Goal: Transaction & Acquisition: Purchase product/service

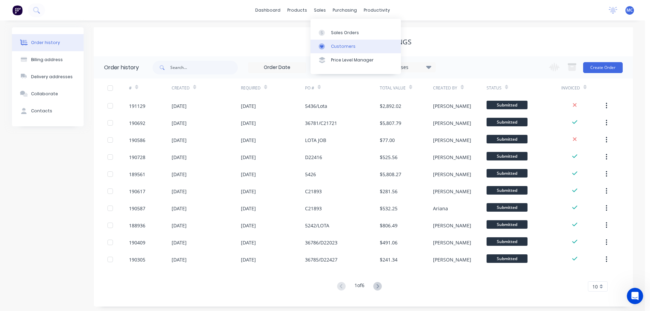
click at [341, 45] on div "Customers" at bounding box center [343, 46] width 25 height 6
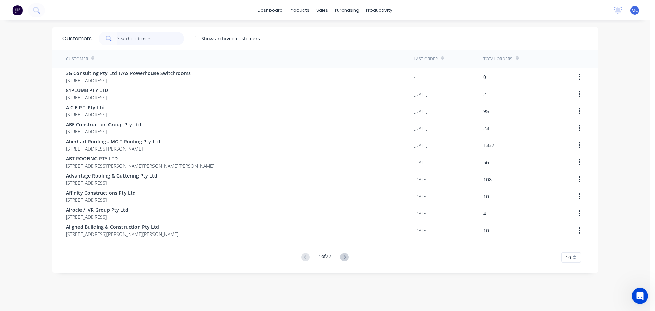
click at [131, 38] on input "text" at bounding box center [150, 39] width 66 height 14
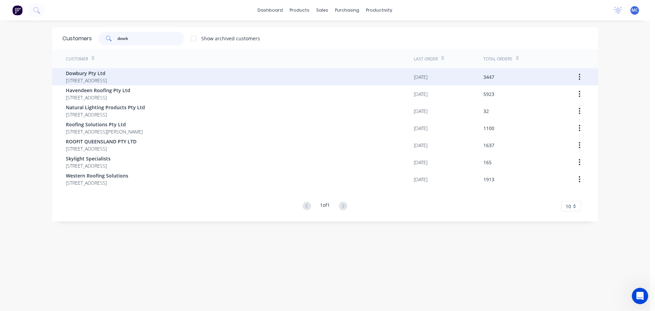
type input "dowb"
click at [75, 70] on span "Dowbury Pty Ltd" at bounding box center [86, 73] width 41 height 7
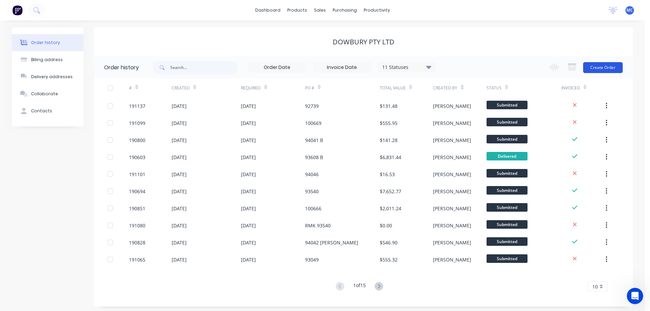
click at [601, 66] on button "Create Order" at bounding box center [603, 67] width 40 height 11
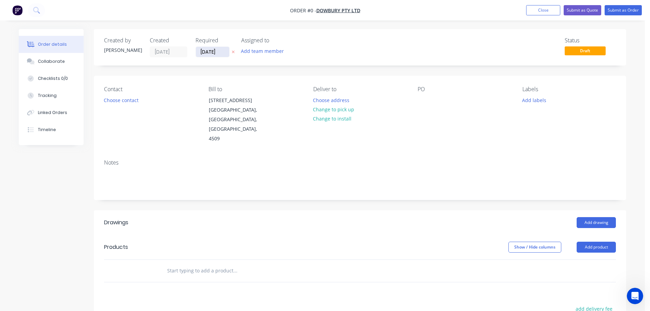
click at [210, 51] on input "[DATE]" at bounding box center [212, 52] width 33 height 10
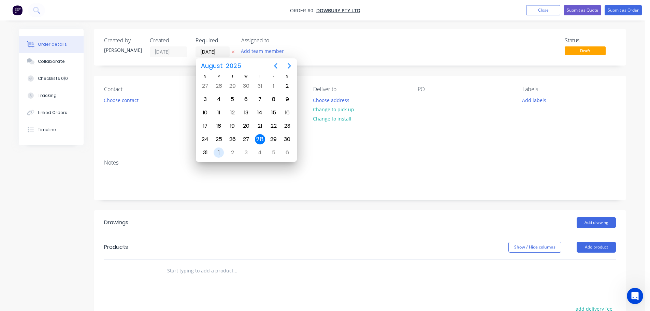
click at [218, 151] on div "1" at bounding box center [218, 152] width 10 height 10
type input "[DATE]"
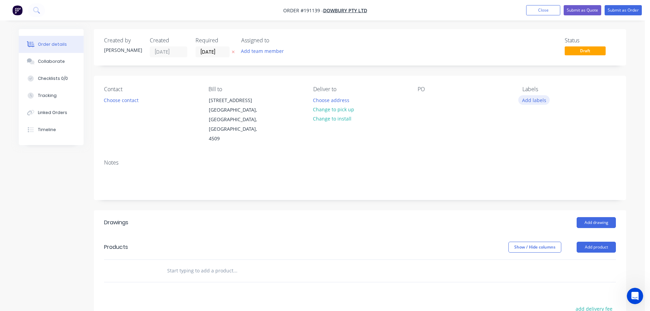
click at [533, 100] on button "Add labels" at bounding box center [533, 99] width 31 height 9
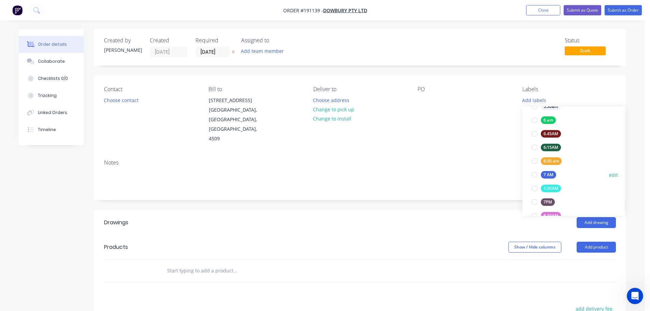
click at [534, 175] on div at bounding box center [534, 175] width 14 height 14
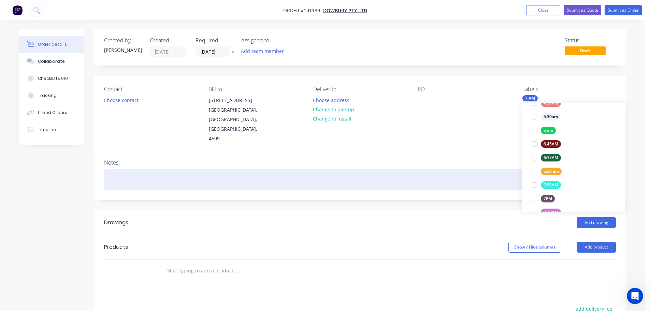
scroll to position [0, 0]
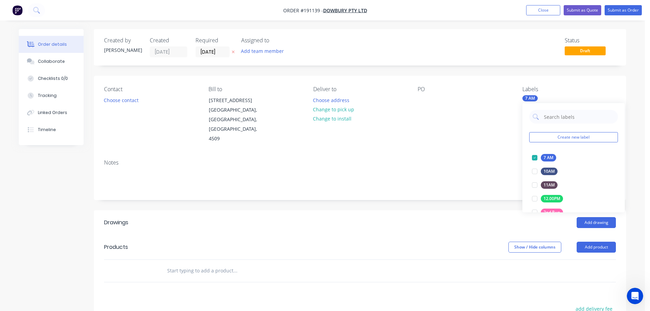
click at [468, 140] on div "Contact Choose contact [PERSON_NAME] to [STREET_ADDRESS] Deliver to Choose addr…" at bounding box center [360, 115] width 532 height 78
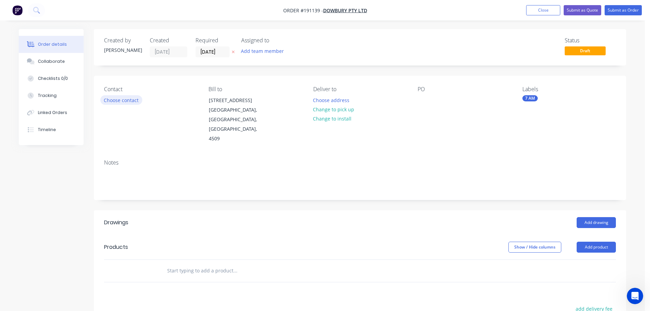
click at [121, 100] on button "Choose contact" at bounding box center [121, 99] width 42 height 9
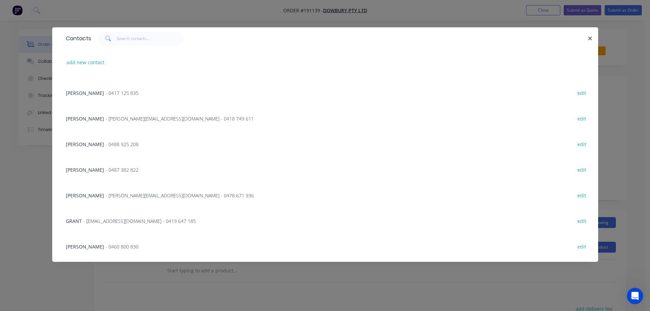
scroll to position [136, 0]
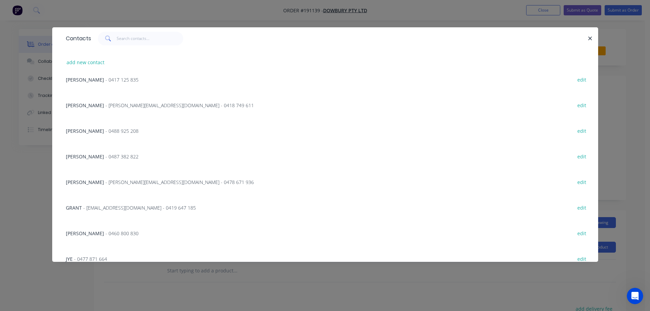
click at [105, 128] on span "- 0488 925 208" at bounding box center [121, 131] width 33 height 6
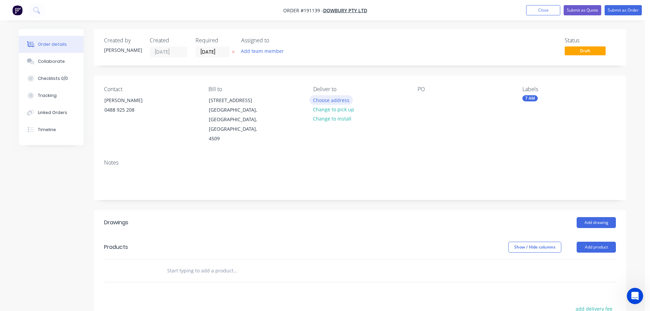
click at [336, 100] on button "Choose address" at bounding box center [331, 99] width 44 height 9
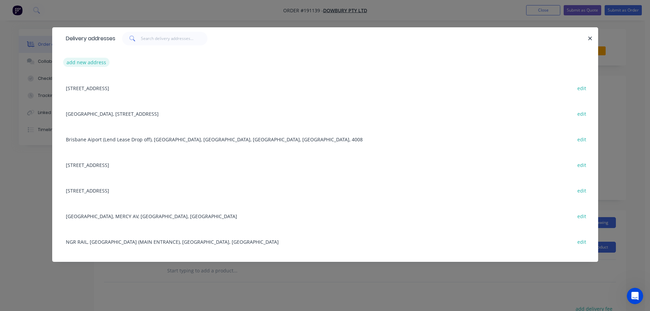
click at [88, 63] on button "add new address" at bounding box center [86, 62] width 47 height 9
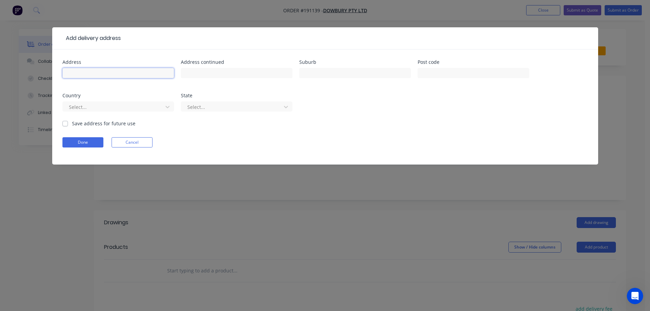
click at [81, 73] on input "text" at bounding box center [117, 73] width 111 height 10
type input "[STREET_ADDRESS]"
type input "O"
type input "[PERSON_NAME][GEOGRAPHIC_DATA]"
click button "Done" at bounding box center [82, 142] width 41 height 10
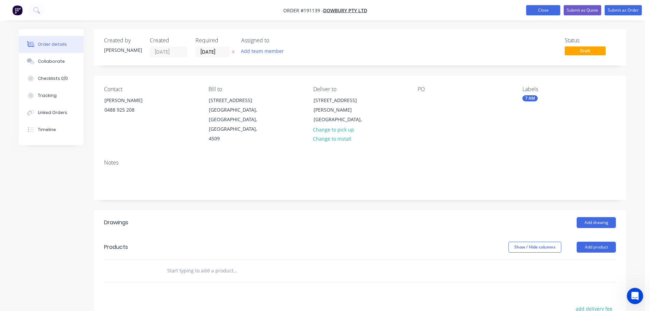
click at [539, 10] on button "Close" at bounding box center [543, 10] width 34 height 10
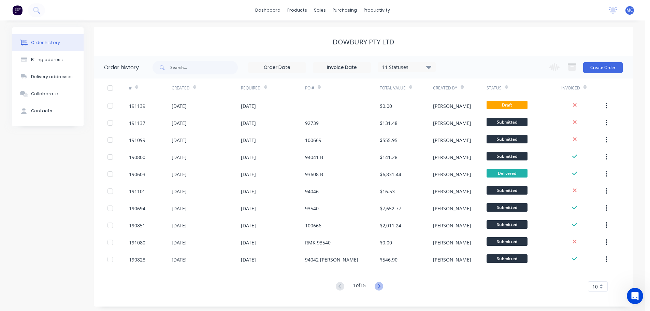
click at [380, 284] on icon at bounding box center [378, 286] width 2 height 4
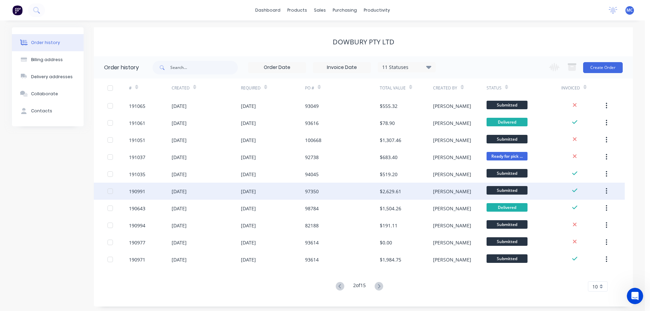
click at [319, 190] on div "97350" at bounding box center [342, 190] width 75 height 17
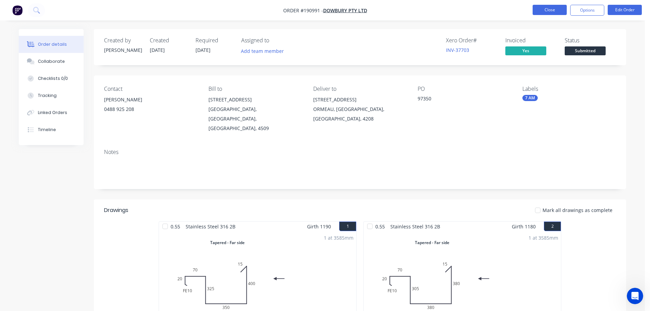
click at [548, 9] on button "Close" at bounding box center [549, 10] width 34 height 10
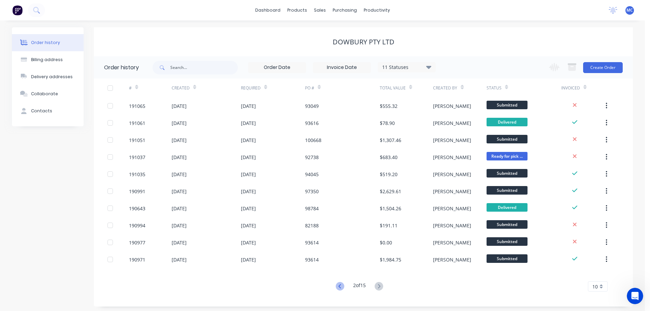
click at [338, 285] on icon at bounding box center [339, 286] width 2 height 4
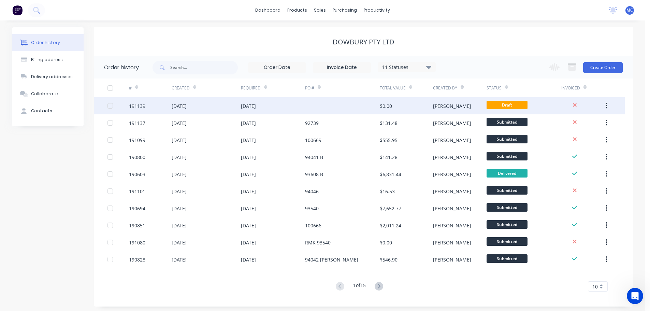
click at [296, 104] on div "[DATE]" at bounding box center [273, 105] width 64 height 17
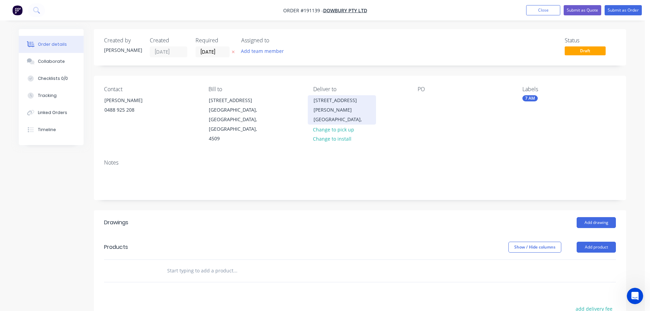
click at [330, 100] on div "[STREET_ADDRESS]" at bounding box center [341, 100] width 57 height 10
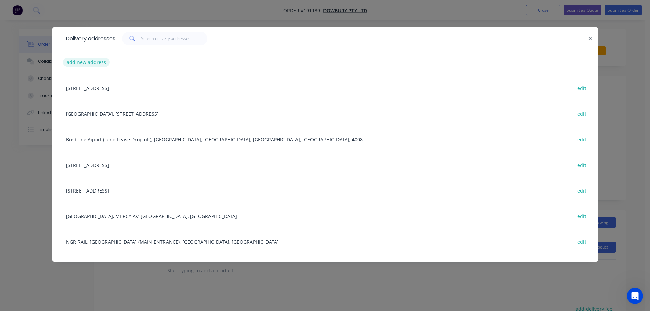
click at [86, 62] on button "add new address" at bounding box center [86, 62] width 47 height 9
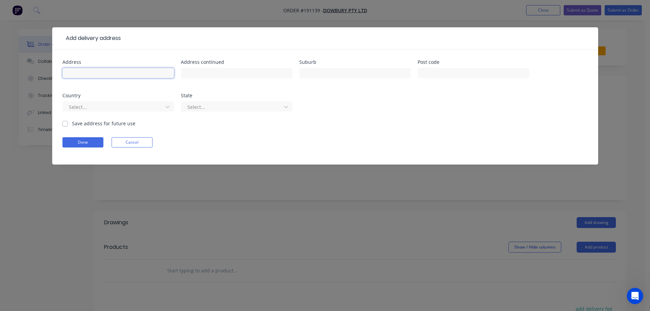
click at [97, 73] on input "text" at bounding box center [117, 73] width 111 height 10
type input "[STREET_ADDRESS]"
click at [324, 73] on input "text" at bounding box center [354, 73] width 111 height 10
type input "Ormeau"
click button "Done" at bounding box center [82, 142] width 41 height 10
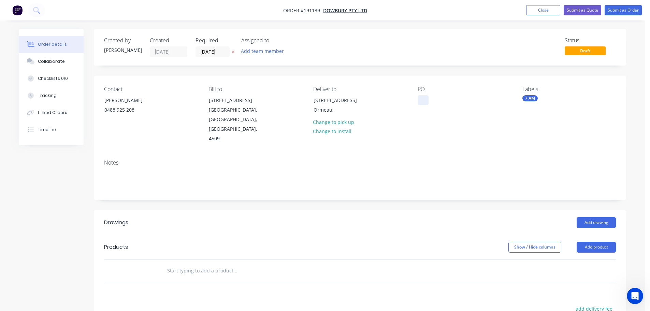
click at [424, 100] on div at bounding box center [422, 100] width 11 height 10
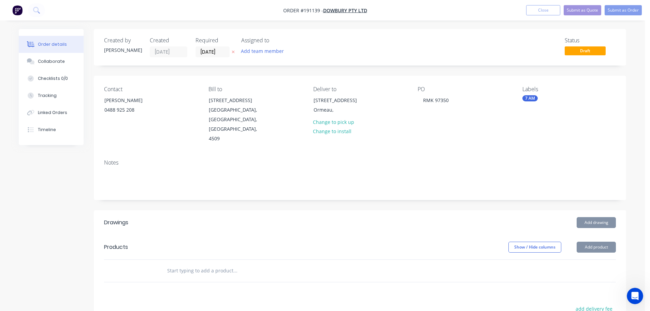
click at [589, 217] on button "Add drawing" at bounding box center [595, 222] width 39 height 11
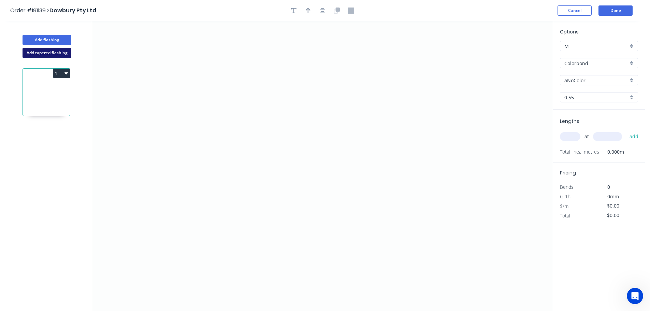
click at [38, 52] on button "Add tapered flashing" at bounding box center [47, 53] width 49 height 10
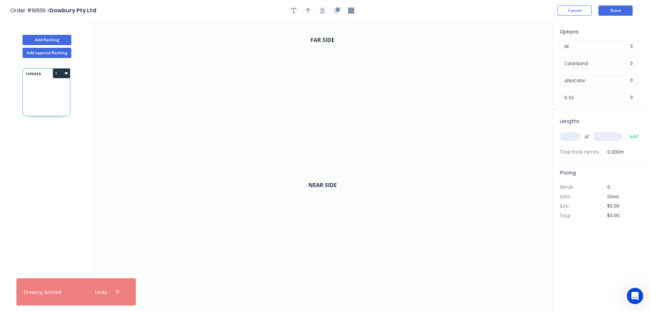
click at [572, 62] on input "Colorbond" at bounding box center [596, 63] width 64 height 7
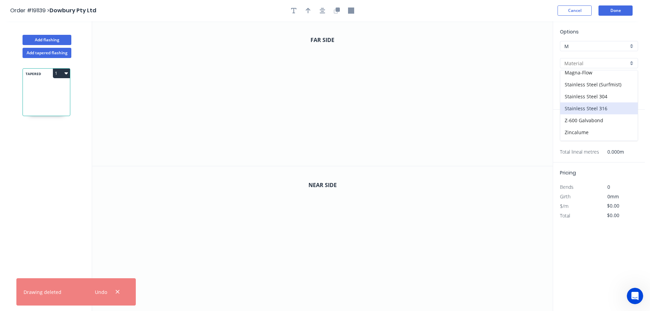
scroll to position [145, 0]
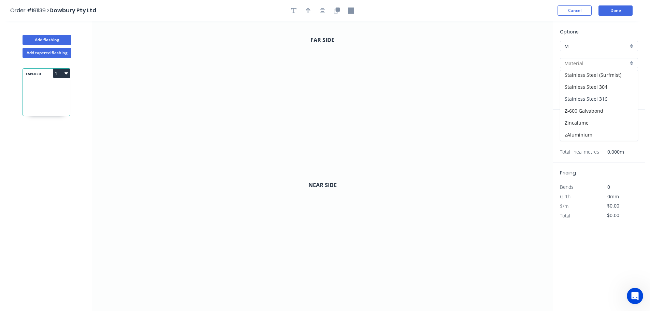
click at [580, 98] on div "Stainless Steel 316" at bounding box center [598, 99] width 77 height 12
type input "Stainless Steel 316"
type input "2B"
click at [568, 137] on input "text" at bounding box center [570, 136] width 20 height 9
type input "1"
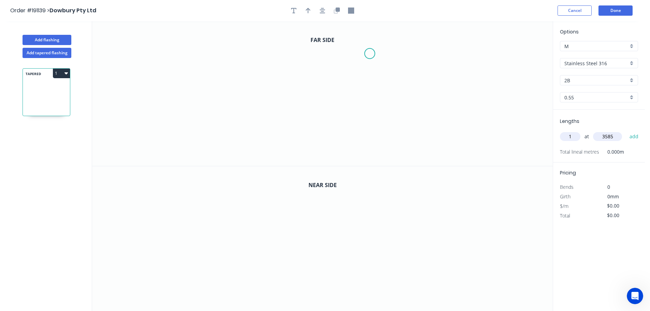
click at [371, 53] on icon "0" at bounding box center [322, 93] width 460 height 145
click at [384, 40] on icon "0" at bounding box center [322, 93] width 460 height 145
click at [381, 151] on icon "0 ?" at bounding box center [322, 93] width 460 height 145
click at [250, 146] on icon "0 ? ?" at bounding box center [322, 93] width 460 height 145
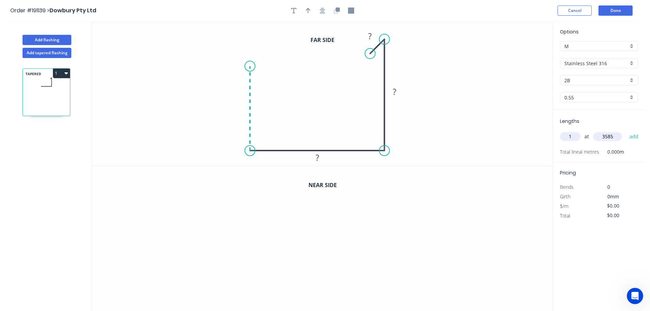
click at [255, 66] on icon "0 ? ? ?" at bounding box center [322, 93] width 460 height 145
click at [185, 64] on icon "0 ? ? ? ?" at bounding box center [322, 93] width 460 height 145
click at [184, 102] on icon "0 ? ? ? ? ?" at bounding box center [322, 93] width 460 height 145
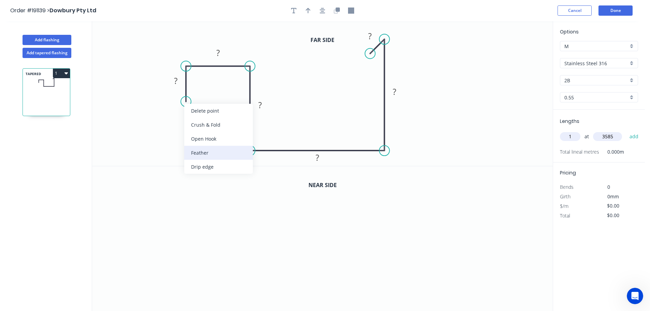
type input "3585"
click at [202, 149] on div "Feather" at bounding box center [218, 153] width 69 height 14
click at [204, 126] on div "Flip bend" at bounding box center [217, 126] width 69 height 14
drag, startPoint x: 212, startPoint y: 89, endPoint x: 223, endPoint y: 89, distance: 11.3
click at [223, 89] on rect at bounding box center [211, 89] width 27 height 14
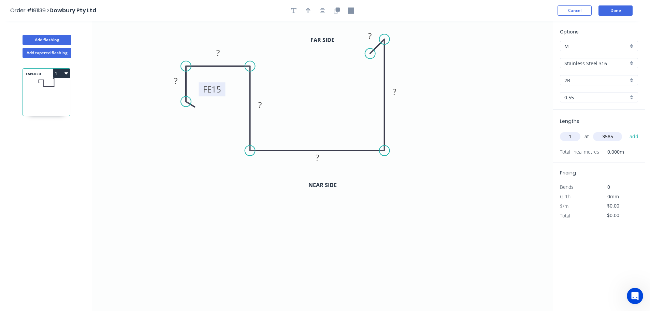
click at [218, 89] on tspan "15" at bounding box center [216, 89] width 10 height 11
click at [308, 10] on icon "button" at bounding box center [307, 10] width 5 height 5
type input "$88.67"
click at [517, 54] on icon at bounding box center [518, 47] width 6 height 22
drag, startPoint x: 517, startPoint y: 54, endPoint x: 468, endPoint y: 107, distance: 72.6
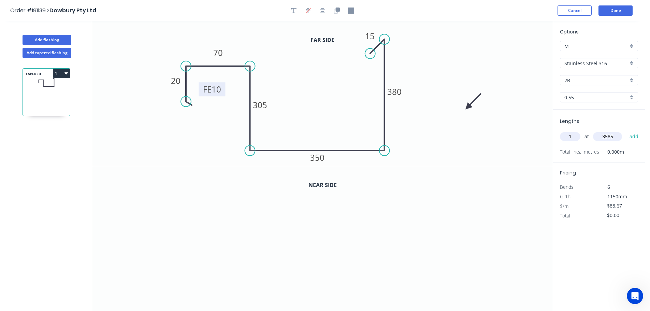
click at [468, 107] on icon at bounding box center [473, 101] width 20 height 20
click at [467, 107] on icon at bounding box center [473, 101] width 20 height 20
click at [290, 10] on button "button" at bounding box center [293, 10] width 10 height 10
drag, startPoint x: 128, startPoint y: 46, endPoint x: 480, endPoint y: 90, distance: 354.9
click at [480, 90] on textarea at bounding box center [494, 94] width 55 height 25
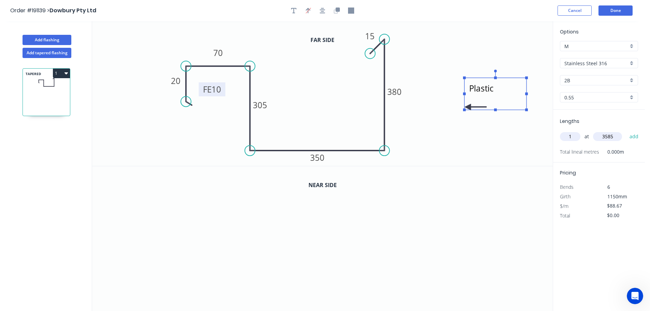
click at [451, 137] on icon "Plastic FE 10 20 70 305 350 380 15" at bounding box center [322, 93] width 460 height 145
type textarea "Plastic"
click at [336, 12] on icon "button" at bounding box center [336, 11] width 6 height 6
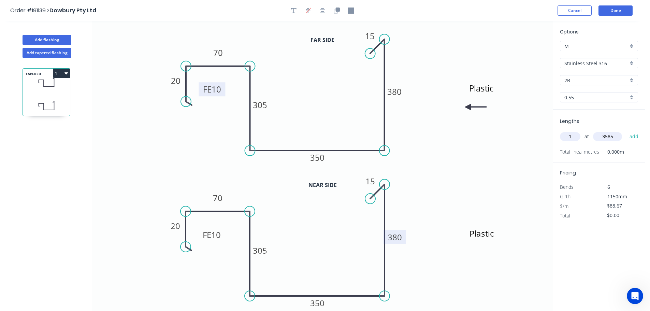
click at [396, 237] on tspan "380" at bounding box center [394, 236] width 14 height 11
type input "$90.31"
click at [262, 250] on tspan "305" at bounding box center [260, 249] width 14 height 11
click at [620, 10] on button "Done" at bounding box center [615, 10] width 34 height 10
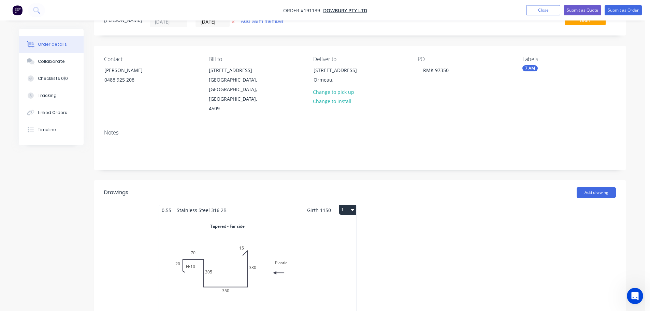
scroll to position [68, 0]
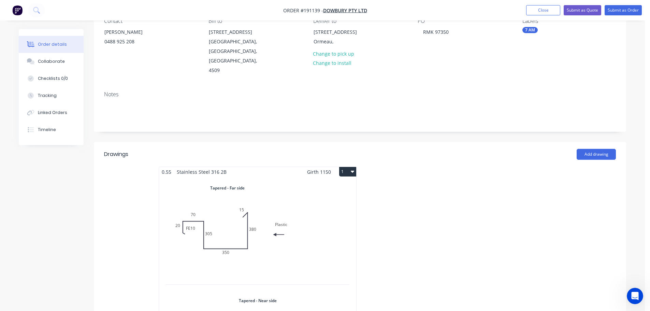
click at [356, 166] on div "0.55 Stainless Steel 316 2B Girth 1150 1 Tapered - Far side Plastic FE 10 20 70…" at bounding box center [257, 287] width 205 height 242
click at [354, 168] on icon "button" at bounding box center [352, 170] width 3 height 5
click at [325, 183] on div "Use larger box size" at bounding box center [323, 188] width 53 height 10
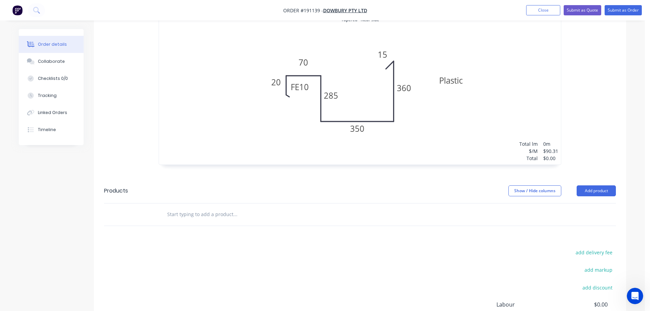
scroll to position [472, 0]
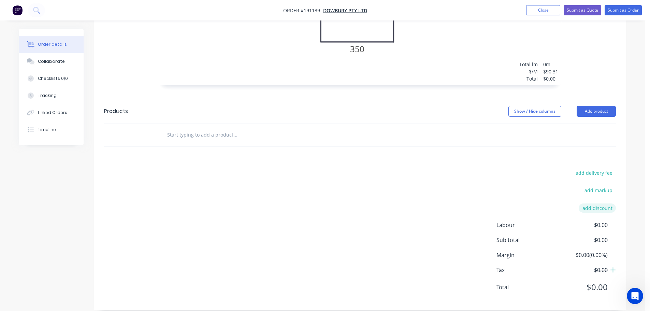
click at [599, 203] on button "add discount" at bounding box center [596, 207] width 37 height 9
click at [598, 205] on input at bounding box center [588, 210] width 31 height 10
type input "100.00%"
click at [410, 183] on div "add delivery fee add markup Discount name (Optional) 100.00% 100.00% 0% Labour …" at bounding box center [359, 235] width 511 height 130
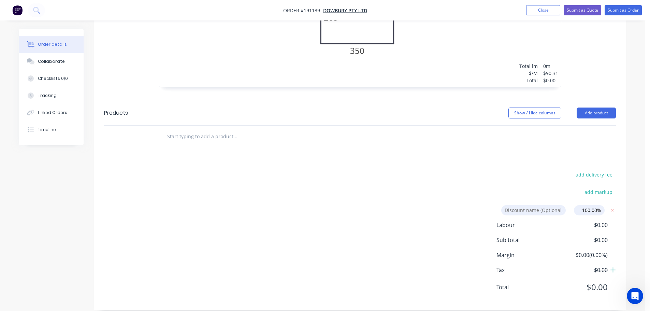
click at [418, 148] on div "Drawings Add drawing 0.55 Stainless Steel 316 2B Girth 1150 1 Tapered - Far sid…" at bounding box center [360, 25] width 532 height 570
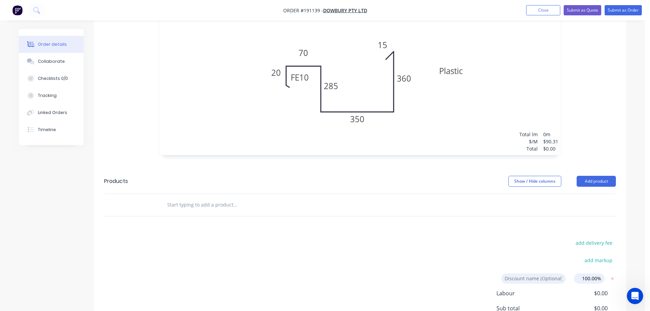
scroll to position [368, 0]
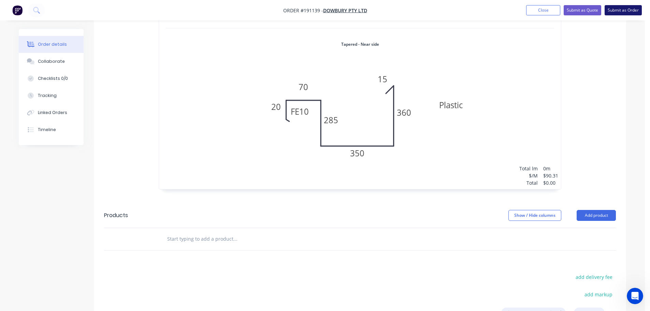
click at [630, 9] on button "Submit as Order" at bounding box center [622, 10] width 37 height 10
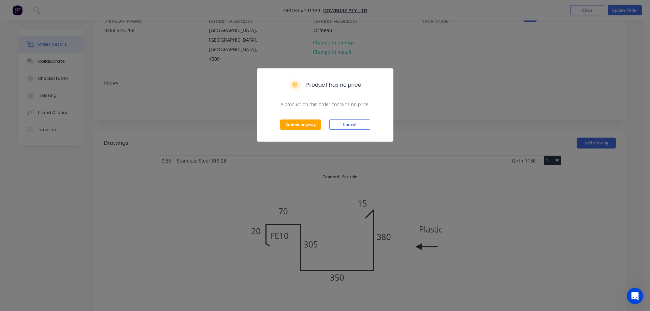
scroll to position [63, 0]
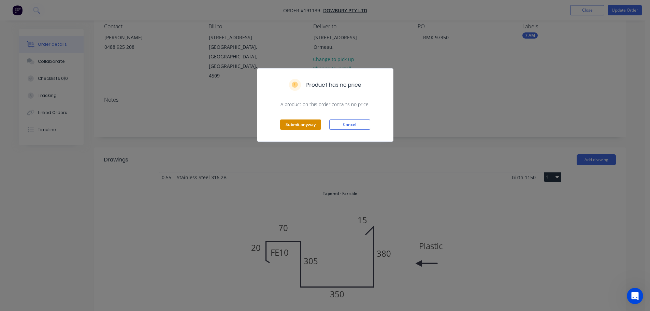
click at [293, 123] on button "Submit anyway" at bounding box center [300, 124] width 41 height 10
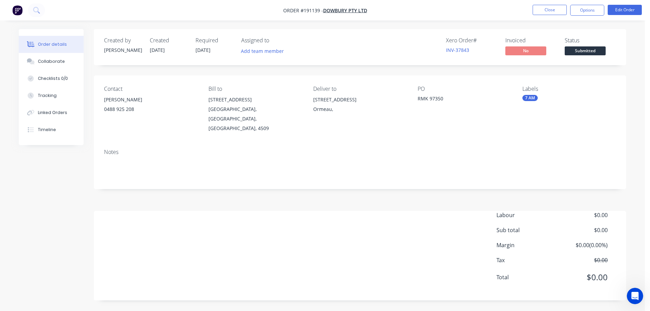
scroll to position [0, 0]
click at [637, 8] on button "Edit Order" at bounding box center [629, 10] width 34 height 10
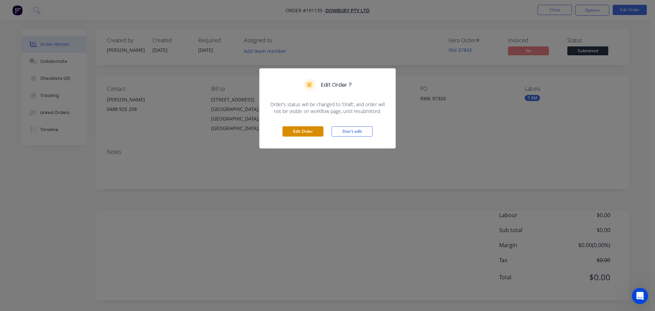
click at [296, 133] on button "Edit Order" at bounding box center [302, 131] width 41 height 10
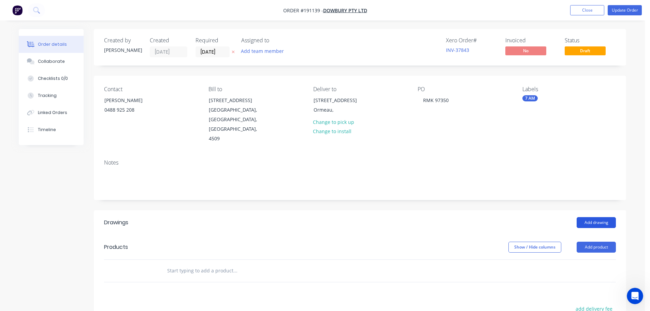
click at [596, 217] on button "Add drawing" at bounding box center [595, 222] width 39 height 11
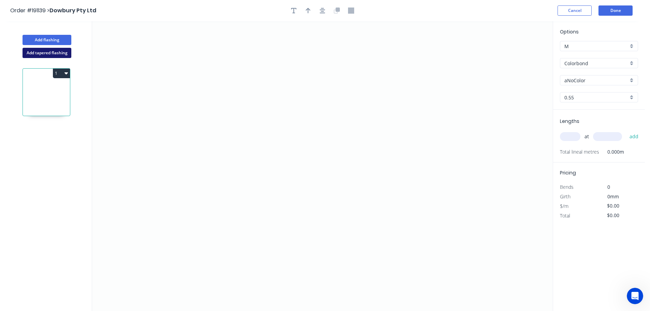
click at [43, 53] on button "Add tapered flashing" at bounding box center [47, 53] width 49 height 10
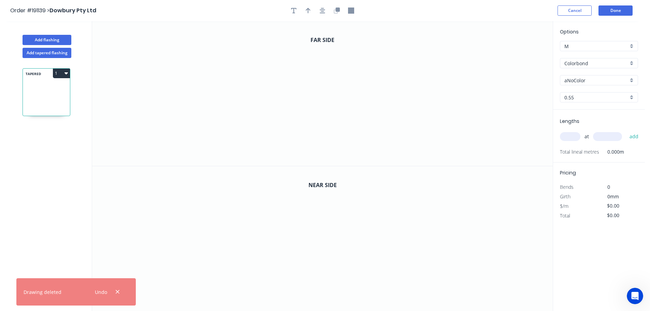
click at [572, 136] on input "text" at bounding box center [570, 136] width 20 height 9
click at [577, 63] on input "Colorbond" at bounding box center [596, 63] width 64 height 7
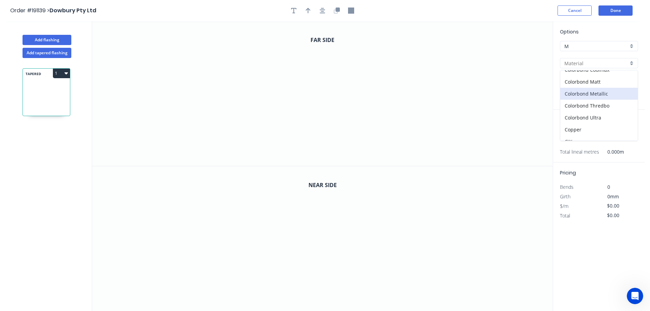
scroll to position [136, 0]
click at [587, 105] on div "Stainless Steel 316" at bounding box center [598, 107] width 77 height 12
type input "Stainless Steel 316"
type input "2B"
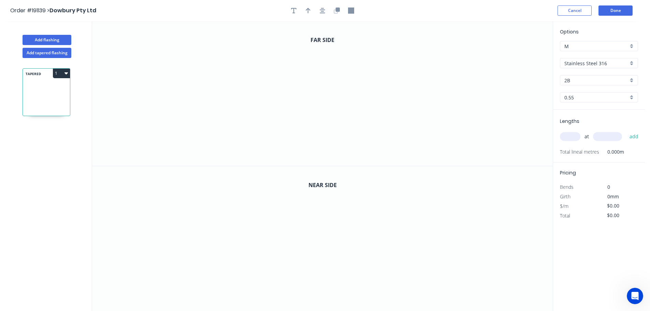
click at [568, 134] on input "text" at bounding box center [570, 136] width 20 height 9
type input "1"
type input "3585"
click at [626, 131] on button "add" at bounding box center [634, 137] width 16 height 12
click at [385, 50] on icon "0" at bounding box center [322, 93] width 460 height 145
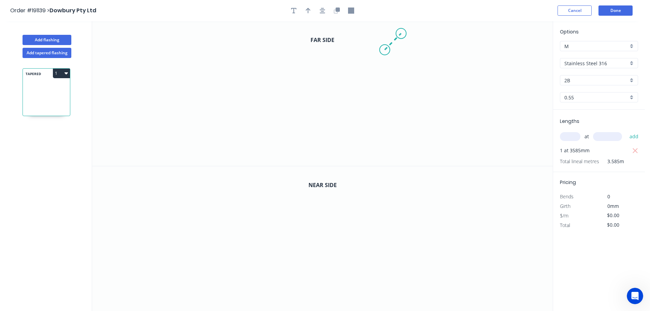
click at [401, 35] on icon "0" at bounding box center [322, 93] width 460 height 145
click at [396, 150] on icon "0 ?" at bounding box center [322, 93] width 460 height 145
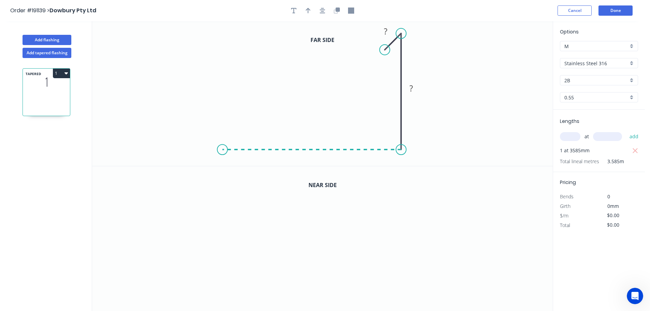
drag, startPoint x: 222, startPoint y: 148, endPoint x: 232, endPoint y: 116, distance: 33.6
click at [222, 148] on icon "0 ? ?" at bounding box center [322, 93] width 460 height 145
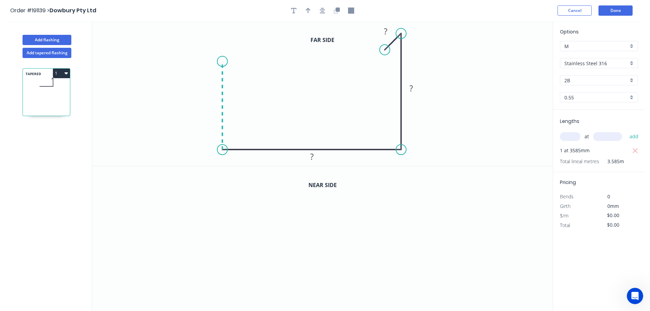
click at [223, 61] on icon "0 ? ? ?" at bounding box center [322, 93] width 460 height 145
click at [159, 58] on icon "0 ? ? ? ?" at bounding box center [322, 93] width 460 height 145
click at [161, 100] on icon "0 ? ? ? ? ?" at bounding box center [322, 93] width 460 height 145
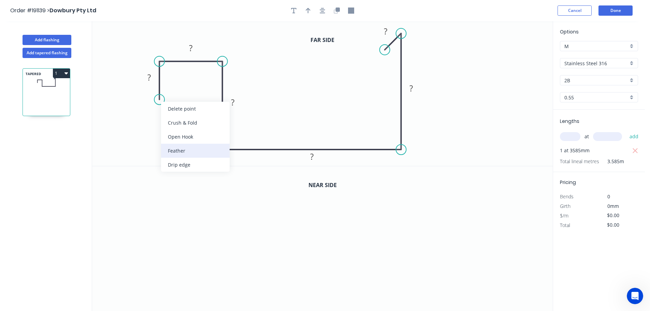
click at [174, 149] on div "Feather" at bounding box center [195, 151] width 69 height 14
click at [177, 124] on div "Flip bend" at bounding box center [193, 123] width 69 height 14
drag, startPoint x: 185, startPoint y: 88, endPoint x: 199, endPoint y: 89, distance: 14.3
click at [199, 89] on rect at bounding box center [188, 88] width 27 height 14
click at [192, 86] on tspan "15" at bounding box center [193, 87] width 10 height 11
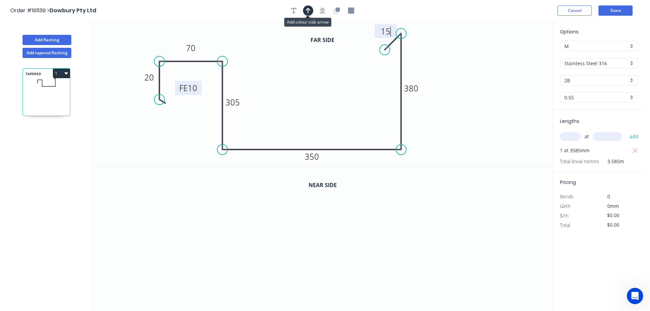
click at [309, 11] on icon "button" at bounding box center [307, 11] width 5 height 6
type input "$88.67"
type input "$317.88"
click at [518, 55] on icon at bounding box center [518, 47] width 6 height 22
click at [516, 56] on icon at bounding box center [523, 50] width 20 height 20
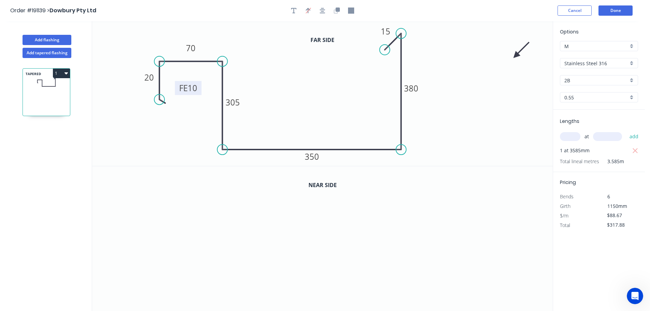
click at [516, 56] on icon at bounding box center [521, 50] width 20 height 20
drag, startPoint x: 516, startPoint y: 56, endPoint x: 462, endPoint y: 89, distance: 63.2
click at [465, 89] on icon at bounding box center [474, 88] width 22 height 6
click at [297, 9] on button "button" at bounding box center [293, 10] width 10 height 10
drag, startPoint x: 137, startPoint y: 42, endPoint x: 475, endPoint y: 70, distance: 339.4
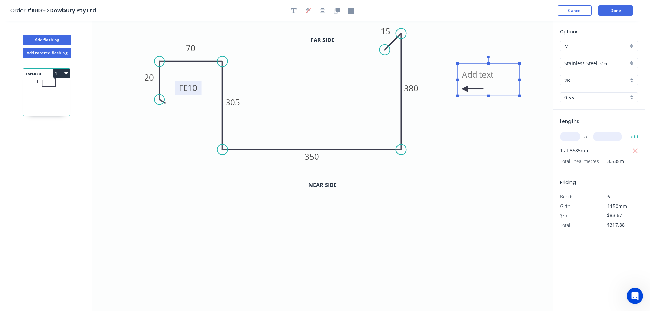
click at [475, 70] on textarea at bounding box center [487, 79] width 55 height 25
type textarea "Plastic"
click at [338, 11] on icon "button" at bounding box center [338, 10] width 4 height 4
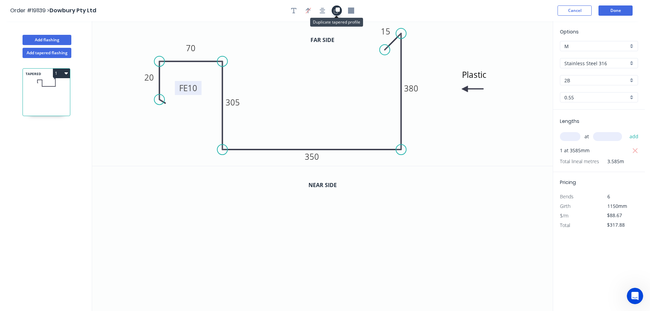
click at [339, 11] on icon "button" at bounding box center [338, 10] width 4 height 4
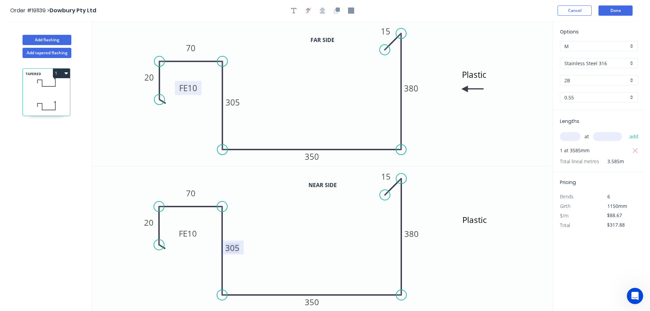
click at [235, 247] on tspan "305" at bounding box center [232, 247] width 14 height 11
type input "$90.31"
type input "$323.76"
click at [411, 232] on tspan "380" at bounding box center [411, 233] width 14 height 11
click at [615, 9] on button "Done" at bounding box center [615, 10] width 34 height 10
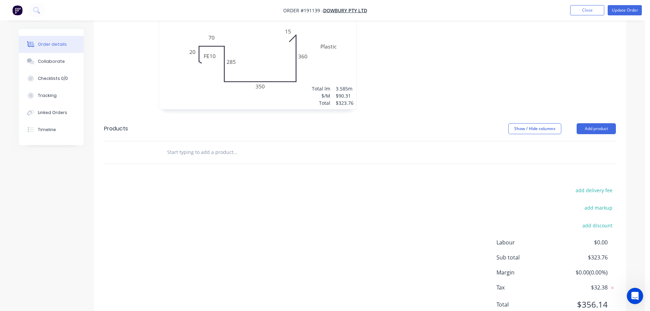
scroll to position [378, 0]
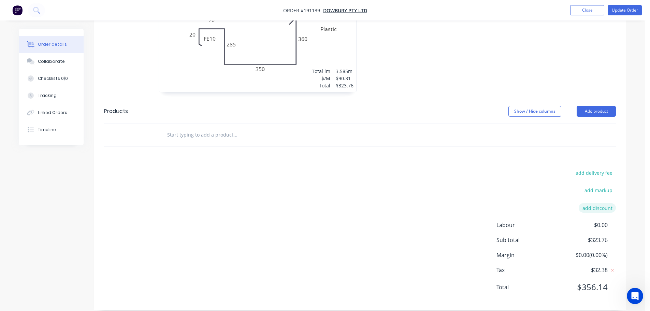
click at [600, 203] on button "add discount" at bounding box center [596, 207] width 37 height 9
drag, startPoint x: 590, startPoint y: 196, endPoint x: 585, endPoint y: 206, distance: 10.8
click at [590, 205] on input at bounding box center [588, 210] width 31 height 10
type input "100.00%"
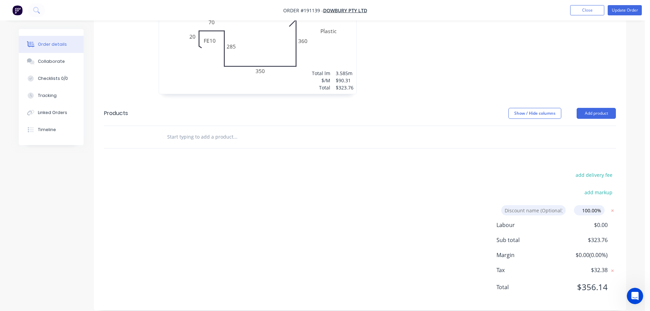
click input "submit" at bounding box center [0, 0] width 0 height 0
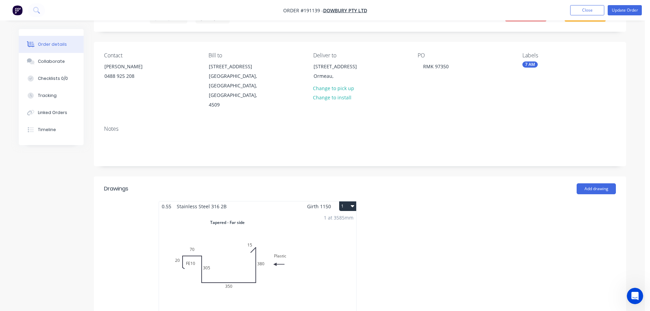
scroll to position [0, 0]
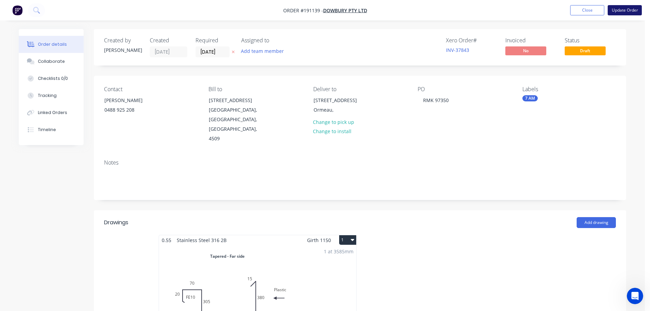
click at [624, 9] on button "Update Order" at bounding box center [624, 10] width 34 height 10
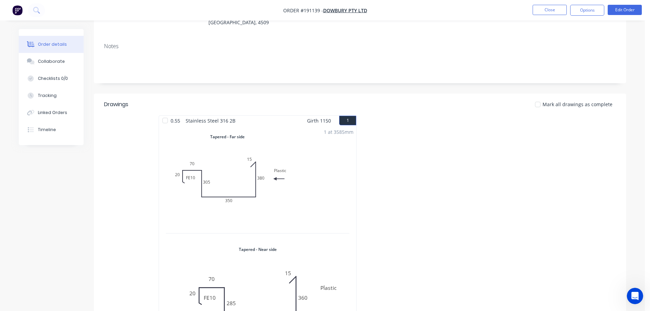
scroll to position [102, 0]
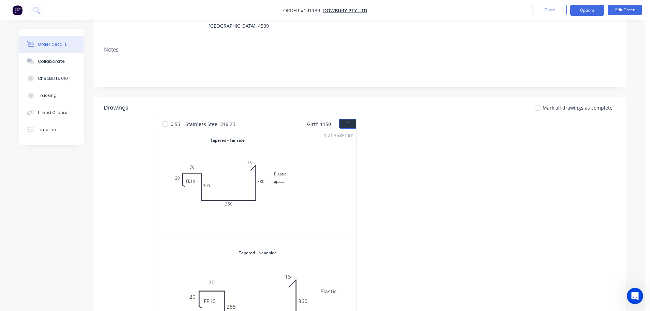
click at [584, 10] on button "Options" at bounding box center [587, 10] width 34 height 11
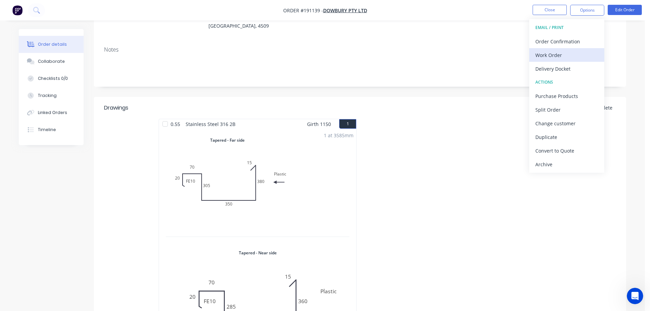
click at [546, 56] on div "Work Order" at bounding box center [566, 55] width 63 height 10
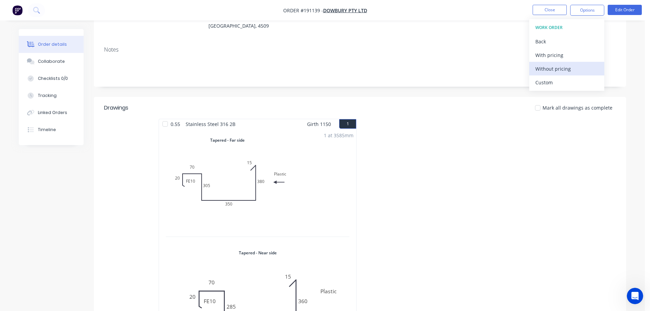
click at [545, 69] on div "Without pricing" at bounding box center [566, 69] width 63 height 10
click at [545, 6] on button "Close" at bounding box center [549, 10] width 34 height 10
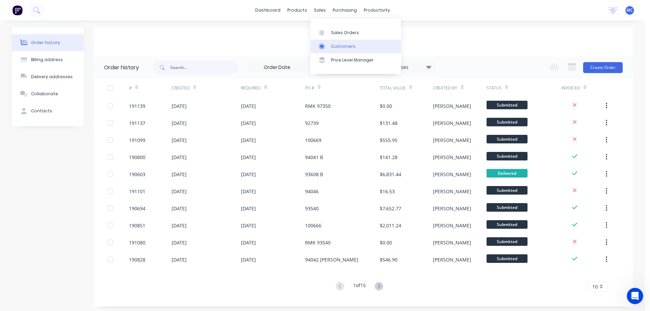
click at [334, 45] on div "Customers" at bounding box center [343, 46] width 25 height 6
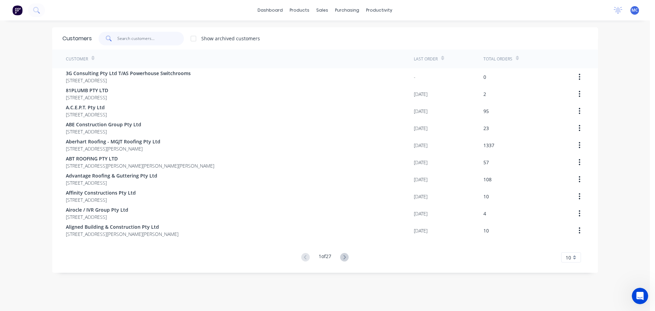
click at [142, 37] on input "text" at bounding box center [150, 39] width 66 height 14
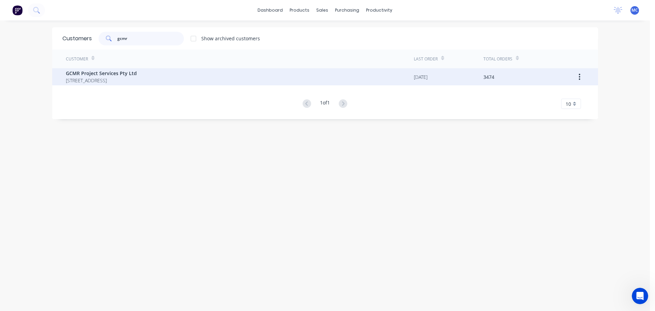
type input "gcmr"
click at [79, 74] on span "GCMR Project Services Pty Ltd" at bounding box center [101, 73] width 71 height 7
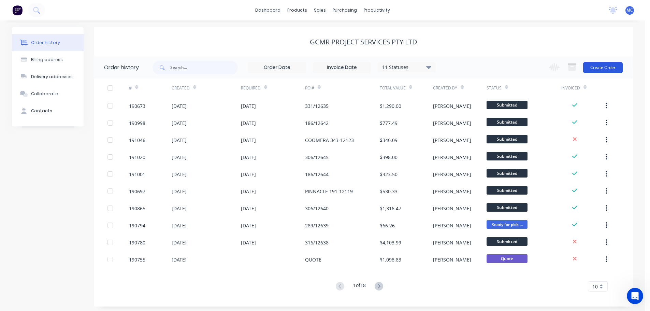
click at [598, 65] on button "Create Order" at bounding box center [603, 67] width 40 height 11
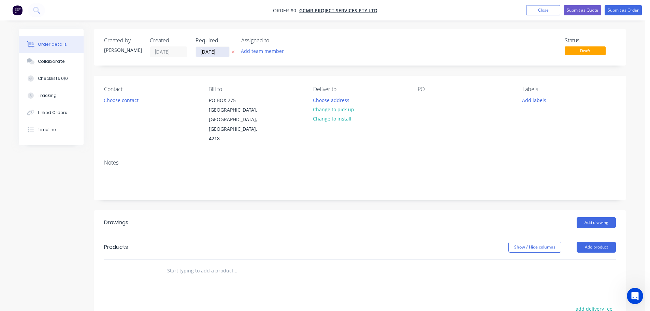
click at [208, 53] on input "[DATE]" at bounding box center [212, 52] width 33 height 10
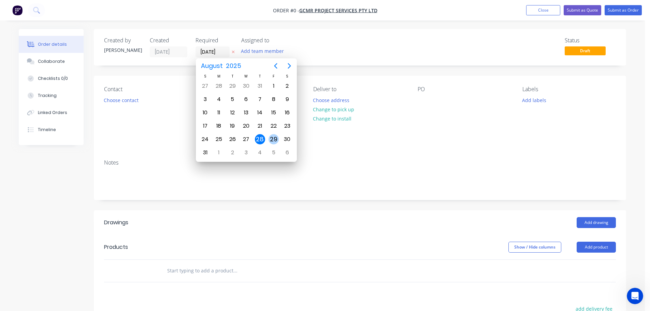
click at [273, 138] on div "29" at bounding box center [273, 139] width 10 height 10
type input "[DATE]"
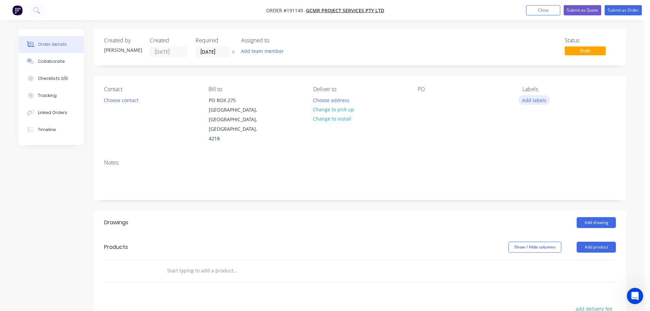
click at [537, 101] on button "Add labels" at bounding box center [533, 99] width 31 height 9
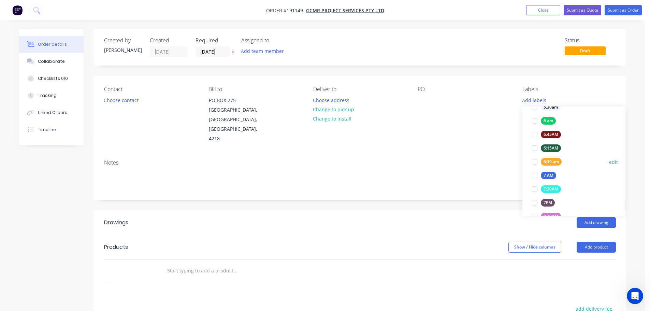
scroll to position [136, 0]
click at [534, 159] on div at bounding box center [534, 161] width 14 height 14
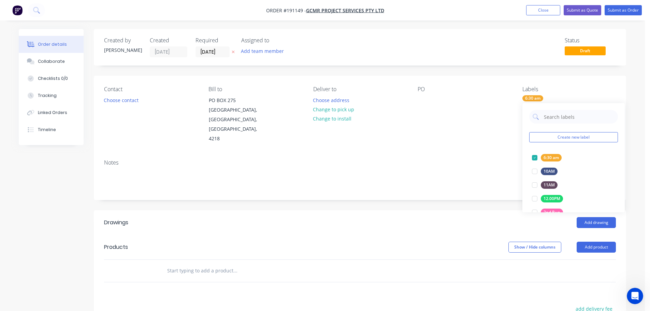
click at [460, 142] on div "Contact Choose contact [PERSON_NAME] to [STREET_ADDRESS] Deliver to Choose addr…" at bounding box center [360, 115] width 532 height 78
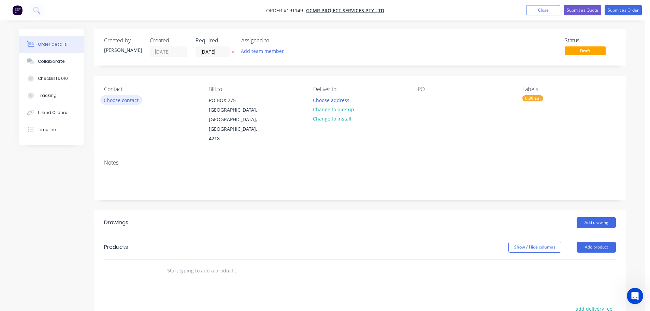
click at [112, 100] on button "Choose contact" at bounding box center [121, 99] width 42 height 9
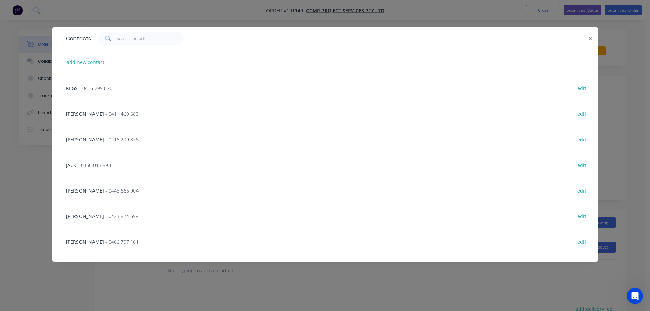
scroll to position [34, 0]
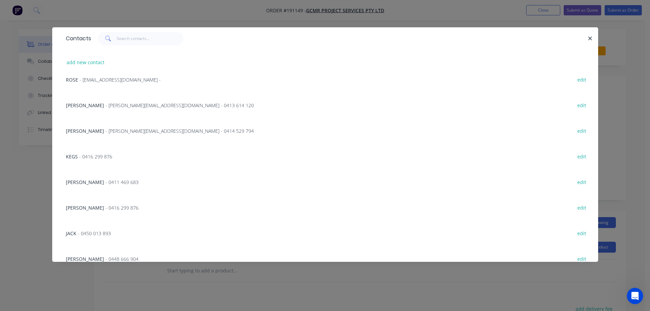
click at [105, 103] on span "- [PERSON_NAME][EMAIL_ADDRESS][DOMAIN_NAME] - 0413 614 120" at bounding box center [179, 105] width 148 height 6
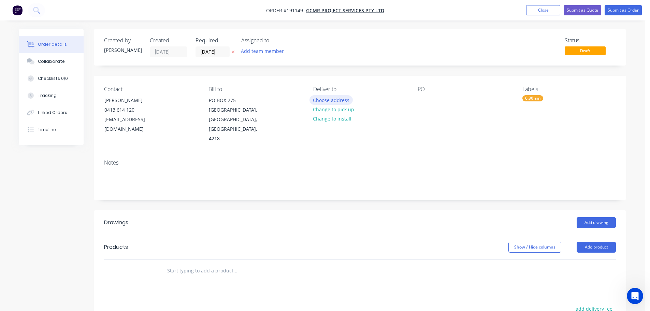
click at [334, 100] on button "Choose address" at bounding box center [331, 99] width 44 height 9
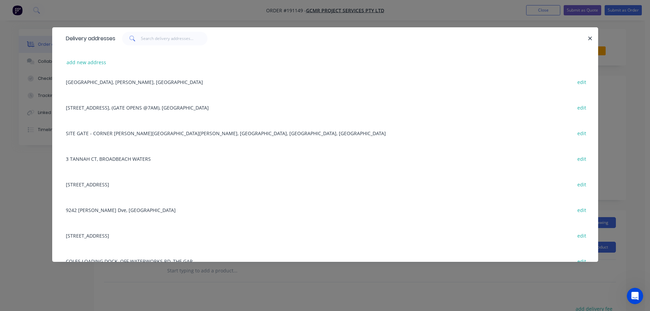
scroll to position [170, 0]
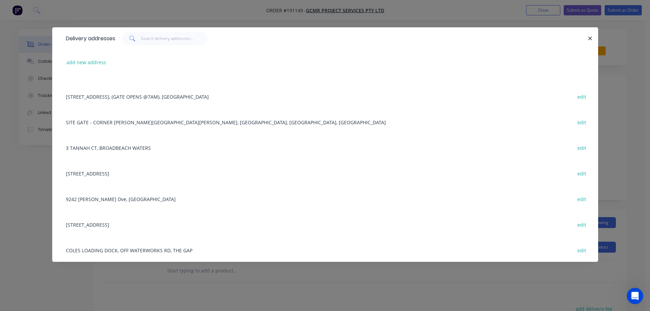
click at [110, 173] on div "[STREET_ADDRESS] edit" at bounding box center [324, 173] width 525 height 26
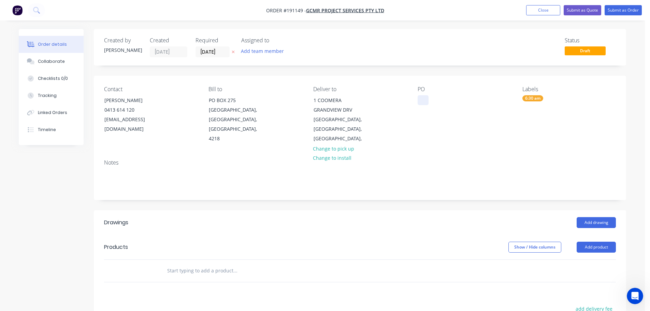
click at [424, 101] on div at bounding box center [422, 100] width 11 height 10
click at [596, 217] on button "Add drawing" at bounding box center [595, 222] width 39 height 11
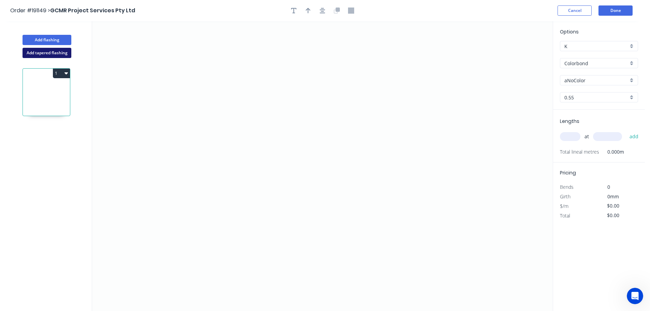
click at [47, 55] on button "Add tapered flashing" at bounding box center [47, 53] width 49 height 10
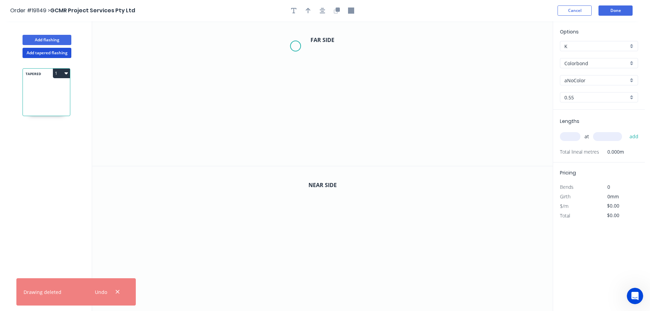
click at [296, 46] on icon "0" at bounding box center [322, 93] width 460 height 145
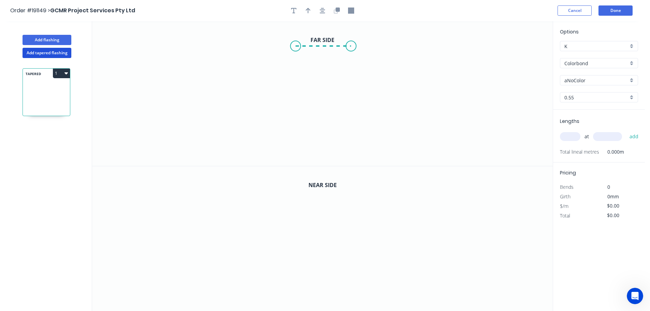
click at [351, 46] on icon "0" at bounding box center [322, 93] width 460 height 145
click at [350, 155] on icon "0 ?" at bounding box center [322, 93] width 460 height 145
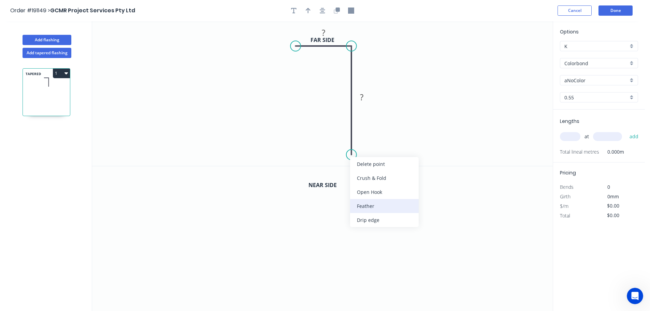
click at [368, 207] on div "Feather" at bounding box center [384, 206] width 69 height 14
drag, startPoint x: 353, startPoint y: 158, endPoint x: 353, endPoint y: 164, distance: 5.8
click at [353, 164] on circle at bounding box center [351, 164] width 10 height 10
click at [341, 152] on tspan "15" at bounding box center [341, 151] width 10 height 11
drag, startPoint x: 324, startPoint y: 147, endPoint x: 316, endPoint y: 147, distance: 7.9
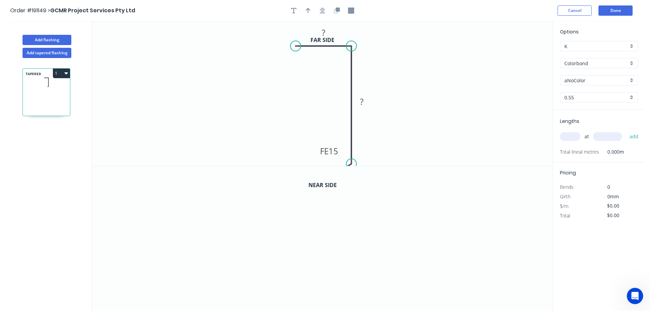
click at [316, 147] on rect at bounding box center [328, 151] width 27 height 14
click at [332, 152] on tspan "15" at bounding box center [333, 150] width 10 height 11
click at [576, 82] on input "aNoColor" at bounding box center [596, 80] width 64 height 7
type input "$13.06"
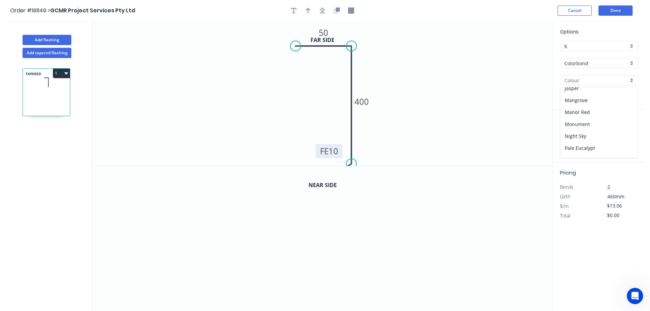
click at [575, 124] on div "Monument" at bounding box center [598, 124] width 77 height 12
type input "Monument"
click at [573, 136] on input "text" at bounding box center [570, 136] width 20 height 9
type input "1"
type input "3650"
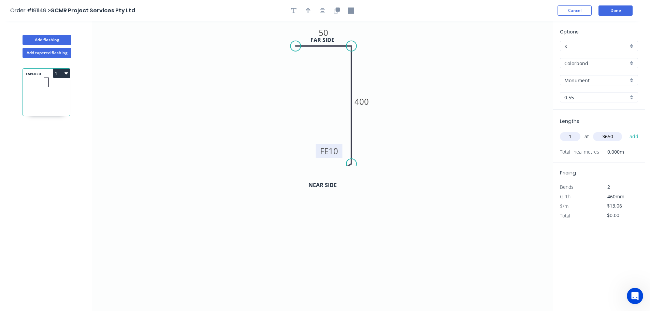
click at [626, 131] on button "add" at bounding box center [634, 137] width 16 height 12
type input "$47.67"
click at [337, 12] on icon "button" at bounding box center [336, 11] width 6 height 6
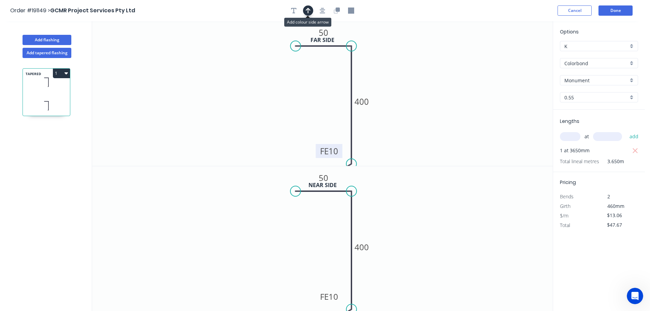
click at [309, 13] on icon "button" at bounding box center [307, 11] width 5 height 6
click at [518, 55] on icon at bounding box center [518, 47] width 6 height 22
drag, startPoint x: 518, startPoint y: 55, endPoint x: 413, endPoint y: 77, distance: 107.3
click at [413, 77] on icon at bounding box center [419, 72] width 20 height 20
click at [364, 249] on tspan "400" at bounding box center [361, 246] width 14 height 11
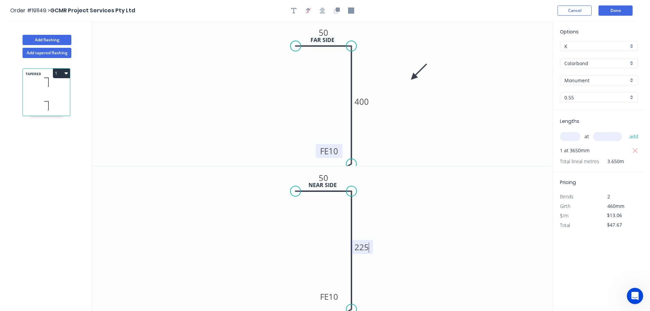
click at [69, 72] on button "1" at bounding box center [61, 74] width 17 height 10
type input "$14.50"
click at [32, 89] on div "Duplicate" at bounding box center [37, 90] width 53 height 10
type input "$0.00"
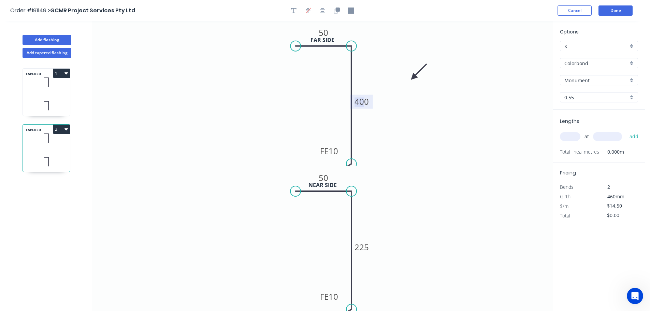
click at [361, 101] on tspan "400" at bounding box center [361, 101] width 14 height 11
click at [362, 248] on tspan "225" at bounding box center [361, 246] width 14 height 11
click at [47, 81] on icon at bounding box center [46, 82] width 47 height 20
type input "$14.50"
type input "$52.93"
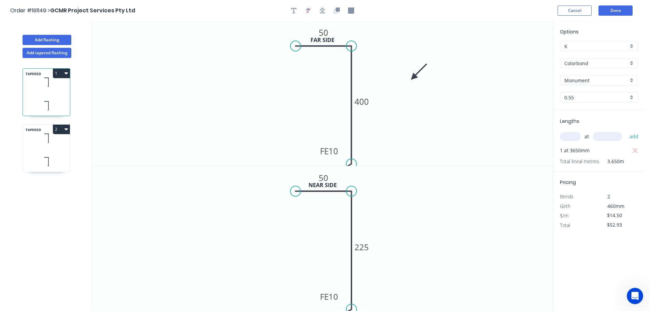
click at [40, 150] on div "TAPERED 2" at bounding box center [47, 148] width 48 height 48
type input "$10.82"
type input "$0.00"
click at [366, 248] on rect at bounding box center [362, 247] width 14 height 10
click at [573, 137] on input "text" at bounding box center [570, 136] width 20 height 9
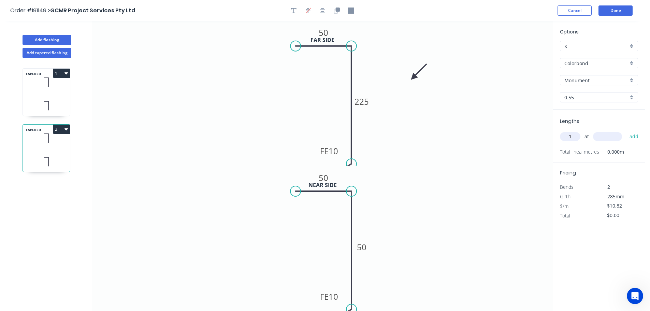
type input "1"
type input "3650"
click at [626, 131] on button "add" at bounding box center [634, 137] width 16 height 12
click at [67, 128] on icon "button" at bounding box center [65, 128] width 3 height 5
click at [20, 146] on div "Duplicate" at bounding box center [37, 146] width 53 height 10
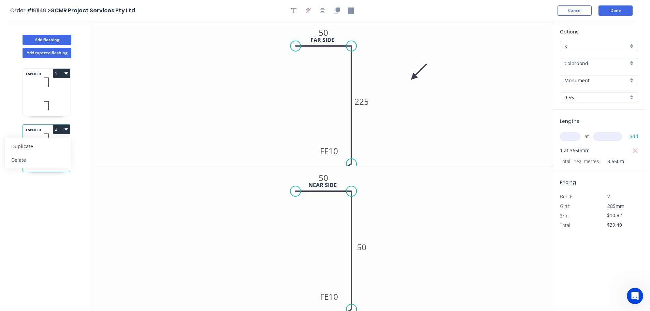
type input "$0.00"
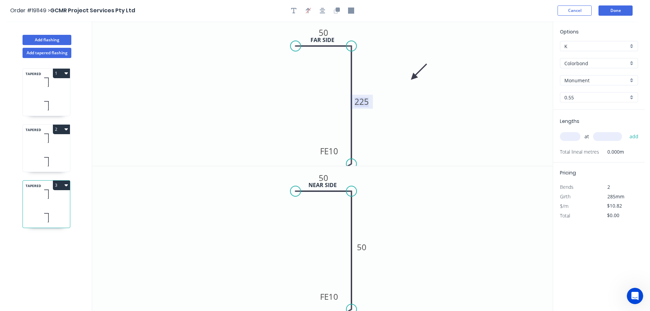
click at [362, 102] on tspan "225" at bounding box center [361, 101] width 14 height 11
click at [361, 248] on tspan "50" at bounding box center [362, 246] width 10 height 11
click at [573, 137] on input "text" at bounding box center [570, 136] width 20 height 9
type input "$12.66"
type input "1"
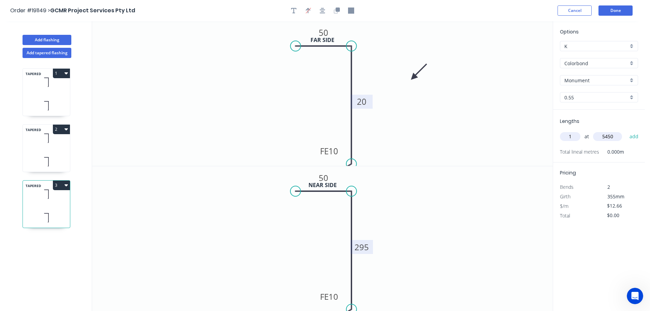
type input "5450"
click at [626, 131] on button "add" at bounding box center [634, 137] width 16 height 12
click at [66, 185] on icon "button" at bounding box center [65, 185] width 3 height 2
click at [27, 203] on div "Duplicate" at bounding box center [37, 202] width 53 height 10
type input "$0.00"
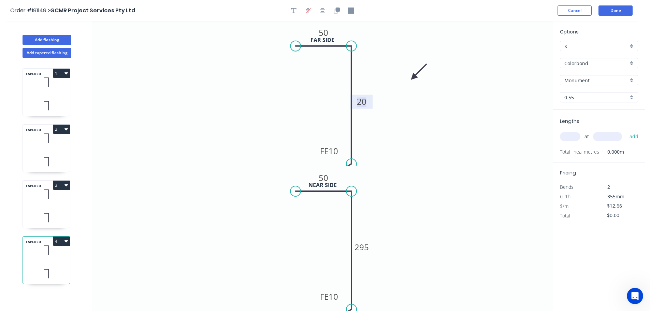
click at [365, 101] on tspan "20" at bounding box center [362, 101] width 10 height 11
click at [366, 249] on tspan "295" at bounding box center [361, 246] width 14 height 11
click at [570, 135] on input "text" at bounding box center [570, 136] width 20 height 9
type input "$20.03"
type input "1"
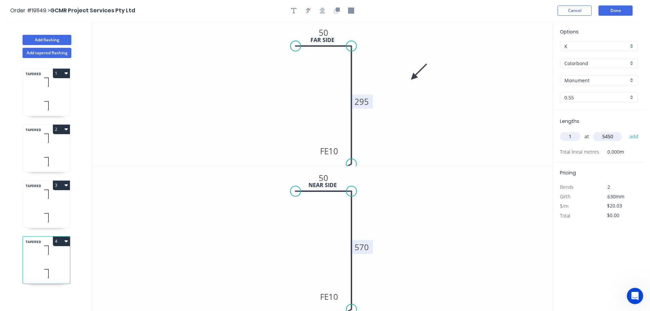
type input "5450"
click at [626, 131] on button "add" at bounding box center [634, 137] width 16 height 12
click at [66, 242] on icon "button" at bounding box center [65, 240] width 3 height 5
click at [25, 255] on div "Duplicate" at bounding box center [37, 258] width 53 height 10
type input "$0.00"
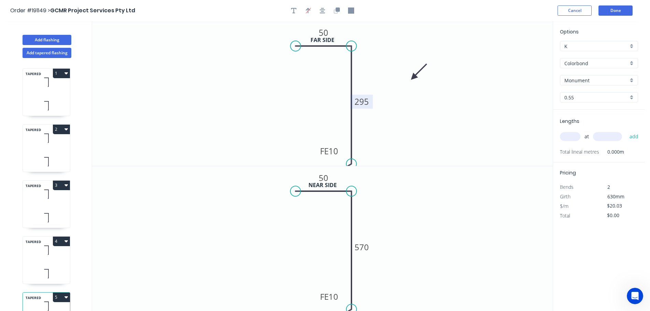
click at [367, 103] on tspan "295" at bounding box center [361, 101] width 14 height 11
click at [363, 248] on tspan "570" at bounding box center [361, 246] width 14 height 11
click at [572, 137] on input "text" at bounding box center [570, 136] width 20 height 9
type input "$20.03"
type input "1"
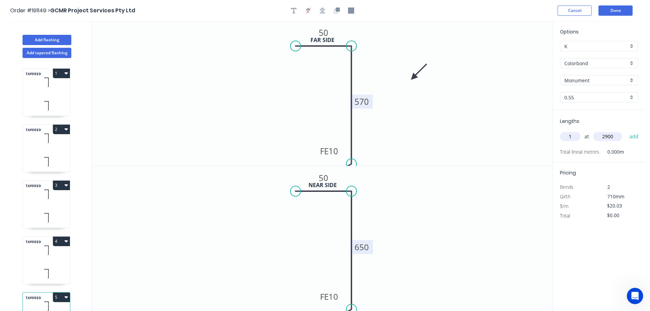
type input "2900"
click at [626, 131] on button "add" at bounding box center [634, 137] width 16 height 12
type input "$58.09"
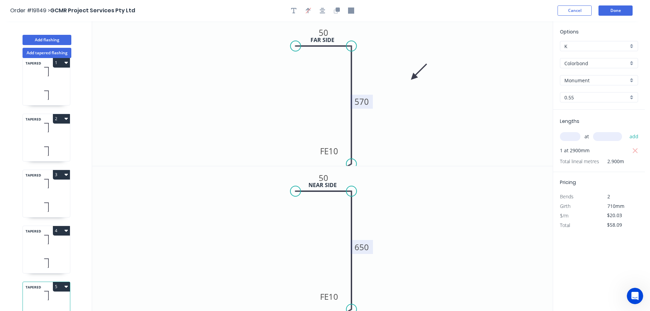
scroll to position [0, 0]
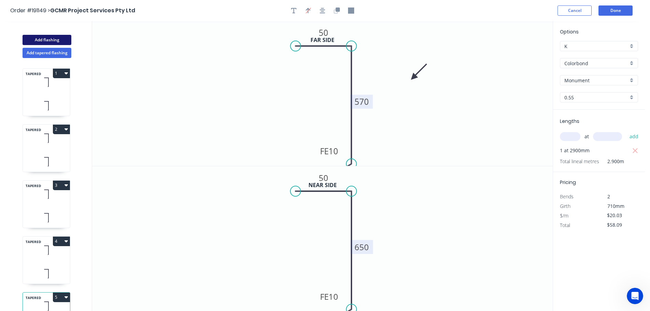
click at [51, 40] on button "Add flashing" at bounding box center [47, 40] width 49 height 10
type input "$0.00"
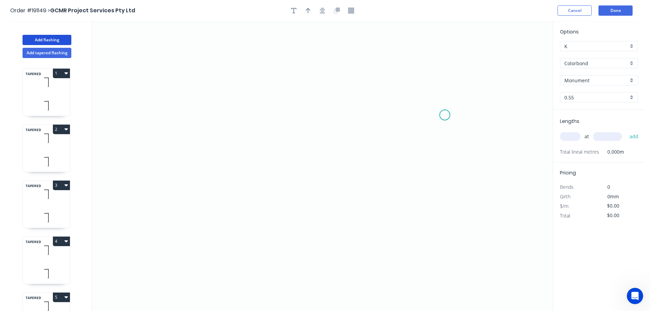
click at [445, 115] on icon "0" at bounding box center [322, 165] width 460 height 289
click at [421, 65] on icon at bounding box center [433, 90] width 24 height 50
click at [177, 58] on icon "0 ?" at bounding box center [322, 165] width 460 height 289
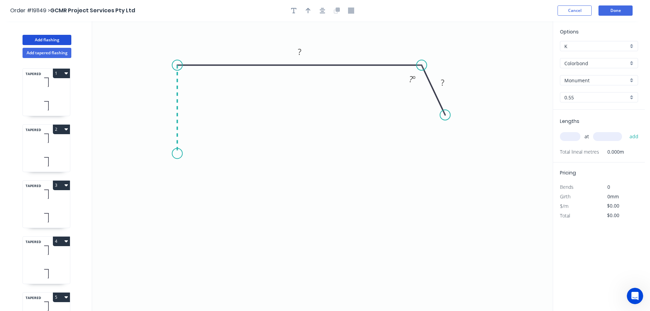
click at [177, 153] on icon "0 ? ? ? º" at bounding box center [322, 165] width 460 height 289
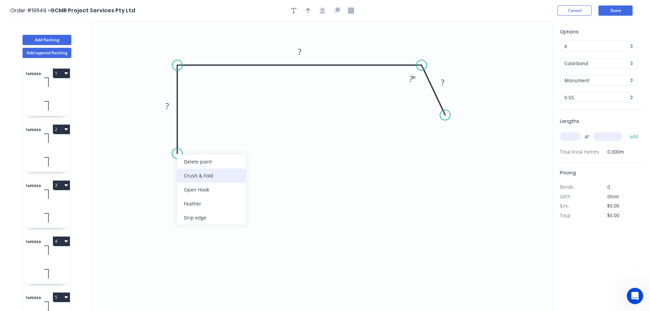
click at [198, 177] on div "Crush & Fold" at bounding box center [211, 175] width 69 height 14
drag, startPoint x: 164, startPoint y: 144, endPoint x: 209, endPoint y: 155, distance: 46.5
click at [202, 151] on rect at bounding box center [214, 152] width 27 height 14
click at [220, 151] on tspan "10" at bounding box center [219, 151] width 10 height 11
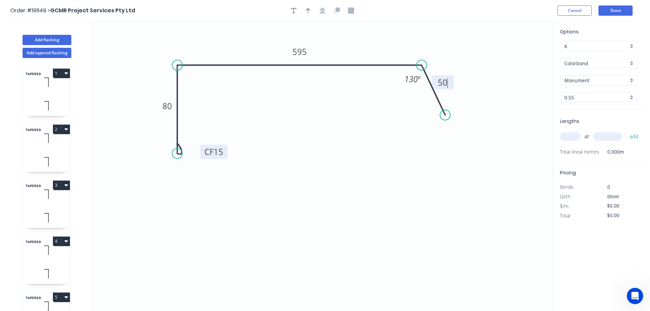
type input "$20.03"
click at [323, 13] on icon "button" at bounding box center [321, 11] width 5 height 6
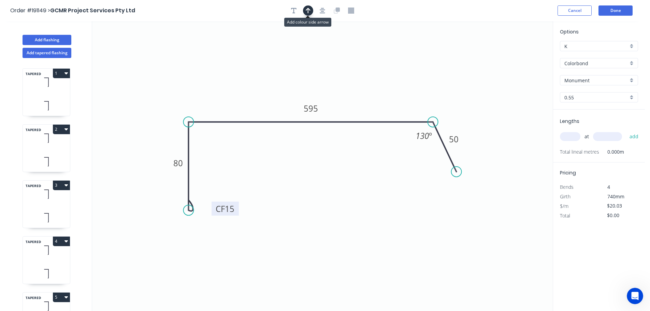
click at [307, 10] on icon "button" at bounding box center [307, 11] width 5 height 6
drag, startPoint x: 520, startPoint y: 53, endPoint x: 385, endPoint y: 72, distance: 135.6
click at [392, 72] on icon at bounding box center [394, 64] width 6 height 22
click at [573, 137] on input "text" at bounding box center [570, 136] width 20 height 9
type input "1"
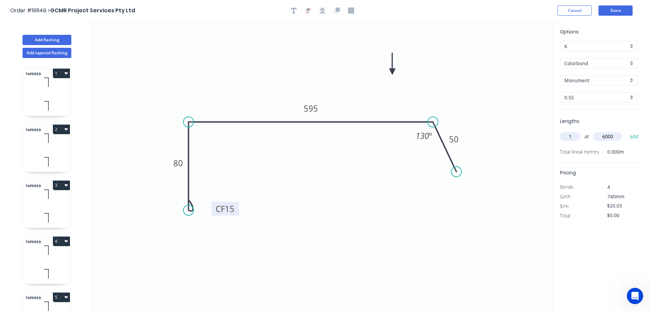
type input "6000"
click at [626, 131] on button "add" at bounding box center [634, 137] width 16 height 12
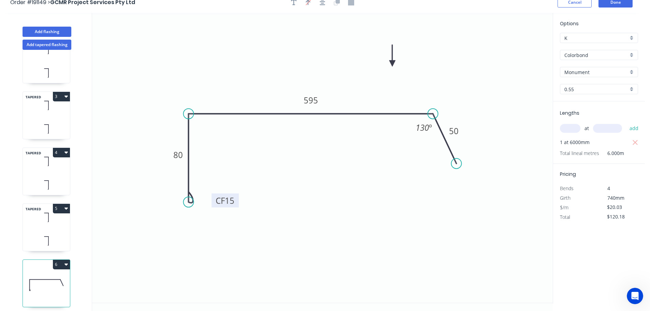
scroll to position [13, 0]
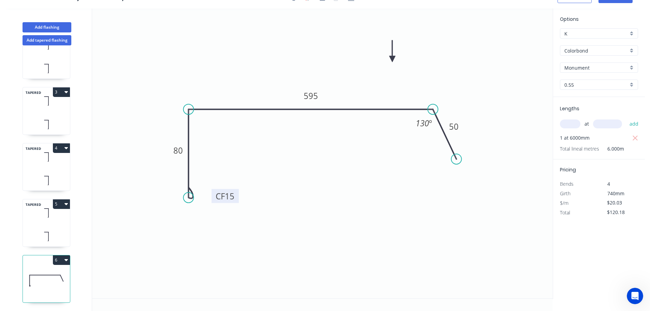
click at [66, 259] on icon "button" at bounding box center [65, 260] width 3 height 2
click at [25, 272] on div "Duplicate" at bounding box center [37, 277] width 53 height 10
type input "$0.00"
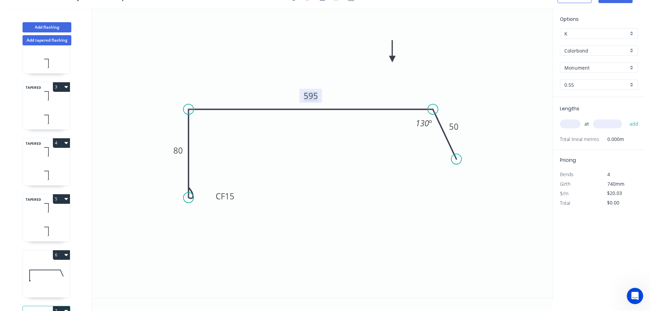
click at [311, 95] on tspan "595" at bounding box center [310, 95] width 14 height 11
click at [572, 123] on input "text" at bounding box center [570, 123] width 20 height 9
type input "$16.35"
type input "1"
type input "6400"
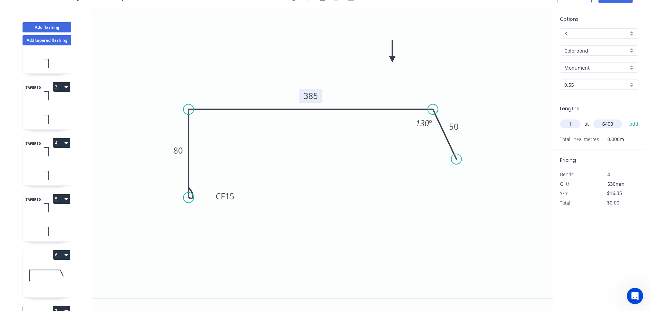
click at [626, 118] on button "add" at bounding box center [634, 124] width 16 height 12
type input "$104.64"
click at [52, 40] on button "Add tapered flashing" at bounding box center [47, 40] width 49 height 10
type input "$0.00"
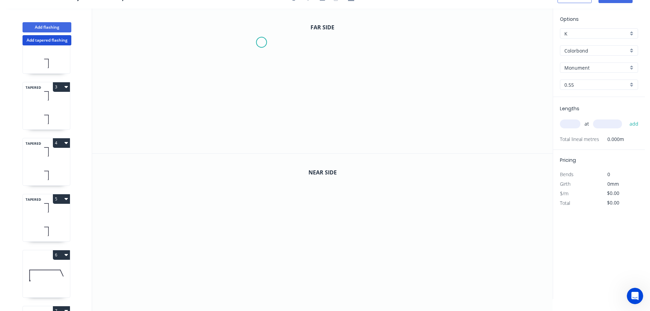
click at [261, 43] on icon "0" at bounding box center [322, 81] width 460 height 145
click at [259, 121] on icon "0" at bounding box center [322, 81] width 460 height 145
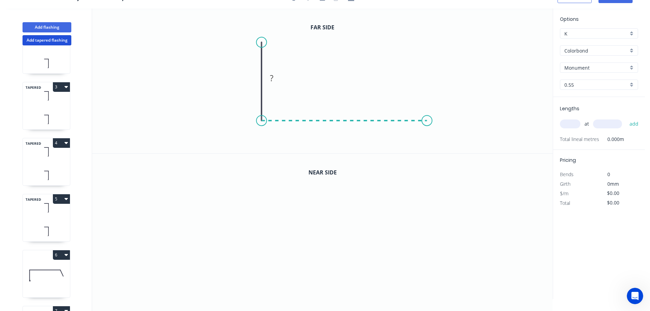
click at [427, 114] on icon "0 ?" at bounding box center [322, 81] width 460 height 145
click at [423, 118] on circle at bounding box center [426, 120] width 10 height 10
click at [427, 119] on circle at bounding box center [426, 120] width 10 height 10
click at [444, 152] on icon "0 ? ?" at bounding box center [322, 81] width 460 height 145
click at [444, 152] on circle at bounding box center [443, 152] width 10 height 10
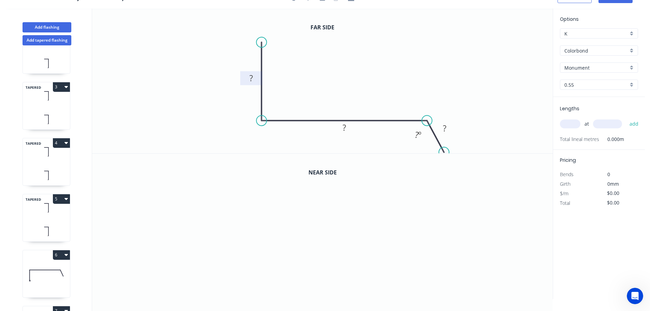
click at [251, 77] on tspan "?" at bounding box center [250, 77] width 3 height 11
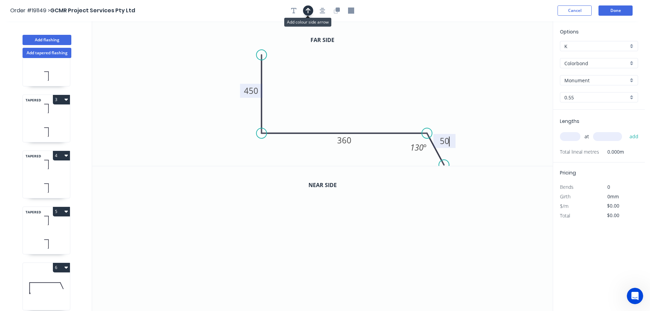
click at [307, 11] on icon "button" at bounding box center [307, 11] width 5 height 6
click at [517, 54] on icon at bounding box center [518, 47] width 6 height 22
drag, startPoint x: 517, startPoint y: 54, endPoint x: 376, endPoint y: 74, distance: 142.8
click at [376, 74] on icon at bounding box center [381, 68] width 20 height 20
click at [336, 11] on icon "button" at bounding box center [338, 10] width 4 height 4
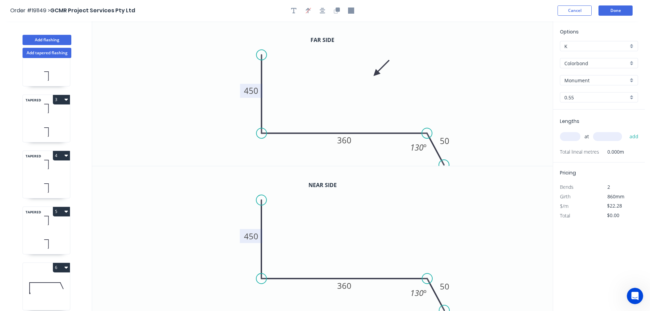
click at [252, 237] on tspan "450" at bounding box center [251, 235] width 14 height 11
click at [572, 137] on input "text" at bounding box center [570, 136] width 20 height 9
type input "$23.72"
type input "1"
type input "5150"
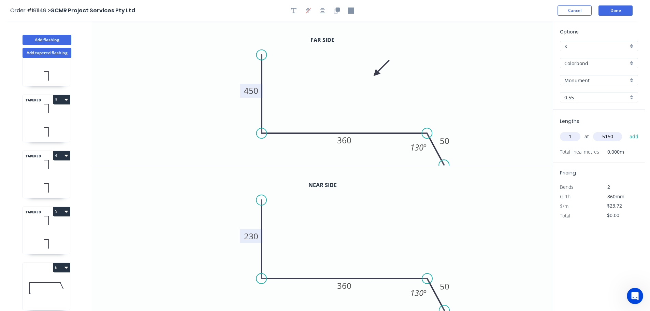
click at [626, 131] on button "add" at bounding box center [634, 137] width 16 height 12
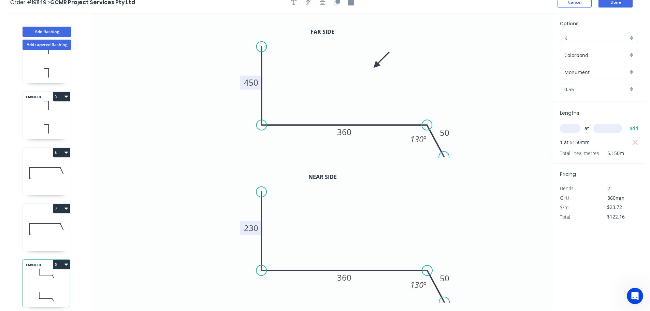
scroll to position [13, 0]
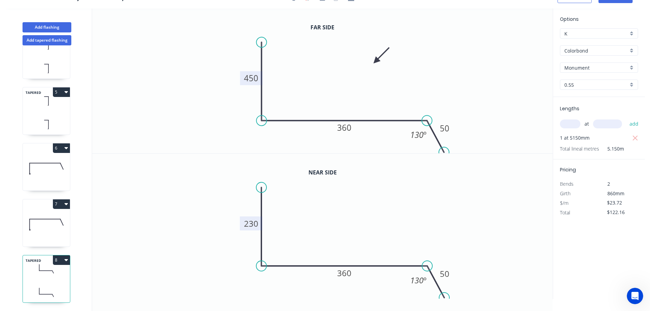
click at [67, 259] on icon "button" at bounding box center [65, 260] width 3 height 2
click at [27, 272] on div "Duplicate" at bounding box center [37, 277] width 53 height 10
type input "$0.00"
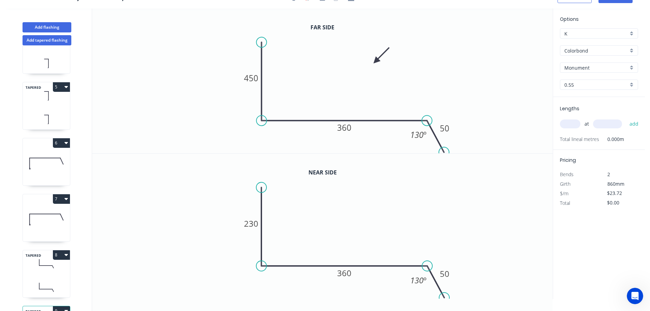
click at [575, 125] on input "text" at bounding box center [570, 123] width 20 height 9
type input "1"
type input "5150"
click at [253, 79] on tspan "450" at bounding box center [251, 77] width 14 height 11
click at [252, 224] on tspan "230" at bounding box center [251, 223] width 14 height 11
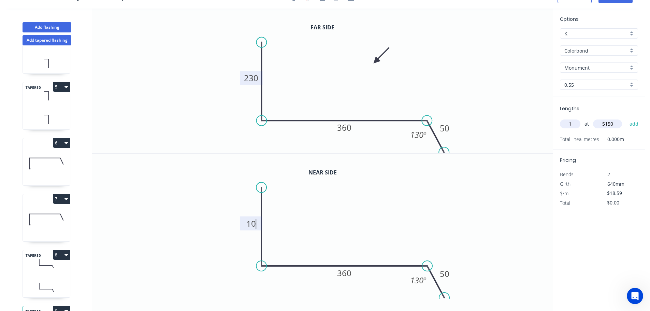
click at [616, 124] on input "5150" at bounding box center [607, 123] width 29 height 9
type input "$20.03"
click at [626, 118] on button "add" at bounding box center [634, 124] width 16 height 12
type input "$103.15"
click at [49, 26] on button "Add flashing" at bounding box center [47, 27] width 49 height 10
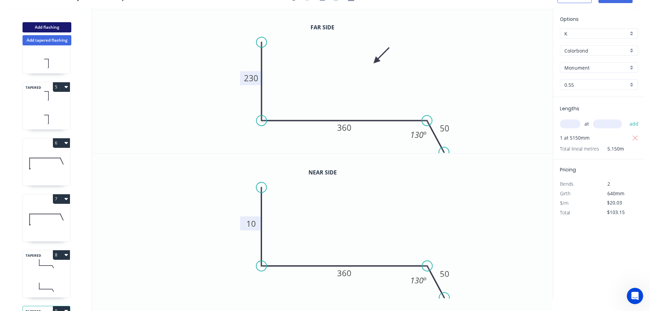
type input "$0.00"
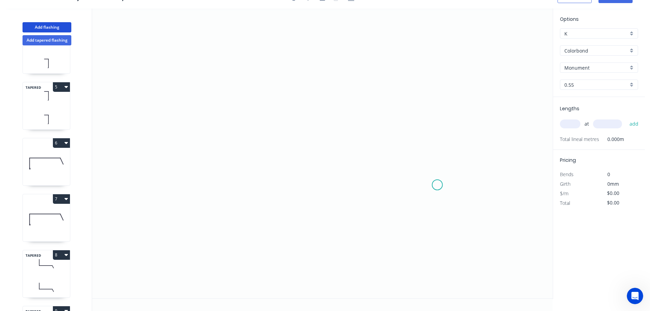
click at [438, 184] on icon "0" at bounding box center [322, 153] width 460 height 289
click at [456, 204] on icon "0" at bounding box center [322, 153] width 460 height 289
click at [459, 66] on icon "0 ?" at bounding box center [322, 153] width 460 height 289
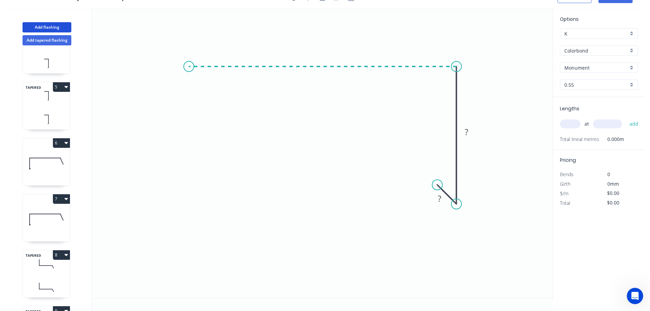
click at [189, 54] on icon "0 ? ?" at bounding box center [322, 153] width 460 height 289
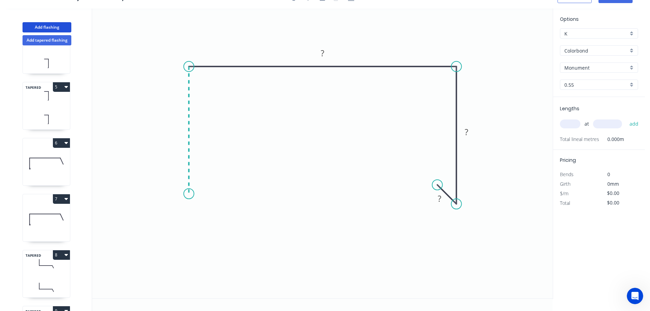
click at [189, 194] on icon "0 ? ? ?" at bounding box center [322, 153] width 460 height 289
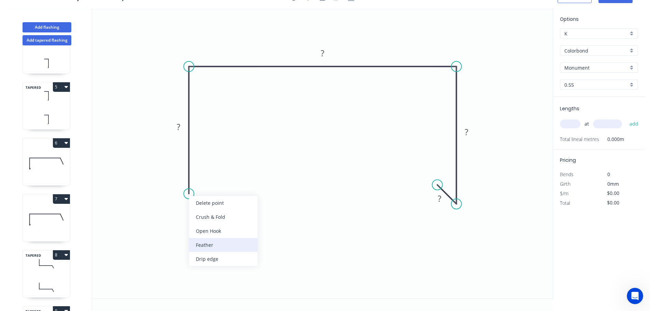
click at [205, 244] on div "Feather" at bounding box center [223, 245] width 69 height 14
click at [203, 218] on div "Flip bend" at bounding box center [222, 220] width 69 height 14
drag, startPoint x: 189, startPoint y: 194, endPoint x: 192, endPoint y: 201, distance: 7.2
click at [192, 201] on circle at bounding box center [188, 201] width 10 height 10
drag, startPoint x: 215, startPoint y: 185, endPoint x: 226, endPoint y: 188, distance: 11.8
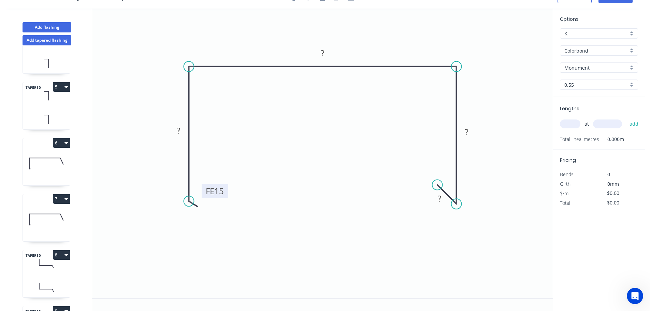
click at [226, 188] on rect at bounding box center [215, 191] width 27 height 14
click at [219, 191] on tspan "15" at bounding box center [219, 190] width 10 height 11
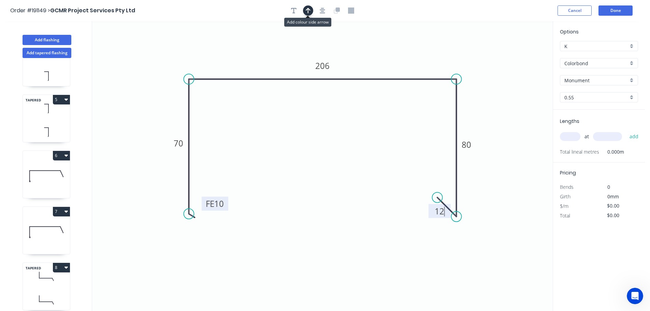
click at [310, 11] on icon "button" at bounding box center [307, 11] width 5 height 6
type input "$12.66"
click at [519, 55] on icon at bounding box center [518, 47] width 6 height 22
drag, startPoint x: 519, startPoint y: 55, endPoint x: 502, endPoint y: 81, distance: 30.6
click at [502, 81] on icon at bounding box center [508, 75] width 20 height 20
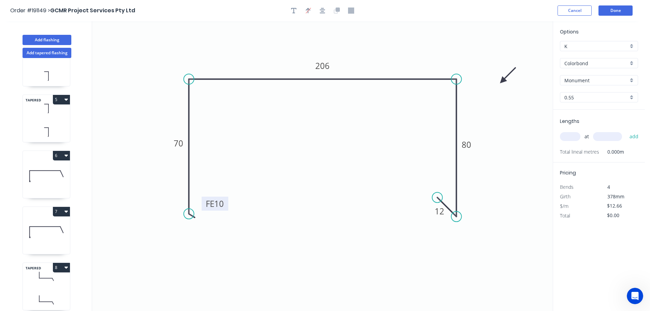
click at [577, 136] on input "text" at bounding box center [570, 136] width 20 height 9
type input "2"
type input "3800"
click at [626, 131] on button "add" at bounding box center [634, 137] width 16 height 12
type input "$96.22"
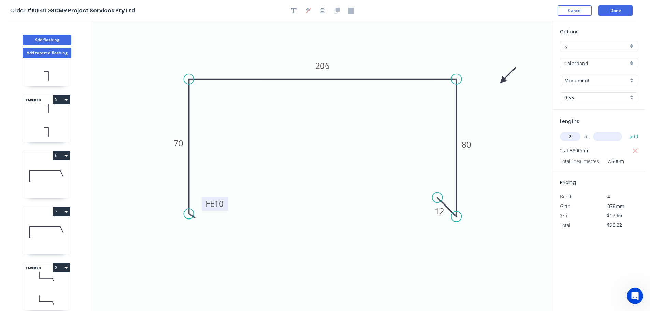
type input "2"
type input "5000"
click at [626, 131] on button "add" at bounding box center [634, 137] width 16 height 12
type input "$222.82"
type input "2"
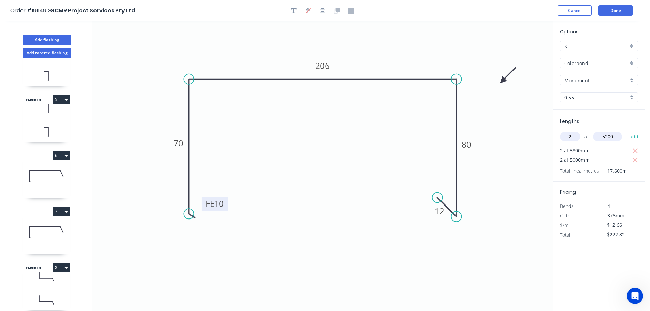
type input "5200"
click at [626, 131] on button "add" at bounding box center [634, 137] width 16 height 12
type input "$354.48"
click at [47, 38] on button "Add flashing" at bounding box center [47, 40] width 49 height 10
type input "$0.00"
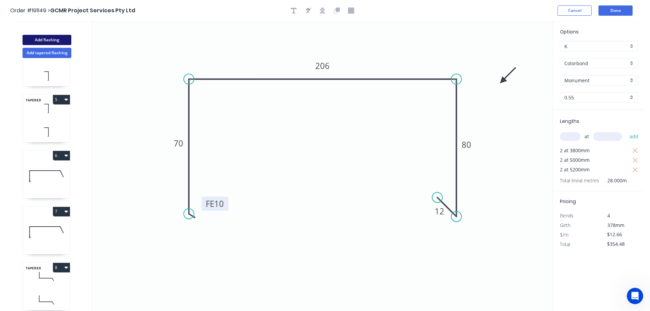
type input "$0.00"
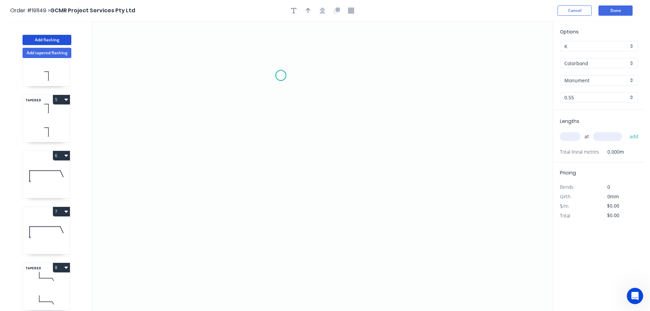
click at [281, 75] on icon "0" at bounding box center [322, 165] width 460 height 289
click at [372, 78] on icon "0" at bounding box center [322, 165] width 460 height 289
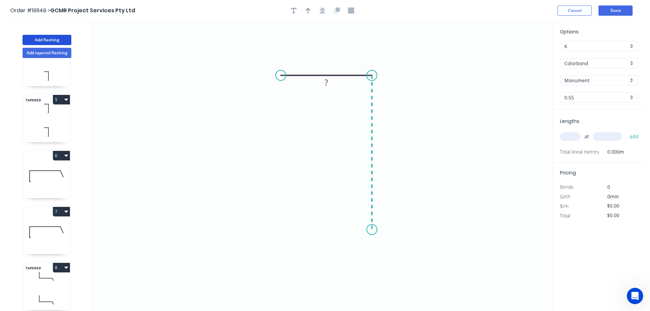
drag, startPoint x: 374, startPoint y: 229, endPoint x: 380, endPoint y: 233, distance: 7.0
click at [374, 229] on icon "0 ?" at bounding box center [322, 165] width 460 height 289
click at [405, 264] on icon "0 ? ?" at bounding box center [322, 165] width 460 height 289
click at [406, 264] on circle at bounding box center [405, 263] width 10 height 10
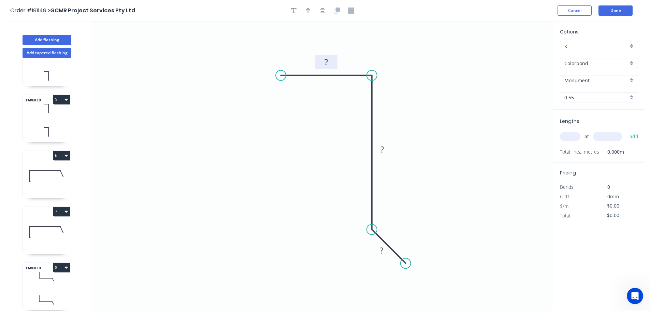
click at [328, 60] on tspan "?" at bounding box center [325, 61] width 3 height 11
click at [568, 64] on input "Colorbond" at bounding box center [596, 63] width 64 height 7
type input "$7.53"
click at [583, 125] on div "Zincalume" at bounding box center [598, 123] width 77 height 12
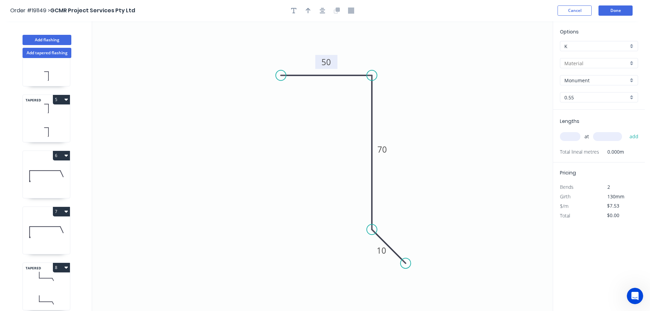
type input "Zincalume"
type input "$7.09"
click at [569, 137] on input "text" at bounding box center [570, 136] width 20 height 9
type input "2"
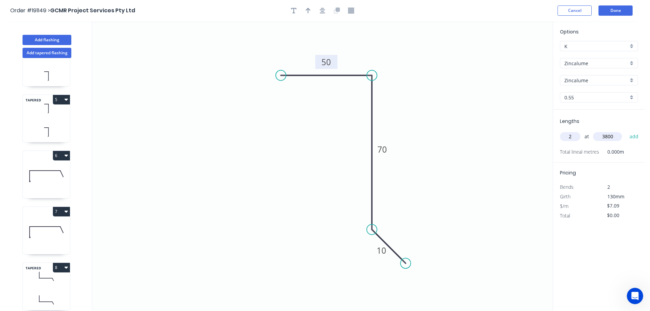
type input "3800"
click at [626, 131] on button "add" at bounding box center [634, 137] width 16 height 12
type input "$53.88"
type input "2"
type input "5000"
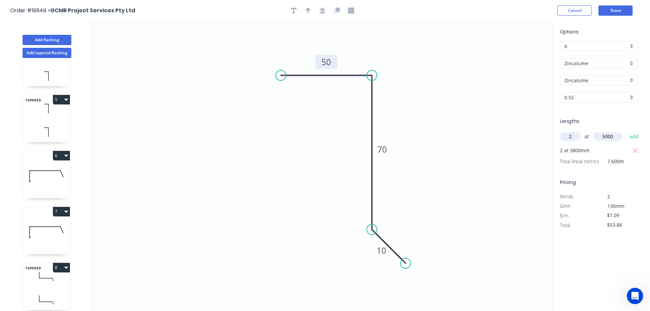
click at [626, 131] on button "add" at bounding box center [634, 137] width 16 height 12
type input "$124.78"
type input "2"
type input "5200"
click at [626, 131] on button "add" at bounding box center [634, 137] width 16 height 12
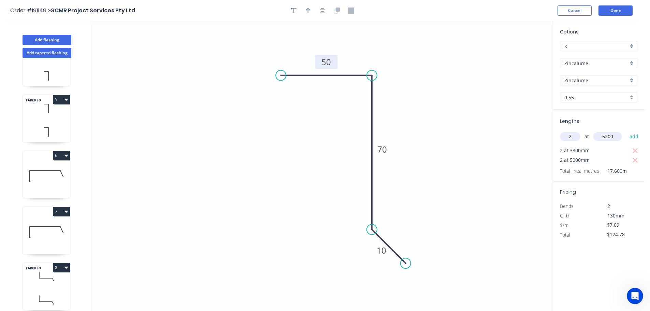
type input "$198.52"
click at [307, 10] on icon "button" at bounding box center [307, 10] width 5 height 5
drag, startPoint x: 519, startPoint y: 54, endPoint x: 297, endPoint y: 150, distance: 242.2
click at [297, 150] on icon at bounding box center [297, 142] width 6 height 22
drag, startPoint x: 295, startPoint y: 149, endPoint x: 304, endPoint y: 154, distance: 10.1
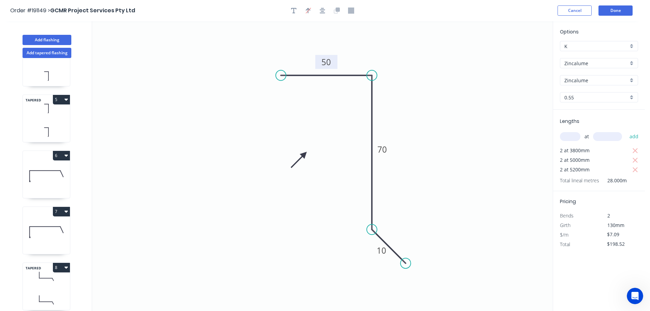
click at [304, 154] on icon at bounding box center [299, 160] width 20 height 20
click at [45, 41] on button "Add flashing" at bounding box center [47, 40] width 49 height 10
type input "$0.00"
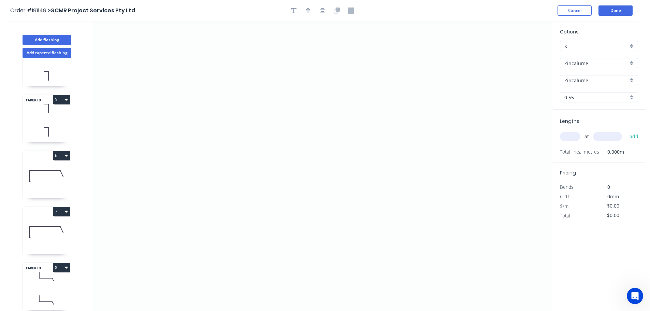
click at [575, 65] on input "Zincalume" at bounding box center [596, 63] width 64 height 7
click at [573, 75] on div "Colorbond" at bounding box center [598, 76] width 77 height 12
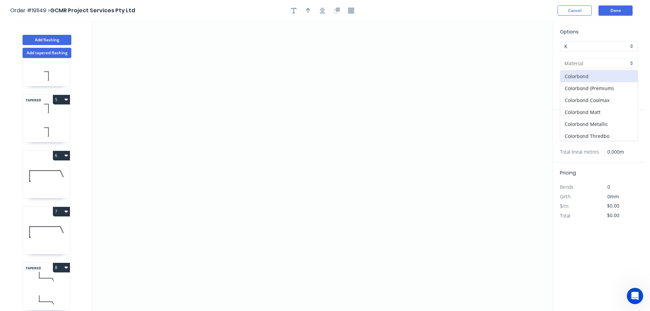
type input "Colorbond"
type input "aNoColor"
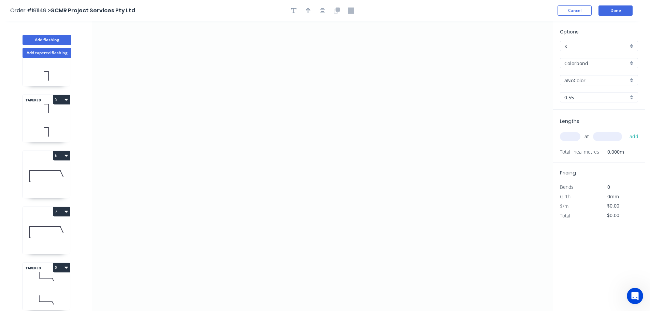
click at [578, 83] on input "aNoColor" at bounding box center [596, 80] width 64 height 7
click at [574, 124] on div "Monument" at bounding box center [598, 124] width 77 height 12
type input "Monument"
click at [572, 136] on input "text" at bounding box center [570, 136] width 20 height 9
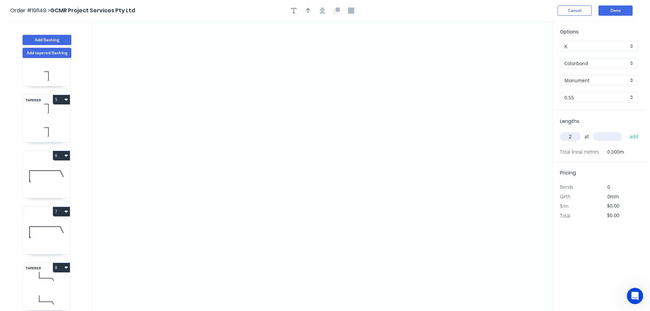
type input "2"
click at [209, 85] on icon "0" at bounding box center [322, 165] width 460 height 289
drag, startPoint x: 208, startPoint y: 185, endPoint x: 215, endPoint y: 184, distance: 7.2
click at [209, 185] on icon "0" at bounding box center [322, 165] width 460 height 289
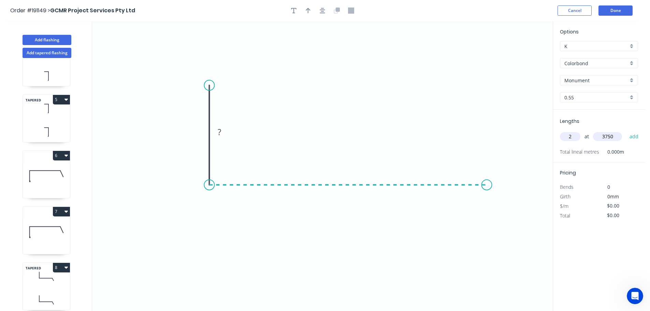
click at [487, 179] on icon "0 ?" at bounding box center [322, 165] width 460 height 289
type input "3750"
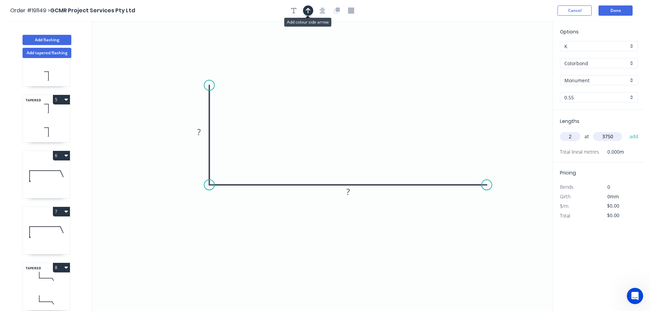
click at [308, 10] on icon "button" at bounding box center [307, 10] width 5 height 5
click at [519, 54] on icon at bounding box center [518, 47] width 6 height 22
drag, startPoint x: 519, startPoint y: 54, endPoint x: 339, endPoint y: 94, distance: 184.0
click at [359, 92] on icon at bounding box center [369, 84] width 20 height 20
click at [200, 132] on tspan "?" at bounding box center [198, 131] width 3 height 11
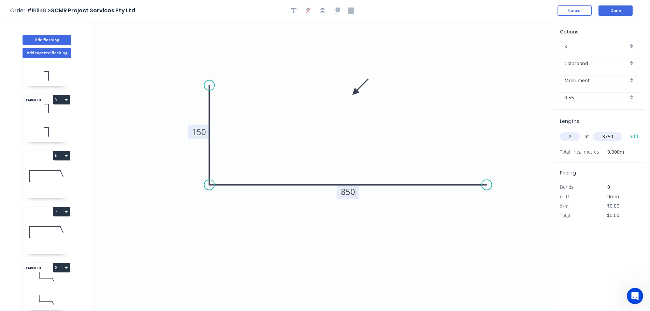
click at [616, 136] on input "3750" at bounding box center [607, 136] width 29 height 9
type input "$21.56"
click at [626, 131] on button "add" at bounding box center [634, 137] width 16 height 12
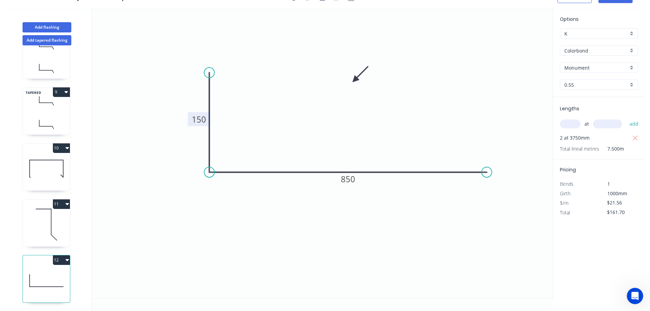
scroll to position [421, 0]
click at [69, 257] on icon "button" at bounding box center [66, 259] width 3 height 5
click at [27, 272] on div "Duplicate" at bounding box center [37, 277] width 53 height 10
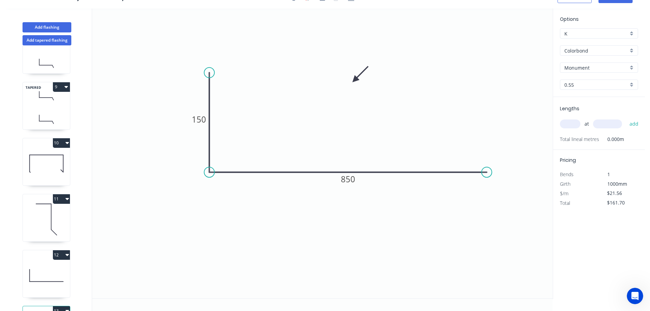
type input "$0.00"
drag, startPoint x: 204, startPoint y: 70, endPoint x: 194, endPoint y: 71, distance: 9.9
click at [194, 71] on circle at bounding box center [194, 70] width 10 height 10
click at [191, 118] on tspan "150" at bounding box center [191, 119] width 14 height 11
drag, startPoint x: 195, startPoint y: 69, endPoint x: 186, endPoint y: 24, distance: 45.9
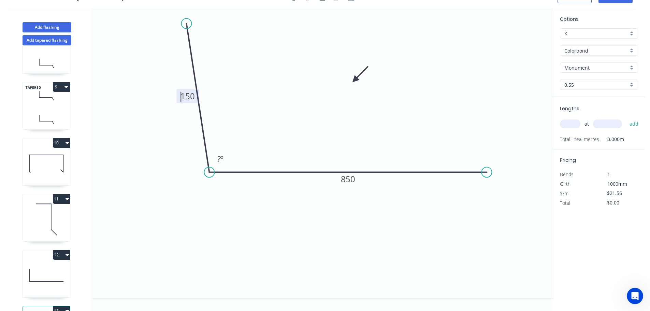
click at [186, 23] on circle at bounding box center [186, 23] width 10 height 10
drag, startPoint x: 394, startPoint y: 178, endPoint x: 363, endPoint y: 178, distance: 31.0
click at [363, 178] on icon "0 150 850 ? º" at bounding box center [322, 153] width 460 height 289
click at [187, 95] on tspan "150" at bounding box center [187, 95] width 14 height 11
click at [576, 122] on input "text" at bounding box center [570, 123] width 20 height 9
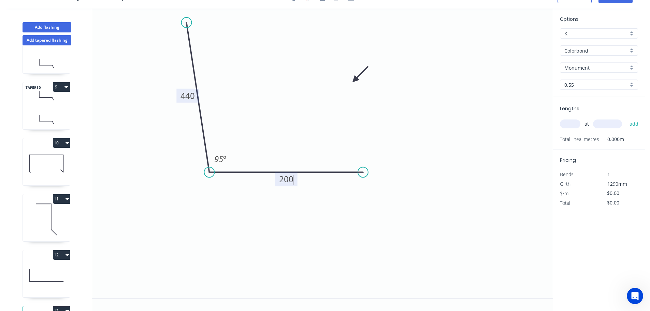
type input "$17.87"
type input "1"
type input "600"
click at [626, 118] on button "add" at bounding box center [634, 124] width 16 height 12
type input "$17.87"
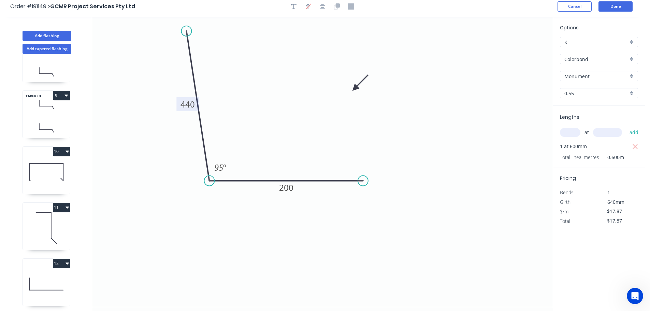
scroll to position [0, 0]
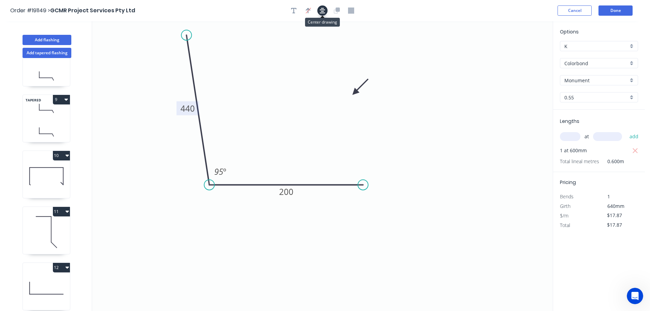
click at [323, 12] on icon "button" at bounding box center [321, 11] width 5 height 6
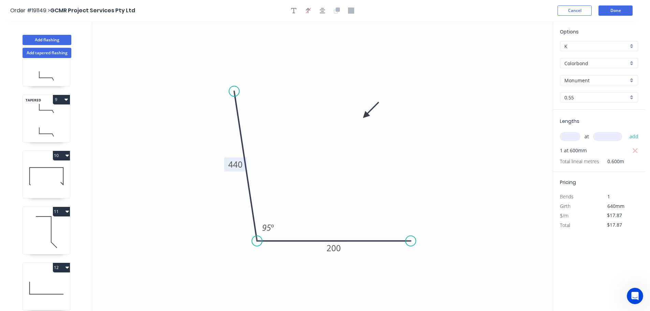
drag, startPoint x: 356, startPoint y: 90, endPoint x: 367, endPoint y: 119, distance: 31.1
click at [367, 119] on icon at bounding box center [371, 110] width 20 height 20
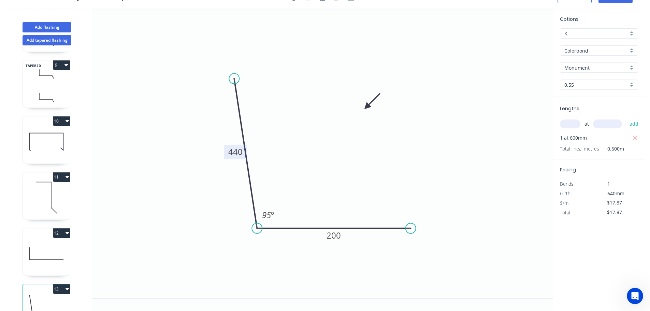
scroll to position [477, 0]
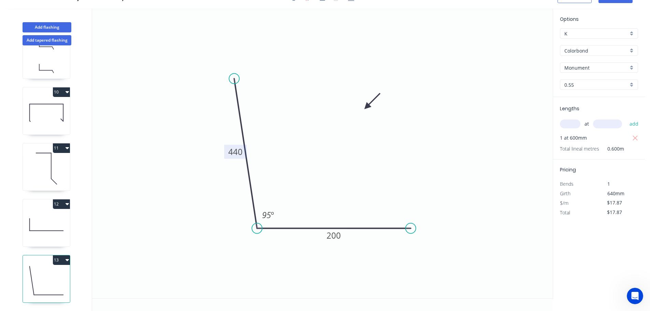
click at [45, 215] on icon at bounding box center [46, 225] width 47 height 44
type input "$21.56"
type input "$161.70"
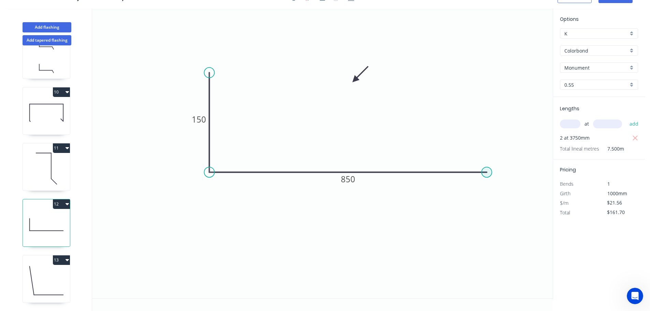
click at [488, 173] on circle at bounding box center [486, 172] width 10 height 10
click at [503, 216] on icon "0 150 850" at bounding box center [322, 153] width 460 height 289
type input "$22.28"
type input "$167.10"
click at [475, 183] on tspan "?" at bounding box center [475, 185] width 4 height 11
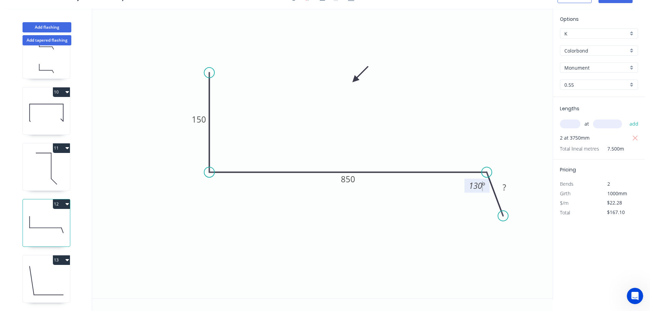
type input "$0.00"
click at [41, 269] on icon at bounding box center [46, 280] width 47 height 44
type input "$17.87"
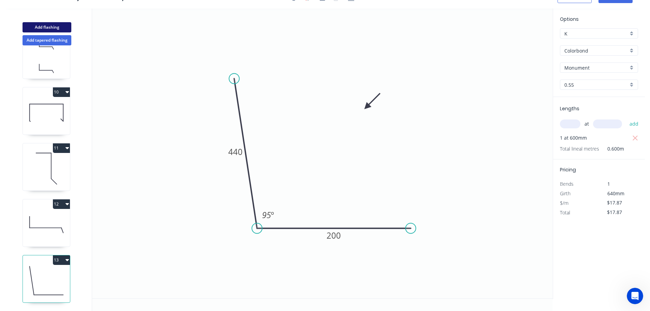
click at [55, 26] on button "Add flashing" at bounding box center [47, 27] width 49 height 10
type input "$0.00"
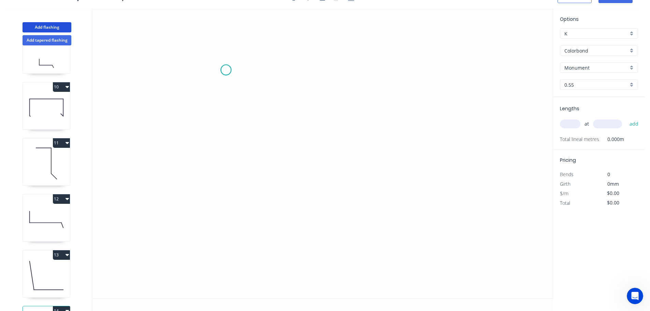
click at [226, 70] on icon "0" at bounding box center [322, 153] width 460 height 289
drag, startPoint x: 226, startPoint y: 226, endPoint x: 239, endPoint y: 224, distance: 13.8
click at [227, 226] on icon "0" at bounding box center [322, 153] width 460 height 289
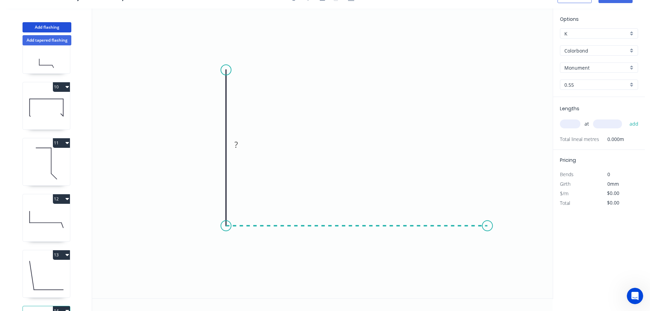
click at [487, 224] on icon "0 ?" at bounding box center [322, 153] width 460 height 289
click at [518, 275] on icon "0 ? ?" at bounding box center [322, 153] width 460 height 289
click at [518, 274] on circle at bounding box center [517, 274] width 10 height 10
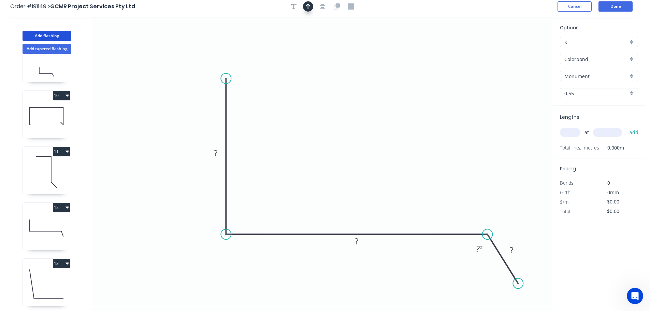
scroll to position [0, 0]
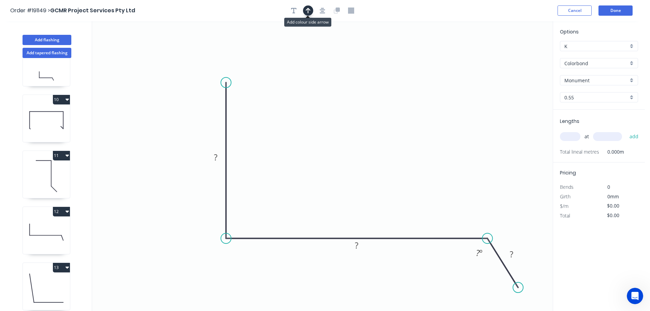
click at [306, 11] on icon "button" at bounding box center [307, 11] width 5 height 6
click at [517, 54] on icon at bounding box center [518, 47] width 6 height 22
drag, startPoint x: 517, startPoint y: 54, endPoint x: 471, endPoint y: 83, distance: 53.8
click at [456, 87] on icon "0 ? ? ? ? º" at bounding box center [322, 165] width 460 height 289
drag, startPoint x: 494, startPoint y: 71, endPoint x: 366, endPoint y: 128, distance: 140.6
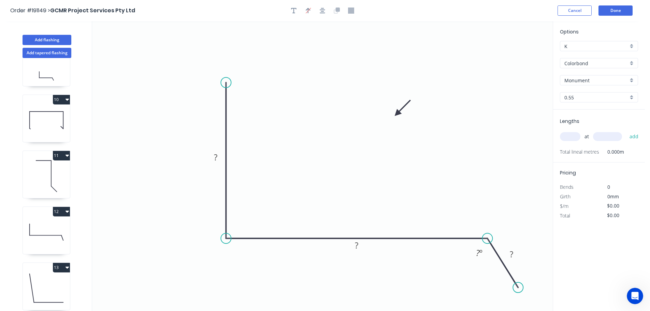
click at [392, 118] on icon at bounding box center [402, 108] width 20 height 20
click at [215, 158] on tspan "?" at bounding box center [215, 156] width 3 height 11
click at [571, 137] on input "text" at bounding box center [570, 136] width 20 height 9
type input "$22.28"
type input "1"
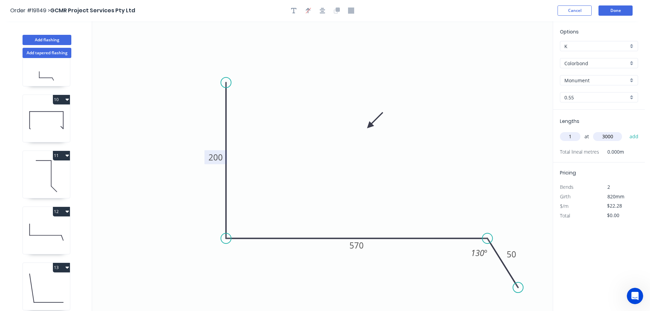
type input "3000"
click at [626, 131] on button "add" at bounding box center [634, 137] width 16 height 12
type input "$66.84"
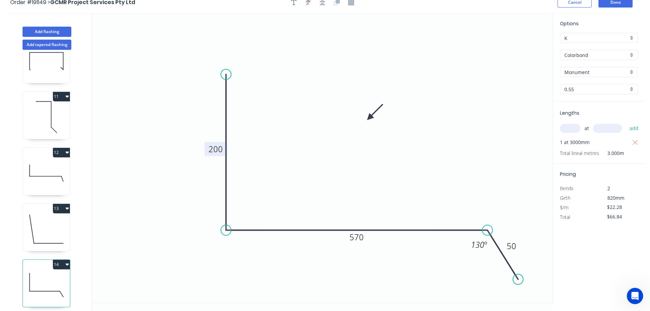
scroll to position [13, 0]
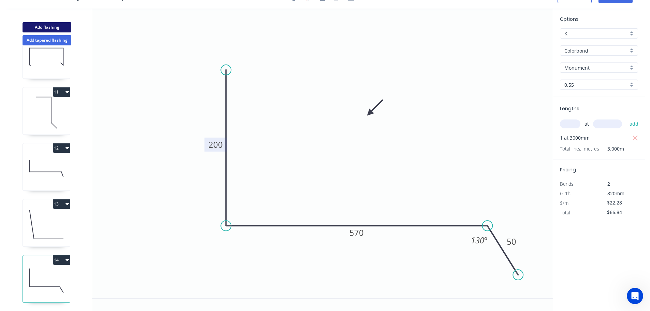
click at [55, 28] on button "Add flashing" at bounding box center [47, 27] width 49 height 10
type input "$0.00"
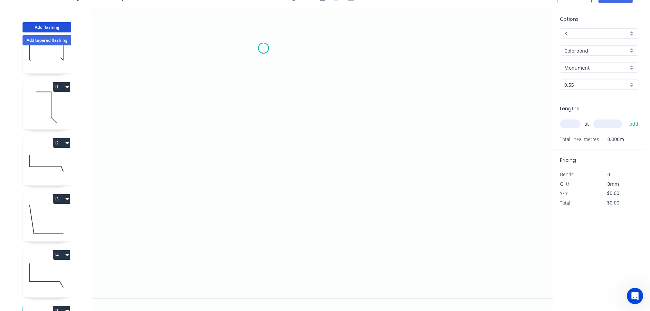
click at [263, 48] on icon "0" at bounding box center [322, 153] width 460 height 289
drag, startPoint x: 262, startPoint y: 214, endPoint x: 334, endPoint y: 211, distance: 73.0
click at [262, 214] on icon "0" at bounding box center [322, 153] width 460 height 289
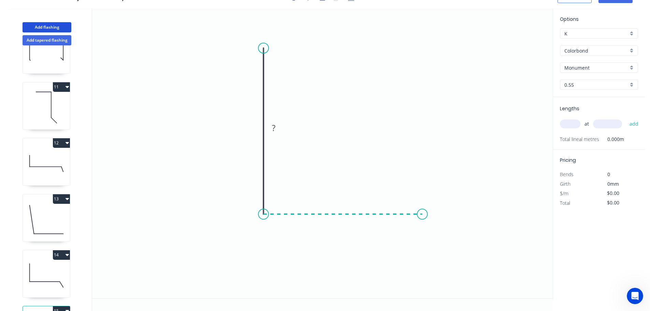
click at [422, 217] on icon "0 ?" at bounding box center [322, 153] width 460 height 289
click at [422, 217] on circle at bounding box center [422, 214] width 10 height 10
click at [253, 125] on tspan "?" at bounding box center [252, 127] width 3 height 11
type input "$8.65"
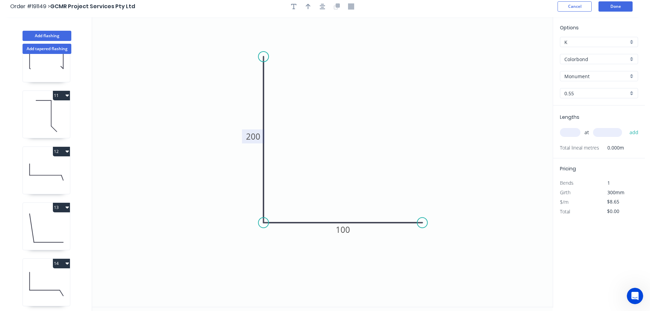
scroll to position [0, 0]
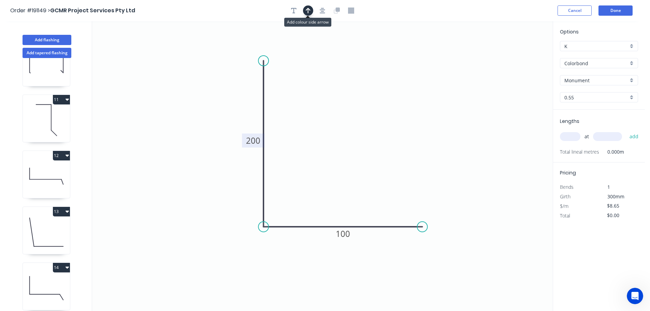
click at [306, 9] on icon "button" at bounding box center [307, 11] width 5 height 6
click at [518, 55] on icon at bounding box center [518, 47] width 6 height 22
drag, startPoint x: 518, startPoint y: 55, endPoint x: 392, endPoint y: 137, distance: 150.4
click at [368, 137] on icon at bounding box center [377, 128] width 20 height 20
click at [575, 135] on input "text" at bounding box center [570, 136] width 20 height 9
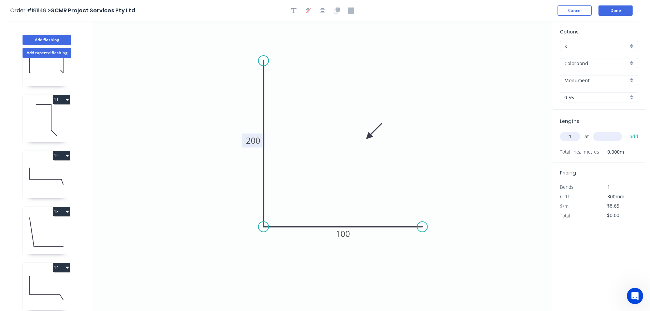
type input "1"
type input "800"
click at [626, 131] on button "add" at bounding box center [634, 137] width 16 height 12
type input "$8.65"
click at [66, 155] on icon "button" at bounding box center [66, 155] width 3 height 2
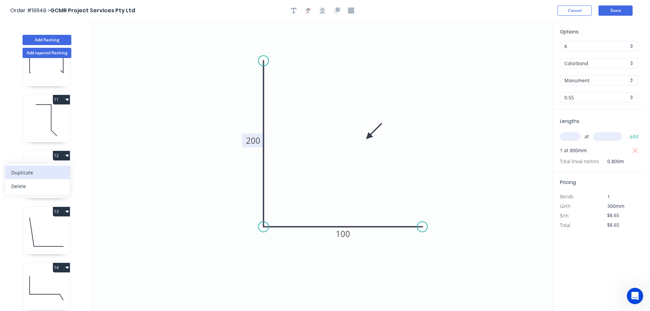
click at [30, 172] on div "Duplicate" at bounding box center [37, 172] width 53 height 10
type input "$25.97"
type input "$0.00"
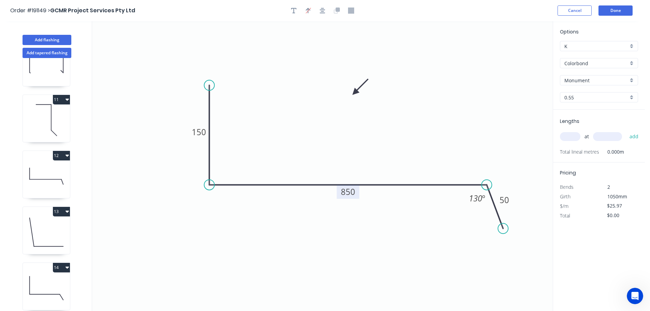
click at [351, 194] on tspan "850" at bounding box center [348, 191] width 14 height 11
click at [567, 136] on input "text" at bounding box center [570, 136] width 20 height 9
type input "$18.59"
type input "2"
type input "5750"
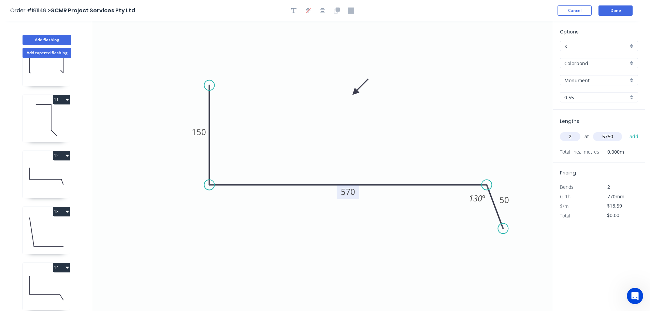
click at [626, 131] on button "add" at bounding box center [634, 137] width 16 height 12
type input "$213.79"
click at [51, 121] on icon at bounding box center [46, 120] width 47 height 44
type input "Zincalume"
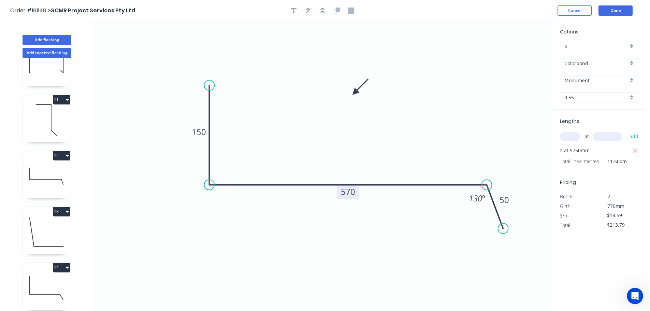
type input "$7.09"
type input "$198.52"
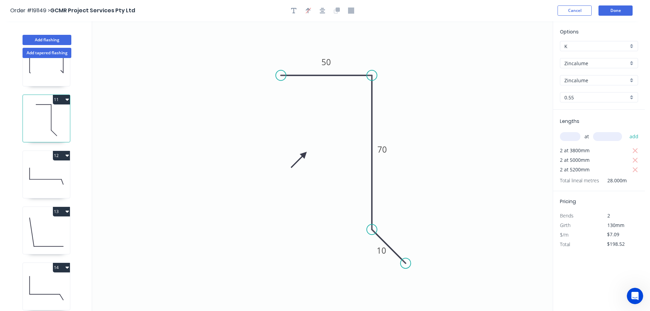
click at [567, 136] on input "text" at bounding box center [570, 136] width 20 height 9
type input "1"
type input "6400"
click at [626, 131] on button "add" at bounding box center [634, 137] width 16 height 12
type input "$243.90"
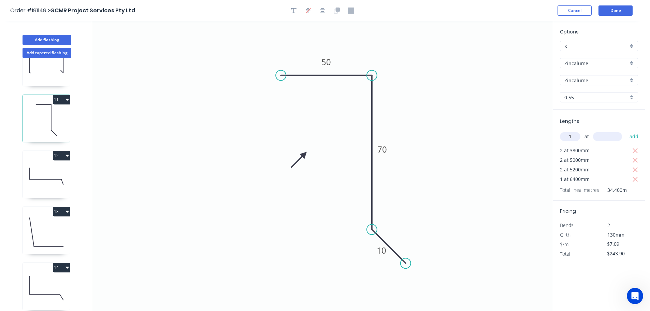
type input "1"
type input "6000"
click at [626, 131] on button "add" at bounding box center [634, 137] width 16 height 12
type input "$286.44"
type input "3"
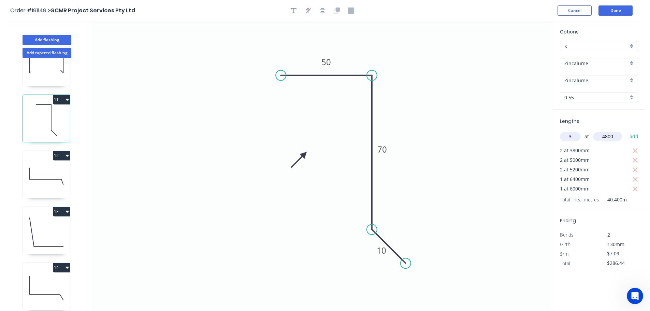
click at [626, 131] on button "add" at bounding box center [634, 137] width 16 height 12
click at [46, 52] on button "Add tapered flashing" at bounding box center [47, 53] width 49 height 10
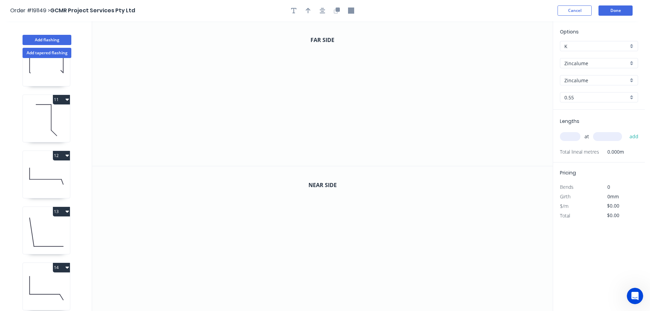
click at [580, 64] on input "Zincalume" at bounding box center [596, 63] width 64 height 7
click at [577, 77] on div "Colorbond" at bounding box center [598, 76] width 77 height 12
click at [577, 80] on input "aNoColor" at bounding box center [596, 80] width 64 height 7
click at [576, 123] on div "Monument" at bounding box center [598, 124] width 77 height 12
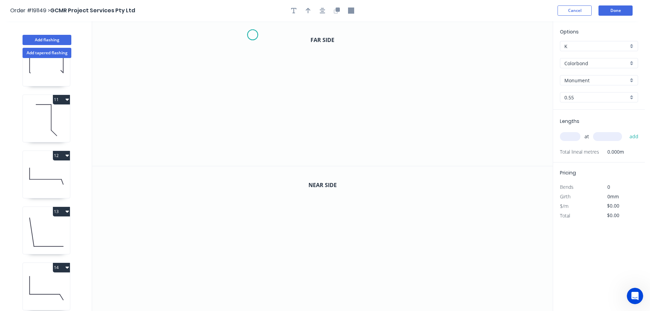
click at [252, 35] on icon "0" at bounding box center [322, 93] width 460 height 145
click at [253, 96] on icon "0" at bounding box center [322, 93] width 460 height 145
click at [388, 89] on icon "0 ?" at bounding box center [322, 93] width 460 height 145
click at [389, 156] on icon "0 ? ?" at bounding box center [322, 93] width 460 height 145
click at [369, 138] on icon "0 ? ? ?" at bounding box center [322, 93] width 460 height 145
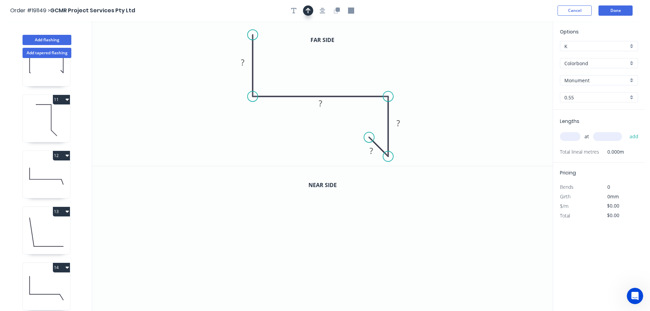
click at [309, 10] on icon "button" at bounding box center [307, 11] width 5 height 6
click at [518, 54] on icon at bounding box center [518, 47] width 6 height 22
drag, startPoint x: 518, startPoint y: 54, endPoint x: 392, endPoint y: 50, distance: 125.9
click at [436, 49] on icon at bounding box center [446, 44] width 20 height 20
click at [243, 62] on tspan "?" at bounding box center [242, 62] width 3 height 11
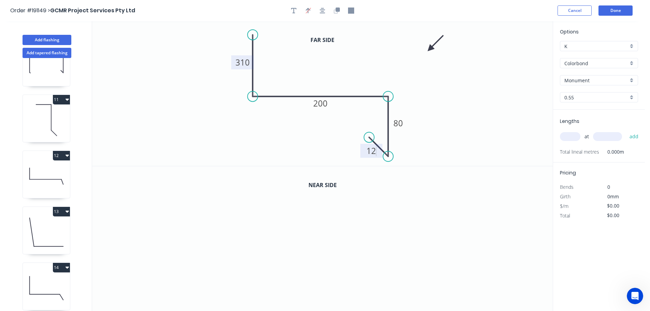
click at [329, 70] on icon "0 310 200 80 12" at bounding box center [322, 93] width 460 height 145
click at [335, 11] on icon "button" at bounding box center [336, 11] width 6 height 6
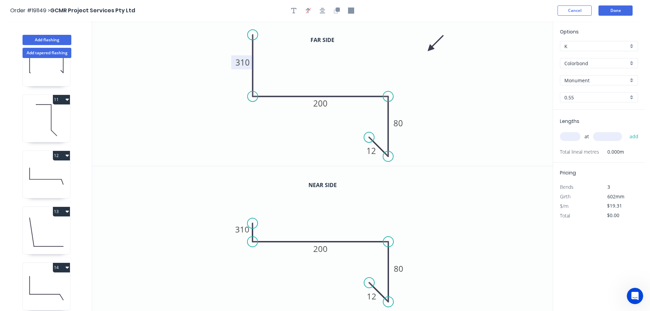
drag, startPoint x: 253, startPoint y: 177, endPoint x: 252, endPoint y: 223, distance: 46.0
click at [252, 223] on circle at bounding box center [252, 223] width 10 height 10
click at [240, 229] on tspan "310" at bounding box center [242, 228] width 14 height 11
click at [568, 133] on input "text" at bounding box center [570, 136] width 20 height 9
click at [626, 131] on button "add" at bounding box center [634, 137] width 16 height 12
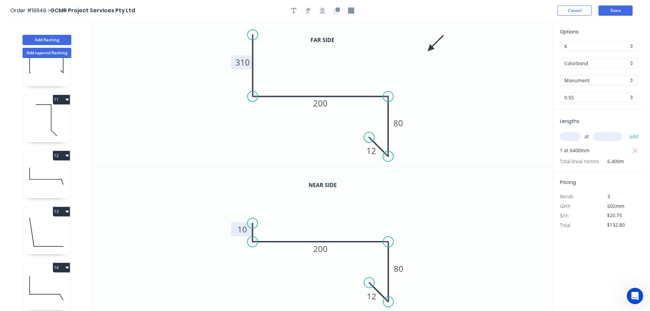
click at [245, 230] on tspan "10" at bounding box center [242, 228] width 10 height 11
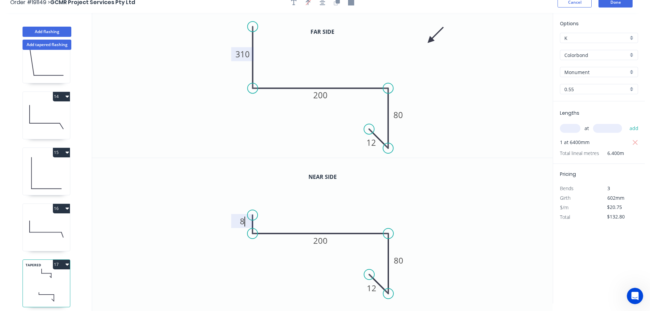
scroll to position [13, 0]
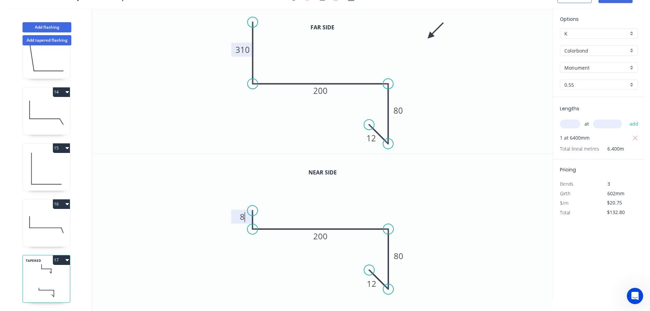
click at [67, 259] on icon "button" at bounding box center [66, 260] width 3 height 2
click at [27, 272] on div "Duplicate" at bounding box center [37, 277] width 53 height 10
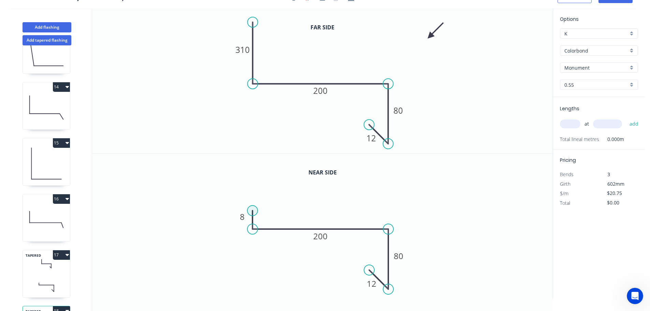
click at [255, 210] on circle at bounding box center [252, 210] width 10 height 10
click at [252, 212] on circle at bounding box center [252, 210] width 10 height 10
click at [288, 193] on icon "0 8 200 80 12" at bounding box center [322, 225] width 460 height 145
drag, startPoint x: 252, startPoint y: 209, endPoint x: 254, endPoint y: 163, distance: 45.8
click at [254, 163] on circle at bounding box center [252, 163] width 10 height 10
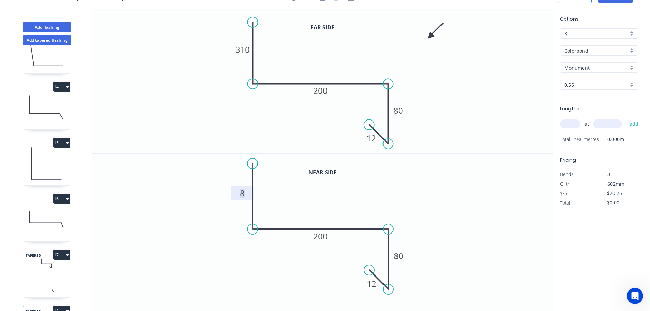
click at [242, 193] on tspan "8" at bounding box center [242, 192] width 5 height 11
drag, startPoint x: 251, startPoint y: 42, endPoint x: 251, endPoint y: 60, distance: 18.1
click at [251, 60] on circle at bounding box center [251, 60] width 10 height 10
click at [252, 60] on circle at bounding box center [253, 60] width 10 height 10
click at [244, 65] on tspan "310" at bounding box center [242, 68] width 14 height 11
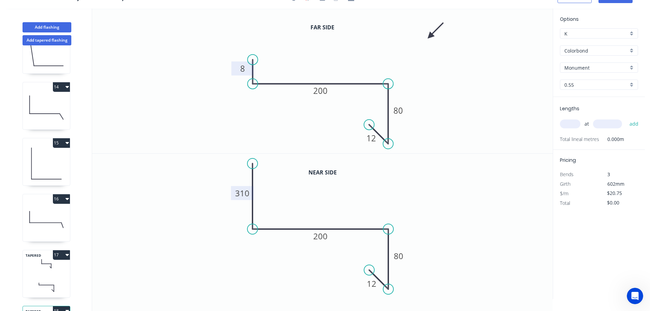
click at [567, 124] on input "text" at bounding box center [570, 123] width 20 height 9
click at [626, 118] on button "add" at bounding box center [634, 124] width 16 height 12
click at [46, 26] on button "Add flashing" at bounding box center [47, 27] width 49 height 10
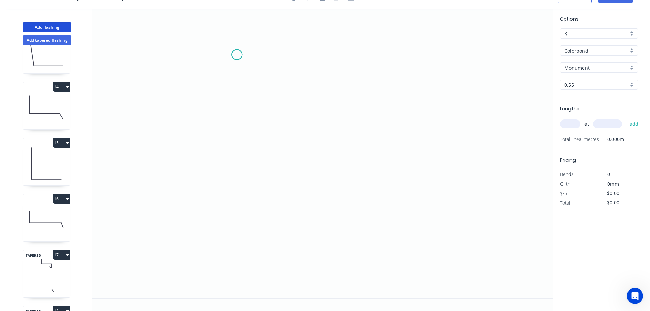
click at [237, 55] on icon "0" at bounding box center [322, 153] width 460 height 289
click at [312, 50] on icon "0" at bounding box center [322, 153] width 460 height 289
click at [305, 180] on icon "0 ?" at bounding box center [322, 153] width 460 height 289
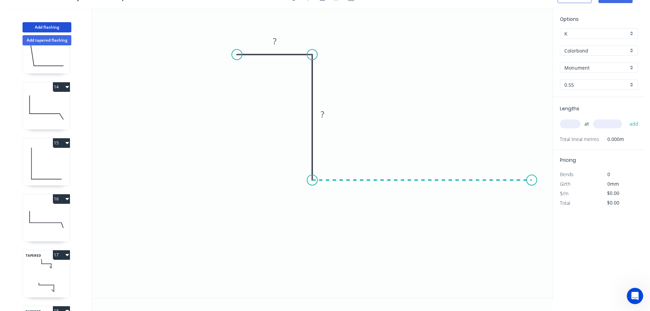
click at [532, 180] on icon "0 ? ?" at bounding box center [322, 153] width 460 height 289
click at [533, 278] on icon "0 ? ? ?" at bounding box center [322, 153] width 460 height 289
click at [506, 254] on icon "0 ? ? ? ?" at bounding box center [322, 153] width 460 height 289
click at [506, 254] on circle at bounding box center [506, 253] width 10 height 10
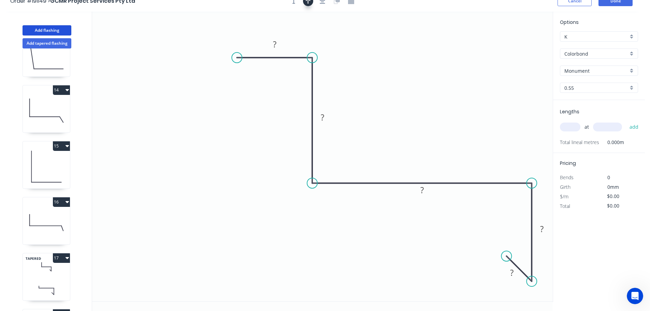
scroll to position [0, 0]
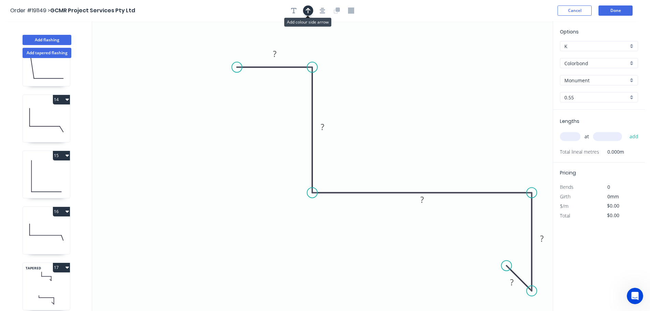
click at [307, 13] on icon "button" at bounding box center [307, 11] width 5 height 6
click at [521, 56] on icon "0 ? ? ? ? ?" at bounding box center [322, 165] width 460 height 289
click at [519, 55] on icon at bounding box center [518, 47] width 6 height 22
drag, startPoint x: 519, startPoint y: 55, endPoint x: 380, endPoint y: 94, distance: 144.3
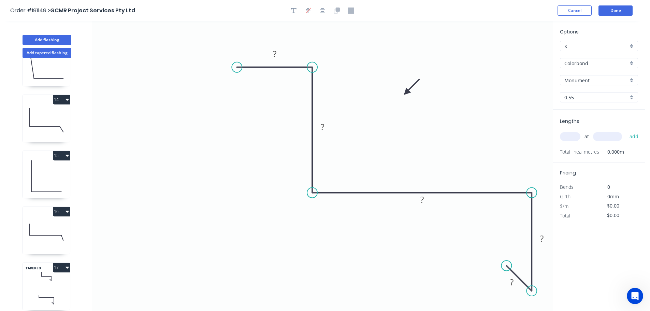
click at [402, 96] on icon at bounding box center [412, 87] width 20 height 20
click at [325, 11] on button "button" at bounding box center [322, 10] width 10 height 10
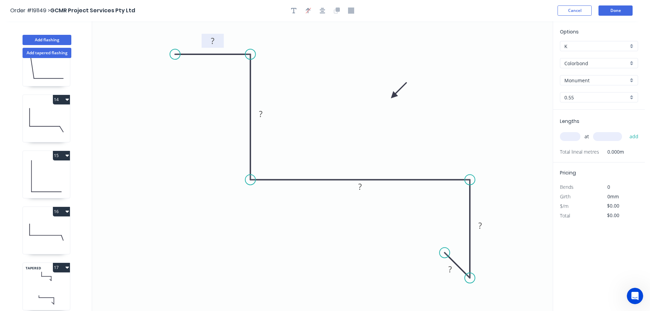
click at [213, 41] on tspan "?" at bounding box center [212, 40] width 3 height 11
click at [569, 139] on input "text" at bounding box center [570, 136] width 20 height 9
click at [626, 131] on button "add" at bounding box center [634, 137] width 16 height 12
click at [67, 100] on icon "button" at bounding box center [66, 100] width 3 height 2
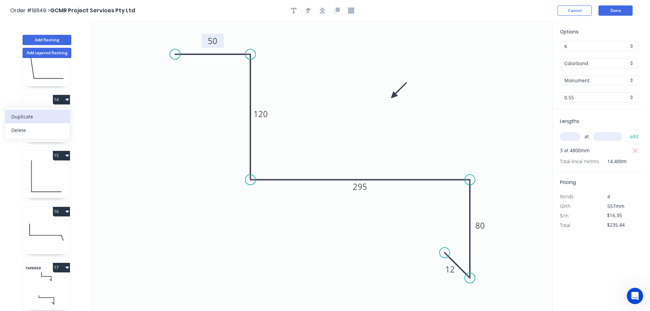
click at [33, 117] on div "Duplicate" at bounding box center [37, 116] width 53 height 10
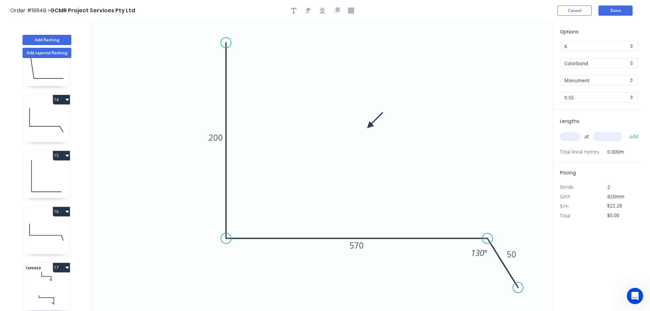
drag, startPoint x: 228, startPoint y: 85, endPoint x: 233, endPoint y: 41, distance: 45.0
click at [233, 41] on icon "0 200 570 50 130 º" at bounding box center [322, 165] width 460 height 289
click at [217, 138] on tspan "200" at bounding box center [215, 136] width 14 height 11
click at [569, 137] on input "text" at bounding box center [570, 136] width 20 height 9
click at [626, 131] on button "add" at bounding box center [634, 137] width 16 height 12
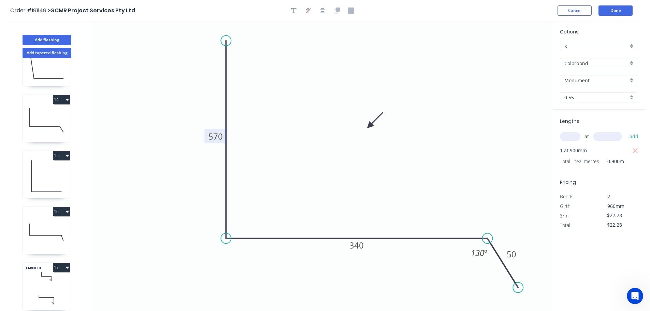
click at [607, 4] on header "Order #191149 > GCMR Project Services Pty Ltd Cancel Done" at bounding box center [322, 10] width 644 height 21
click at [617, 10] on button "Done" at bounding box center [615, 10] width 34 height 10
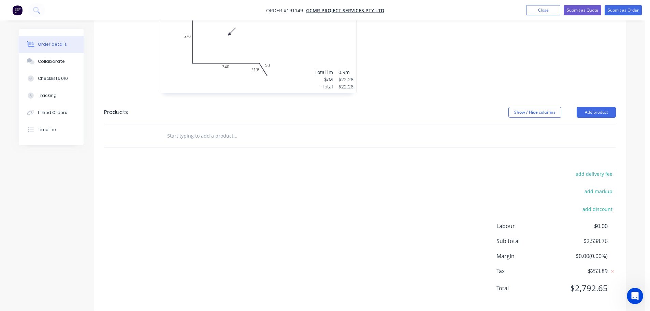
scroll to position [1953, 0]
click at [625, 11] on button "Submit as Order" at bounding box center [622, 10] width 37 height 10
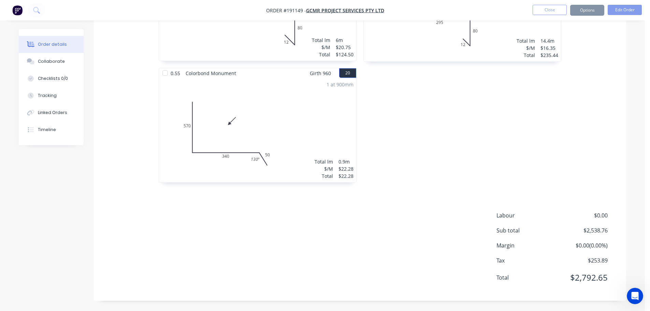
scroll to position [0, 0]
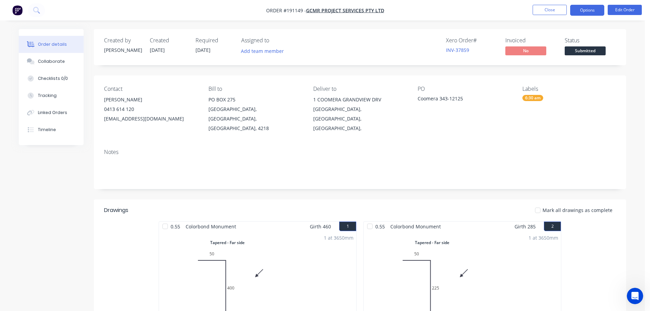
click at [587, 8] on button "Options" at bounding box center [587, 10] width 34 height 11
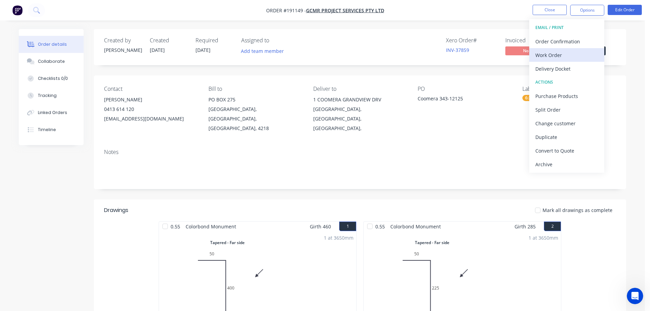
click at [542, 53] on div "Work Order" at bounding box center [566, 55] width 63 height 10
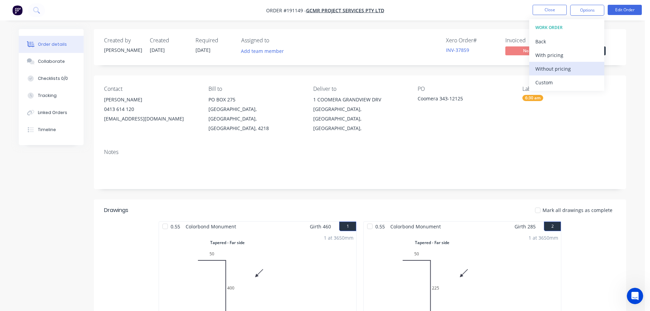
click at [548, 68] on div "Without pricing" at bounding box center [566, 69] width 63 height 10
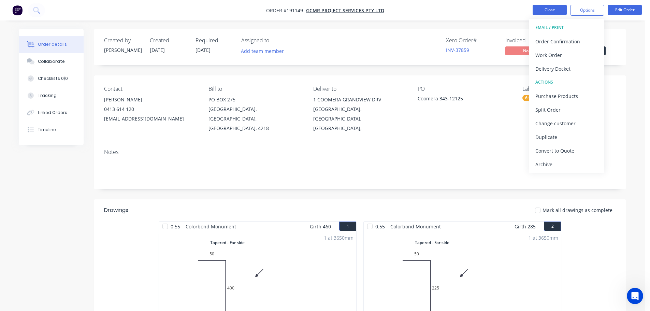
click at [546, 10] on button "Close" at bounding box center [549, 10] width 34 height 10
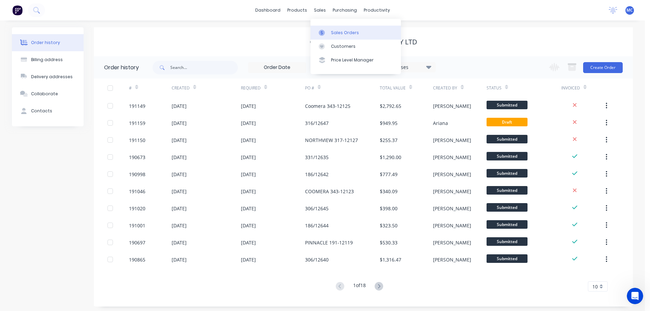
click at [336, 31] on div "Sales Orders" at bounding box center [345, 33] width 28 height 6
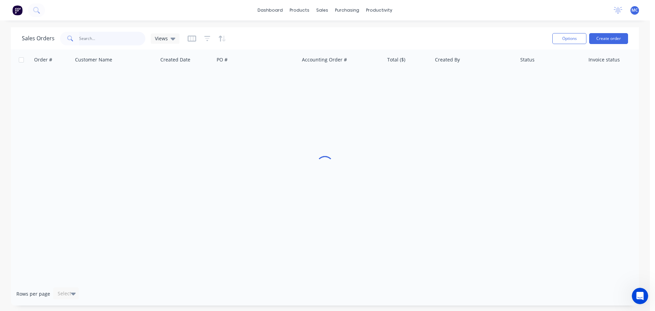
click at [88, 39] on input "text" at bounding box center [112, 39] width 66 height 14
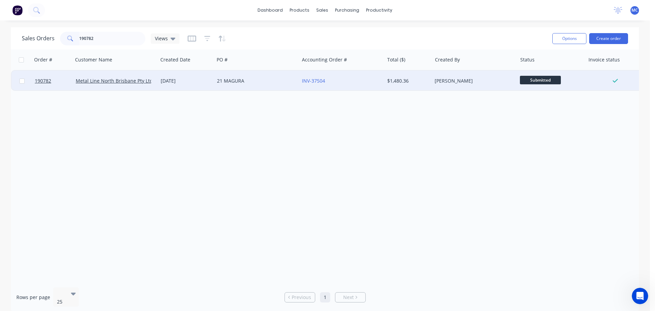
click at [239, 80] on div "21 MAGURA" at bounding box center [255, 80] width 76 height 7
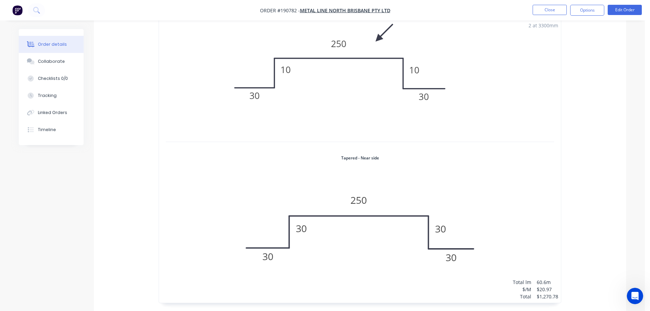
scroll to position [239, 0]
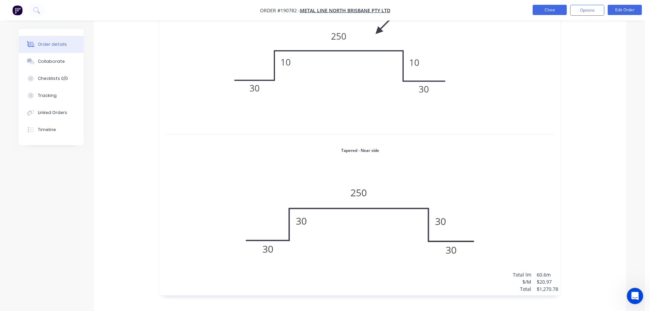
click at [555, 10] on button "Close" at bounding box center [549, 10] width 34 height 10
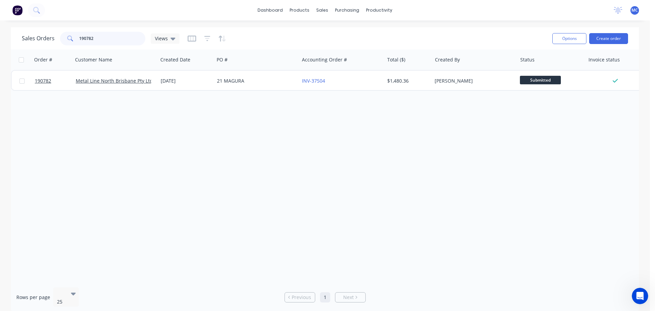
drag, startPoint x: 103, startPoint y: 38, endPoint x: 62, endPoint y: 37, distance: 40.9
click at [62, 37] on div "190782" at bounding box center [102, 39] width 85 height 14
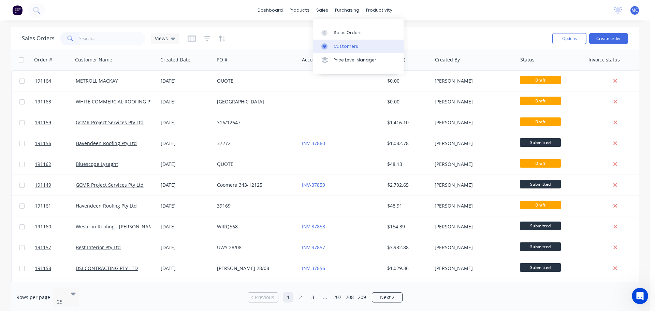
click at [344, 45] on div "Customers" at bounding box center [345, 46] width 25 height 6
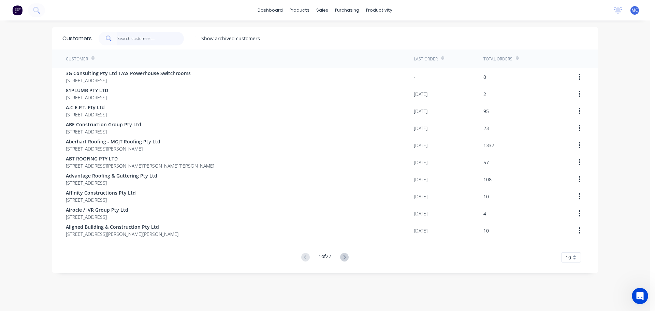
click at [134, 38] on input "text" at bounding box center [150, 39] width 66 height 14
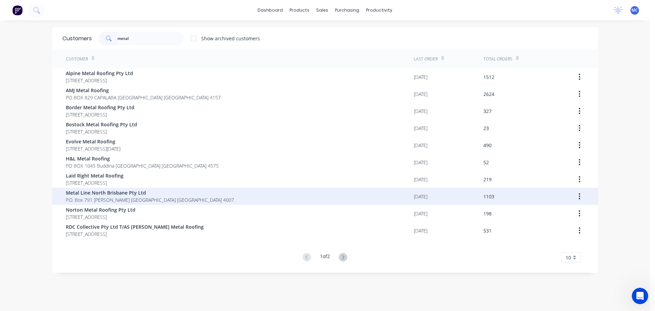
click at [93, 190] on span "Metal Line North Brisbane Pty Ltd" at bounding box center [150, 192] width 168 height 7
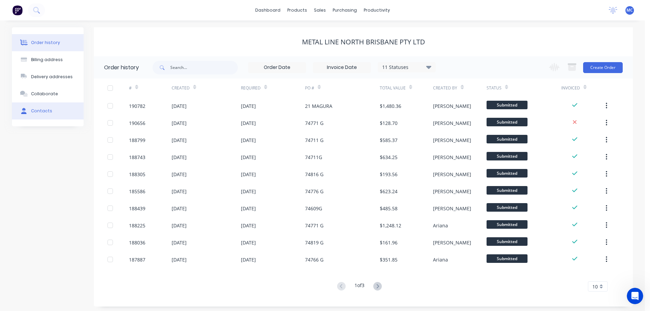
click at [45, 108] on div "Contacts" at bounding box center [41, 111] width 21 height 6
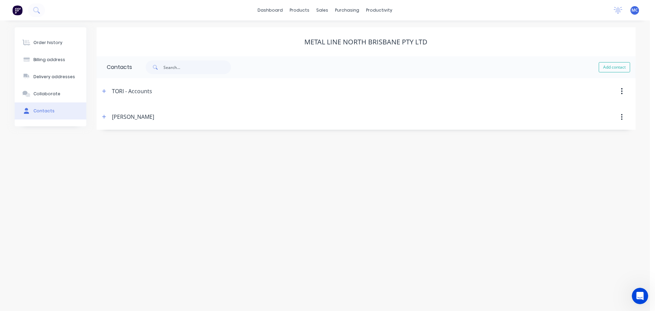
drag, startPoint x: 187, startPoint y: 96, endPoint x: 376, endPoint y: 196, distance: 213.1
click at [376, 197] on div "Order history Billing address Delivery addresses Collaborate Contacts Metal Lin…" at bounding box center [325, 165] width 650 height 290
click at [347, 46] on div "Customers" at bounding box center [345, 46] width 25 height 6
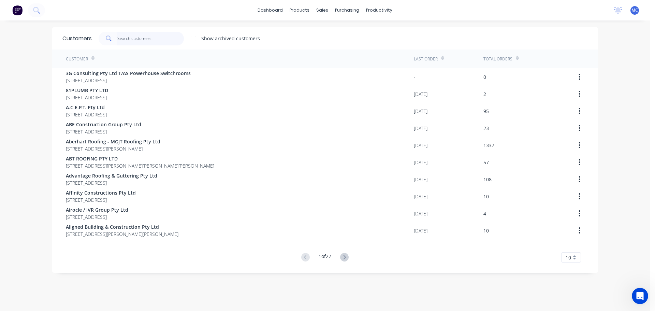
click at [127, 37] on input "text" at bounding box center [150, 39] width 66 height 14
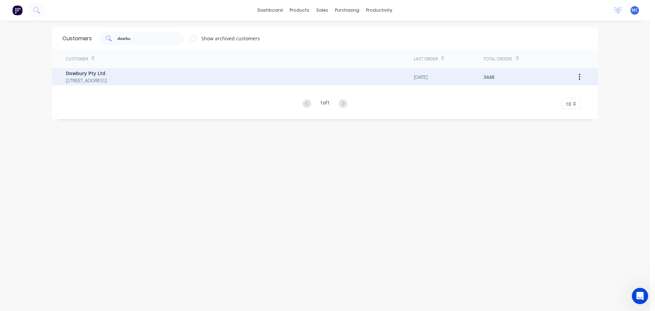
click at [92, 74] on span "Dowbury Pty Ltd" at bounding box center [86, 73] width 41 height 7
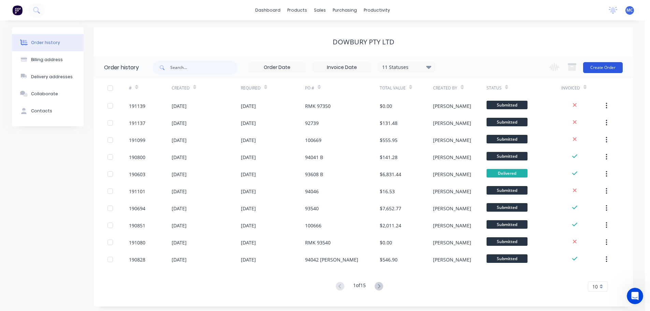
click at [615, 65] on button "Create Order" at bounding box center [603, 67] width 40 height 11
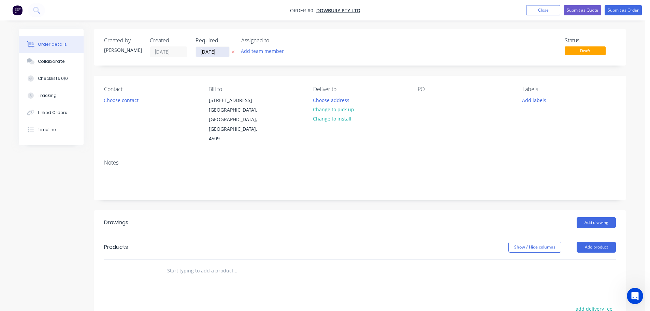
click at [209, 50] on input "[DATE]" at bounding box center [212, 52] width 33 height 10
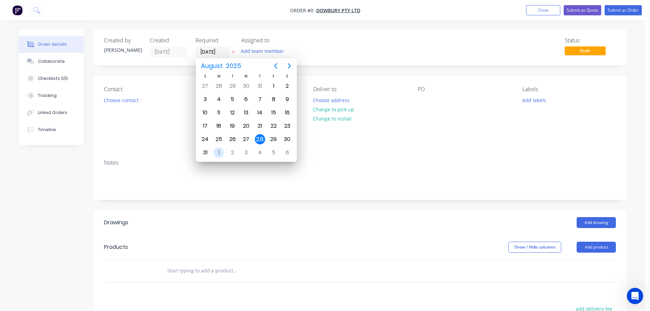
click at [217, 152] on div "1" at bounding box center [218, 152] width 10 height 10
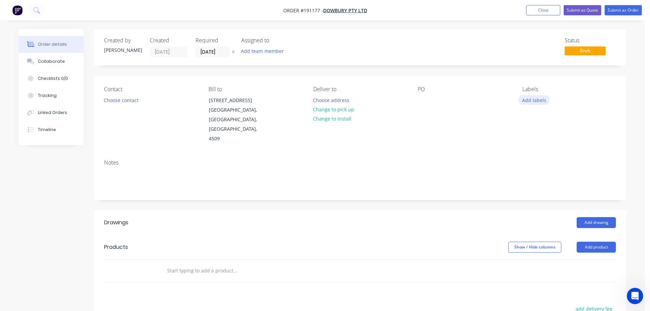
click at [534, 98] on button "Add labels" at bounding box center [533, 99] width 31 height 9
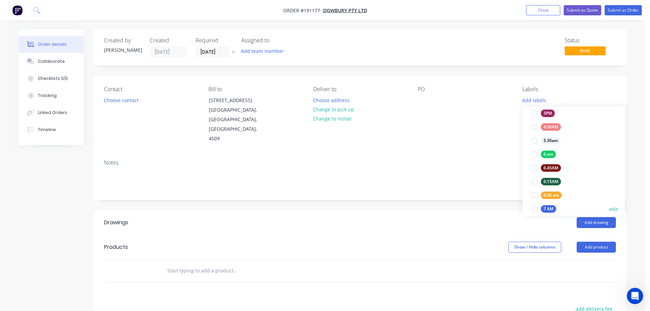
click at [536, 208] on div at bounding box center [534, 209] width 14 height 14
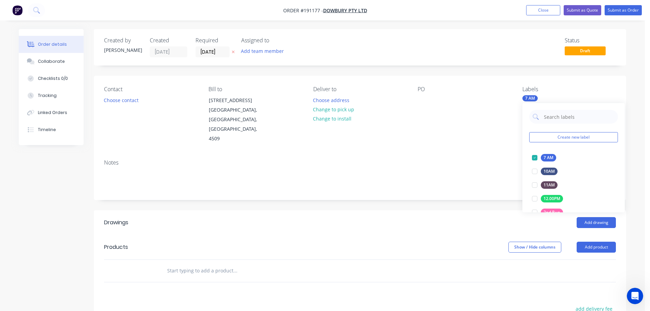
click at [475, 141] on div "Contact Choose contact [PERSON_NAME] to [STREET_ADDRESS] Deliver to Choose addr…" at bounding box center [360, 115] width 532 height 78
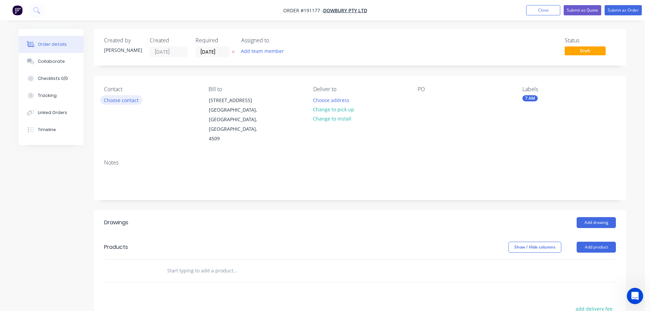
click at [114, 101] on button "Choose contact" at bounding box center [121, 99] width 42 height 9
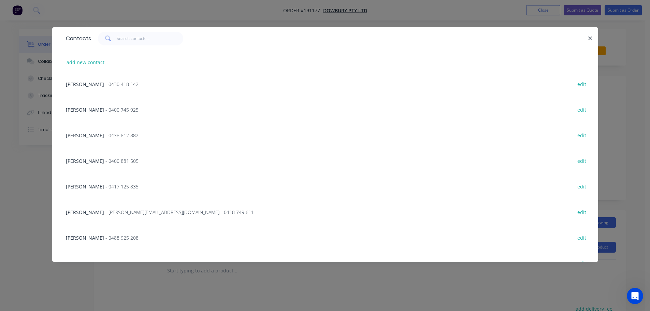
scroll to position [68, 0]
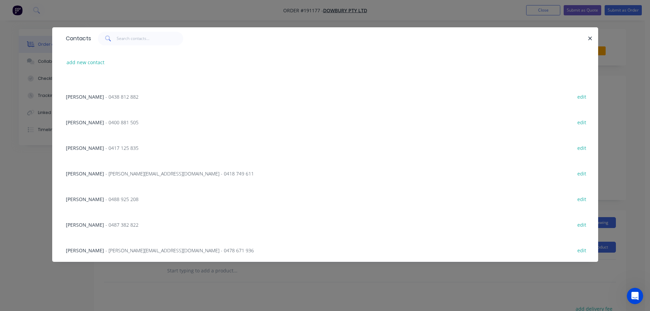
click at [106, 199] on span "- 0488 925 208" at bounding box center [121, 199] width 33 height 6
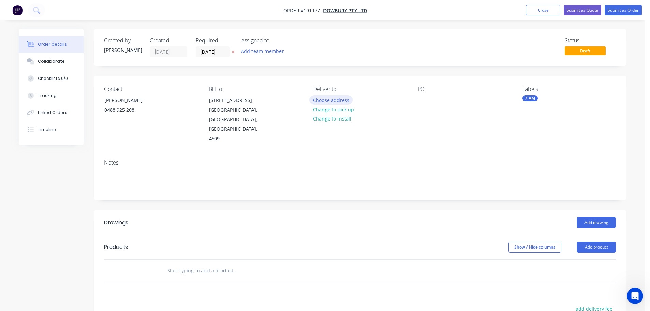
click at [332, 100] on button "Choose address" at bounding box center [331, 99] width 44 height 9
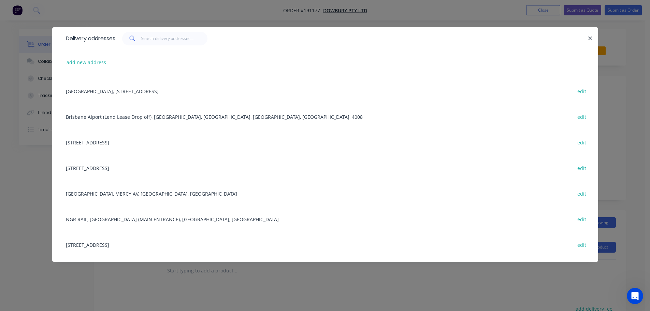
scroll to position [34, 0]
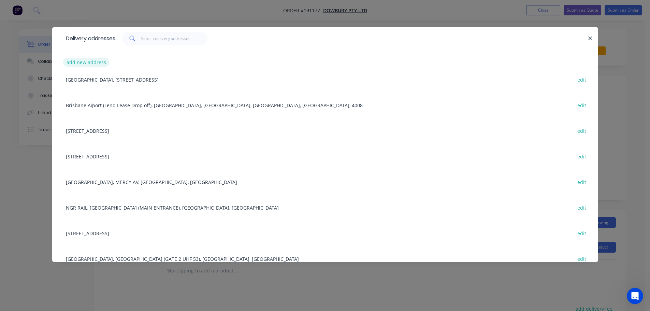
click at [88, 62] on button "add new address" at bounding box center [86, 62] width 47 height 9
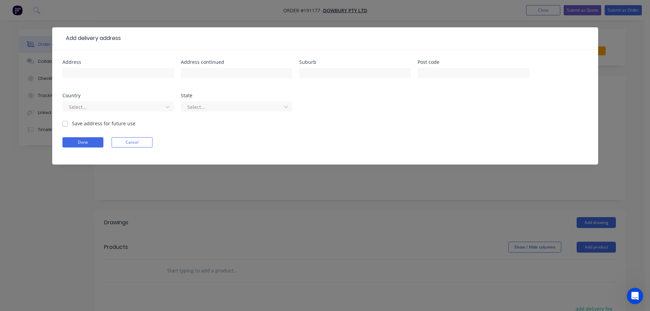
click at [72, 124] on label "Save address for future use" at bounding box center [103, 123] width 63 height 7
click at [67, 124] on input "Save address for future use" at bounding box center [64, 123] width 5 height 6
click at [89, 68] on div at bounding box center [117, 76] width 111 height 20
click at [88, 72] on input "text" at bounding box center [117, 73] width 111 height 10
click at [322, 74] on input "text" at bounding box center [354, 73] width 111 height 10
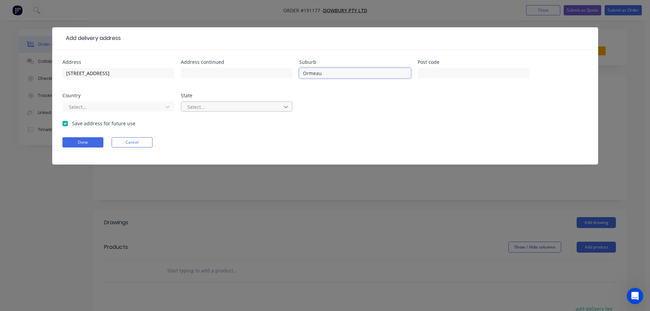
click button "Done" at bounding box center [82, 142] width 41 height 10
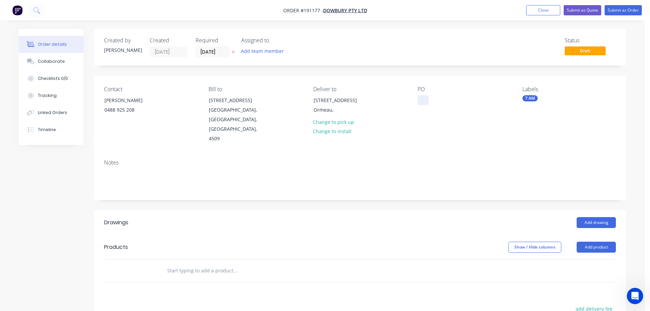
click at [425, 101] on div at bounding box center [422, 100] width 11 height 10
click at [592, 217] on button "Add drawing" at bounding box center [595, 222] width 39 height 11
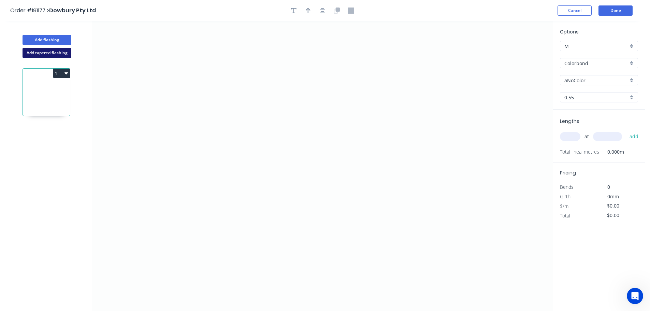
click at [46, 51] on button "Add tapered flashing" at bounding box center [47, 53] width 49 height 10
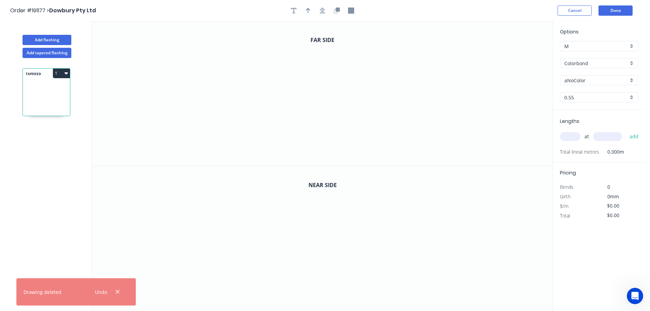
click at [573, 62] on input "Colorbond" at bounding box center [596, 63] width 64 height 7
click at [595, 133] on div "Stainless Steel 316" at bounding box center [598, 133] width 77 height 12
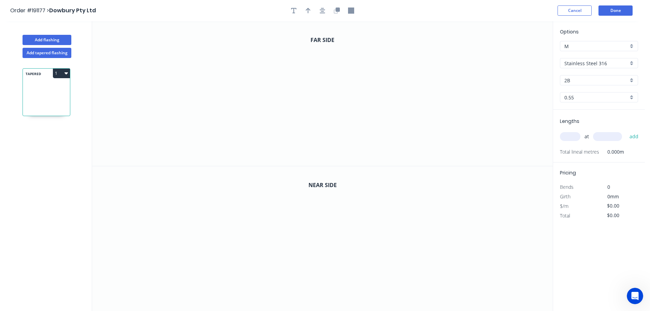
click at [572, 135] on input "text" at bounding box center [570, 136] width 20 height 9
click at [626, 131] on button "add" at bounding box center [634, 137] width 16 height 12
click at [386, 49] on icon "0" at bounding box center [322, 93] width 460 height 145
click at [404, 30] on icon "0" at bounding box center [322, 93] width 460 height 145
click at [403, 147] on icon "0 ?" at bounding box center [322, 93] width 460 height 145
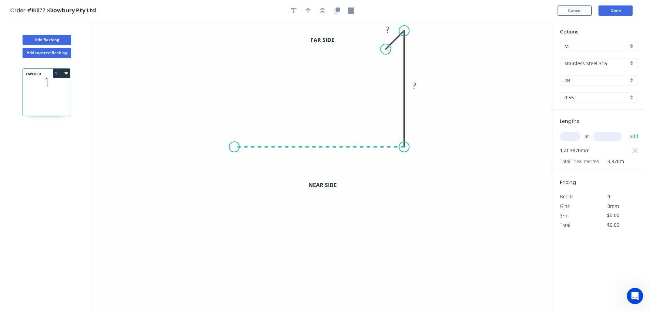
click at [234, 137] on icon "0 ? ?" at bounding box center [322, 93] width 460 height 145
click at [236, 58] on icon "0 ? ? ?" at bounding box center [322, 93] width 460 height 145
click at [184, 55] on icon "0 ? ? ? ?" at bounding box center [322, 93] width 460 height 145
click at [183, 87] on icon "0 ? ? ? ? ?" at bounding box center [322, 93] width 460 height 145
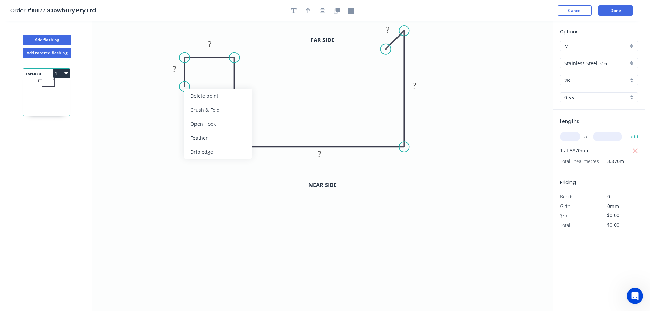
drag, startPoint x: 199, startPoint y: 140, endPoint x: 196, endPoint y: 124, distance: 16.1
click at [200, 140] on div "Feather" at bounding box center [217, 138] width 69 height 14
click at [204, 112] on div "Flip bend" at bounding box center [220, 112] width 69 height 14
drag, startPoint x: 211, startPoint y: 72, endPoint x: 220, endPoint y: 75, distance: 9.6
click at [220, 75] on rect at bounding box center [207, 78] width 27 height 14
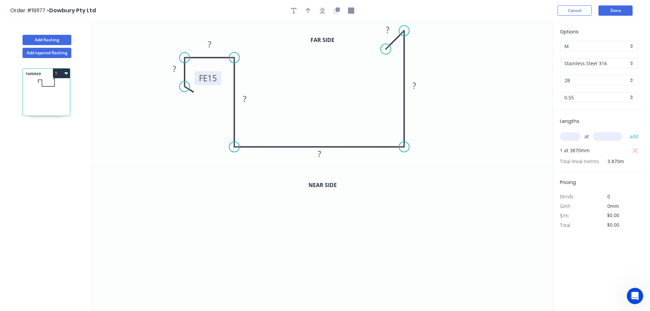
click at [213, 79] on tspan "15" at bounding box center [212, 77] width 10 height 11
click at [307, 11] on icon "button" at bounding box center [307, 11] width 5 height 6
click at [519, 55] on icon at bounding box center [518, 47] width 6 height 22
click at [519, 55] on icon at bounding box center [523, 50] width 20 height 20
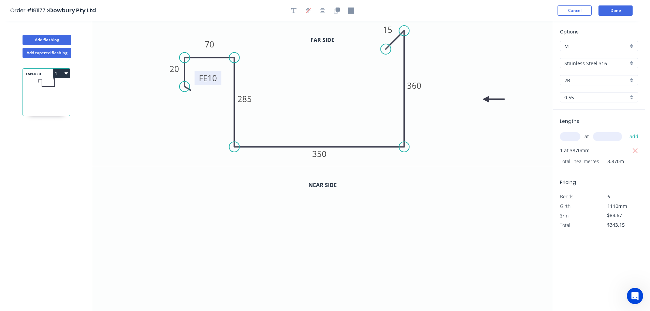
drag, startPoint x: 519, startPoint y: 55, endPoint x: 477, endPoint y: 91, distance: 55.6
click at [483, 96] on icon at bounding box center [493, 99] width 22 height 6
click at [291, 10] on icon "button" at bounding box center [293, 11] width 5 height 6
drag, startPoint x: 127, startPoint y: 45, endPoint x: 498, endPoint y: 79, distance: 373.2
click at [498, 79] on textarea at bounding box center [507, 82] width 55 height 25
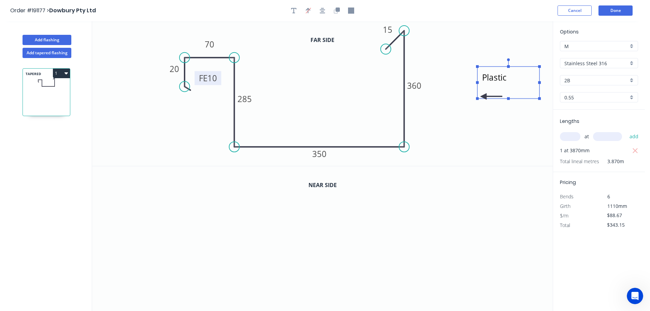
click at [472, 131] on icon "Plastic FE 10 20 70 285 350 360 15" at bounding box center [322, 93] width 460 height 145
click at [336, 13] on icon "button" at bounding box center [335, 11] width 4 height 4
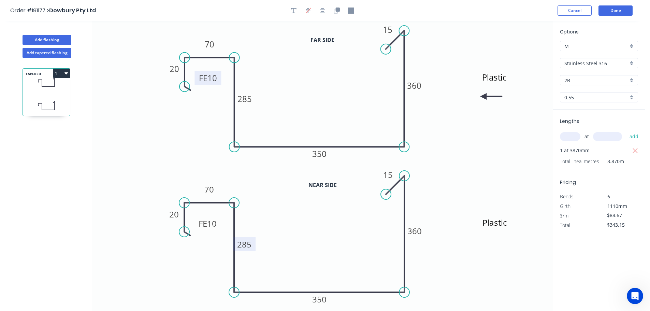
click at [246, 243] on tspan "285" at bounding box center [244, 243] width 14 height 11
click at [418, 231] on tspan "360" at bounding box center [414, 230] width 14 height 11
click at [63, 73] on button "1" at bounding box center [61, 74] width 17 height 10
click at [24, 91] on div "Duplicate" at bounding box center [37, 90] width 53 height 10
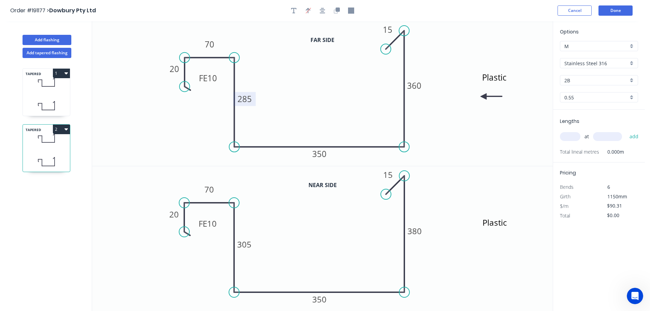
click at [245, 99] on tspan "285" at bounding box center [244, 98] width 14 height 11
click at [417, 86] on tspan "360" at bounding box center [414, 85] width 14 height 11
click at [244, 243] on tspan "305" at bounding box center [244, 243] width 14 height 11
click at [415, 231] on tspan "380" at bounding box center [414, 230] width 14 height 11
click at [573, 136] on input "text" at bounding box center [570, 136] width 20 height 9
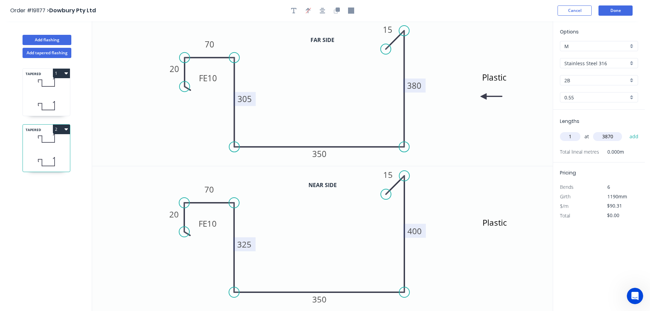
click at [626, 131] on button "add" at bounding box center [634, 137] width 16 height 12
click at [67, 131] on icon "button" at bounding box center [65, 128] width 3 height 5
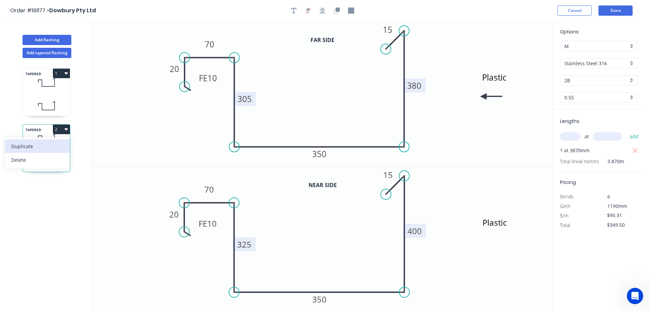
click at [31, 146] on div "Duplicate" at bounding box center [37, 146] width 53 height 10
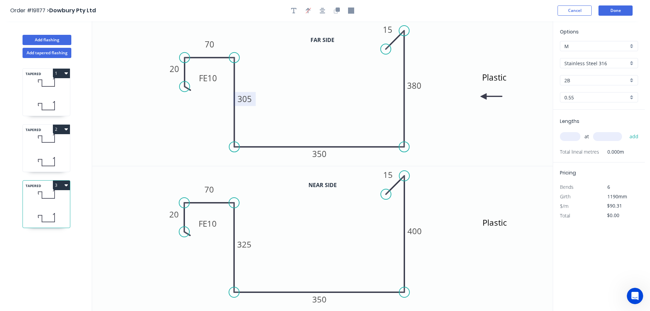
click at [246, 100] on tspan "305" at bounding box center [244, 98] width 14 height 11
click at [416, 82] on tspan "380" at bounding box center [414, 85] width 14 height 11
click at [245, 244] on tspan "325" at bounding box center [244, 243] width 14 height 11
click at [417, 228] on tspan "400" at bounding box center [414, 230] width 14 height 11
click at [571, 136] on input "text" at bounding box center [570, 136] width 20 height 9
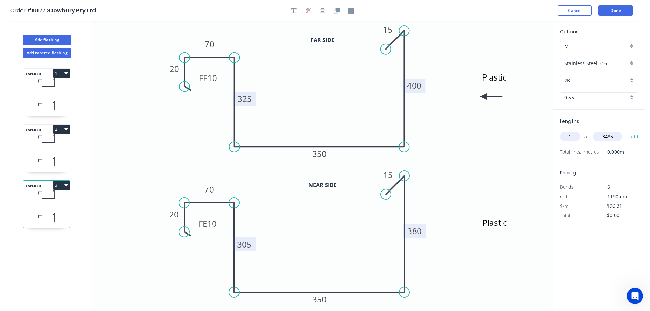
click at [626, 131] on button "add" at bounding box center [634, 137] width 16 height 12
click at [66, 184] on icon "button" at bounding box center [65, 185] width 3 height 2
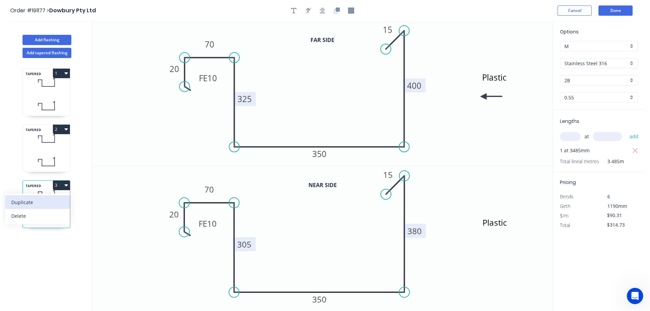
click at [31, 200] on div "Duplicate" at bounding box center [37, 202] width 53 height 10
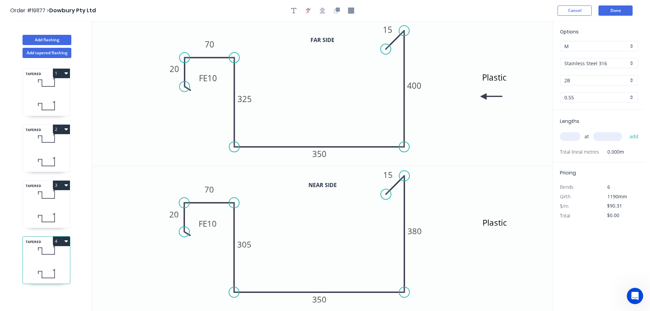
click at [573, 136] on input "text" at bounding box center [570, 136] width 20 height 9
click at [626, 131] on button "add" at bounding box center [634, 137] width 16 height 12
click at [243, 99] on tspan "325" at bounding box center [244, 98] width 14 height 11
click at [417, 85] on tspan "400" at bounding box center [414, 85] width 14 height 11
click at [244, 243] on tspan "305" at bounding box center [244, 243] width 14 height 11
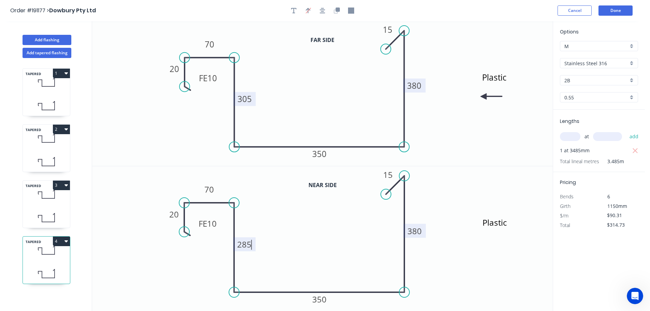
click at [417, 233] on tspan "380" at bounding box center [414, 230] width 14 height 11
click at [67, 240] on icon "button" at bounding box center [65, 241] width 3 height 2
click at [30, 256] on div "Duplicate" at bounding box center [37, 258] width 53 height 10
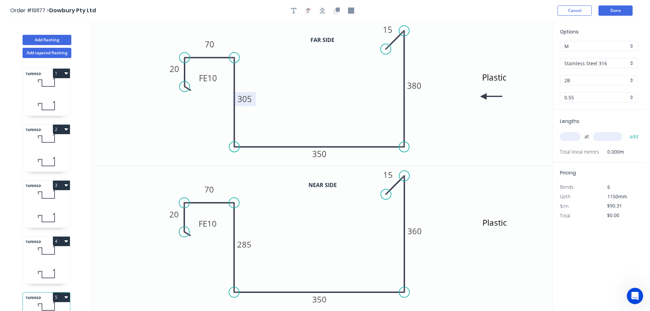
click at [247, 100] on tspan "305" at bounding box center [244, 98] width 14 height 11
click at [415, 84] on tspan "380" at bounding box center [414, 85] width 14 height 11
click at [250, 244] on tspan "285" at bounding box center [244, 243] width 14 height 11
click at [414, 233] on tspan "360" at bounding box center [414, 230] width 14 height 11
click at [572, 136] on input "text" at bounding box center [570, 136] width 20 height 9
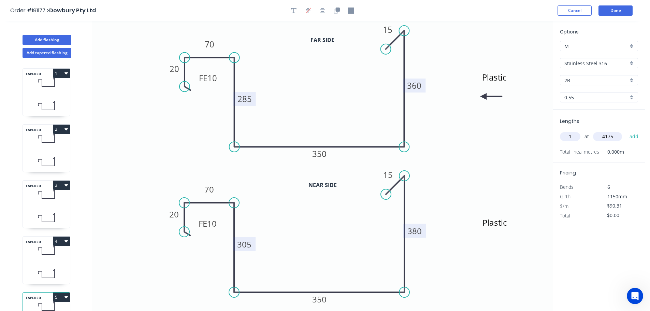
click at [626, 131] on button "add" at bounding box center [634, 137] width 16 height 12
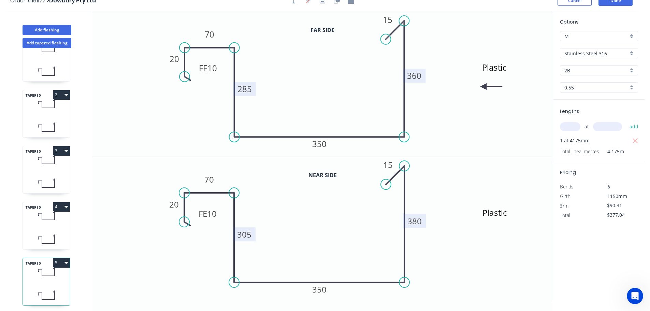
scroll to position [13, 0]
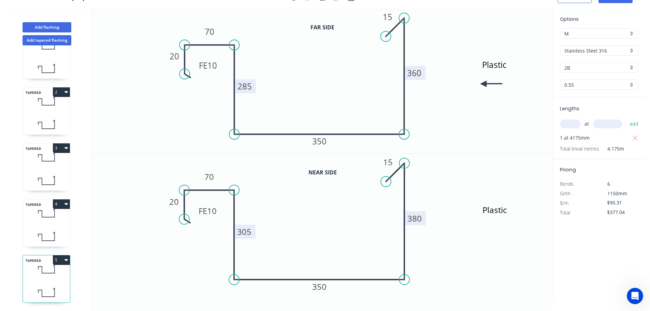
click at [68, 257] on icon "button" at bounding box center [65, 259] width 3 height 5
click at [27, 272] on div "Duplicate" at bounding box center [37, 277] width 53 height 10
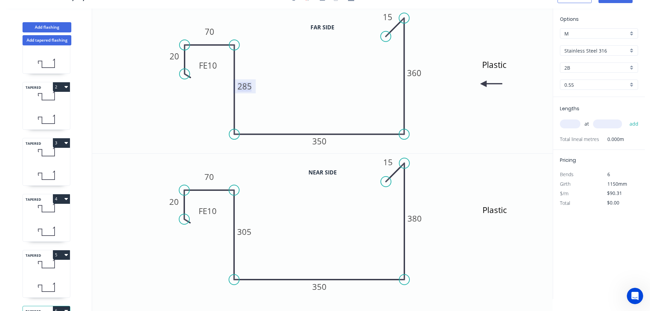
click at [245, 88] on tspan "285" at bounding box center [244, 85] width 14 height 11
click at [414, 72] on tspan "360" at bounding box center [414, 72] width 14 height 11
click at [245, 233] on tspan "305" at bounding box center [244, 231] width 14 height 11
click at [418, 219] on tspan "380" at bounding box center [414, 217] width 14 height 11
click at [567, 120] on input "text" at bounding box center [570, 123] width 20 height 9
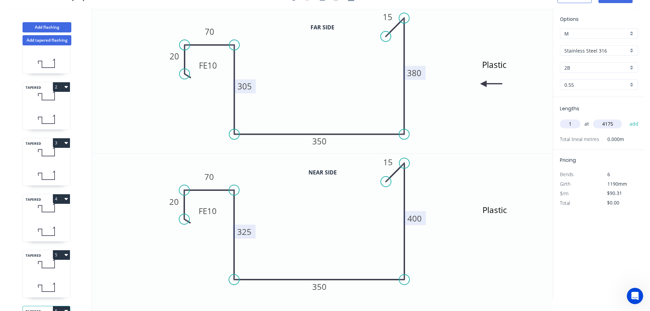
click at [626, 118] on button "add" at bounding box center [634, 124] width 16 height 12
click at [51, 26] on button "Add flashing" at bounding box center [47, 27] width 49 height 10
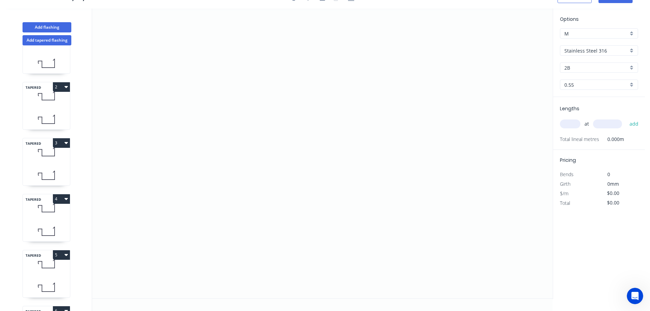
click at [582, 50] on input "Stainless Steel 316" at bounding box center [596, 50] width 64 height 7
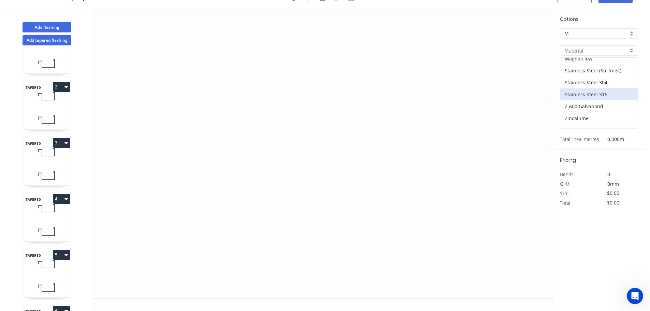
click at [579, 118] on div "Zincalume" at bounding box center [598, 118] width 77 height 12
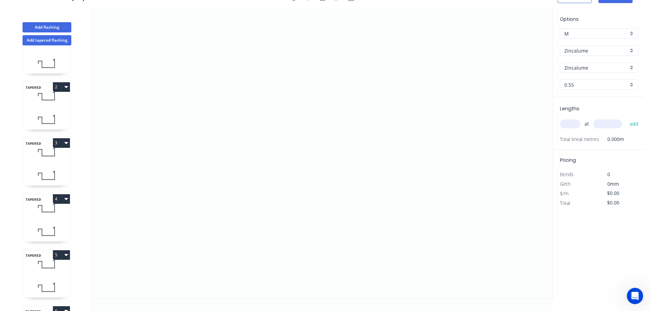
click at [572, 85] on input "0.55" at bounding box center [596, 84] width 64 height 7
click at [568, 121] on div "1.0" at bounding box center [598, 122] width 77 height 12
click at [571, 124] on input "text" at bounding box center [570, 123] width 20 height 9
click at [626, 118] on button "add" at bounding box center [634, 124] width 16 height 12
click at [431, 72] on icon "0" at bounding box center [322, 153] width 460 height 289
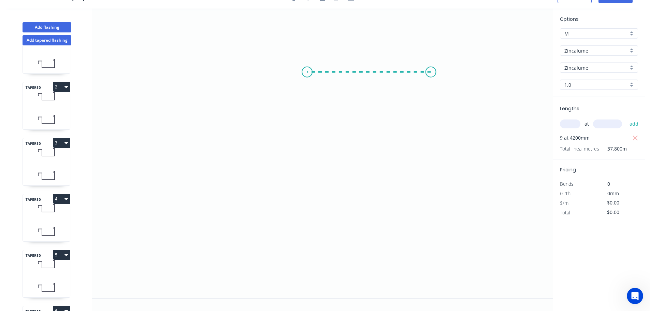
click at [307, 65] on icon "0" at bounding box center [322, 153] width 460 height 289
click at [312, 174] on icon "0 ?" at bounding box center [322, 153] width 460 height 289
click at [190, 175] on icon "0 ? ?" at bounding box center [322, 153] width 460 height 289
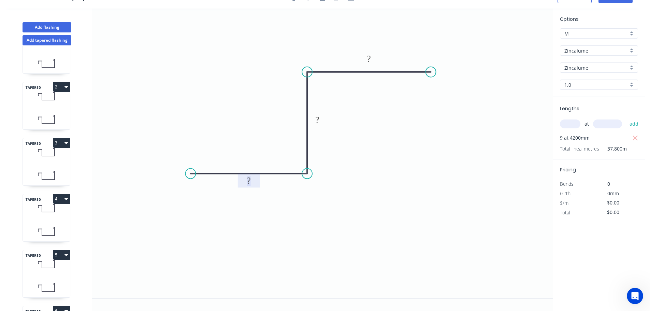
click at [248, 180] on tspan "?" at bounding box center [248, 180] width 3 height 11
click at [44, 24] on button "Add flashing" at bounding box center [47, 27] width 49 height 10
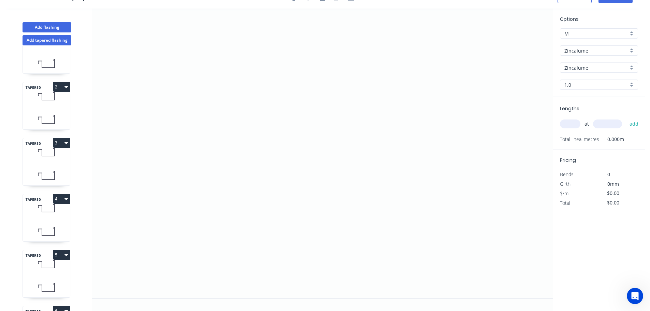
click at [570, 84] on input "1.0" at bounding box center [596, 84] width 64 height 7
click at [568, 110] on div "0.8" at bounding box center [598, 110] width 77 height 12
click at [568, 124] on input "text" at bounding box center [570, 123] width 20 height 9
click at [626, 118] on button "add" at bounding box center [634, 124] width 16 height 12
click at [282, 61] on icon "0" at bounding box center [322, 153] width 460 height 289
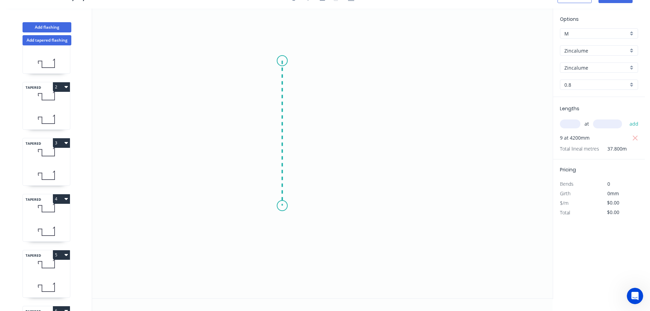
drag, startPoint x: 286, startPoint y: 206, endPoint x: 324, endPoint y: 205, distance: 37.2
click at [287, 206] on icon "0" at bounding box center [322, 153] width 460 height 289
click at [441, 204] on icon "0 ?" at bounding box center [322, 153] width 460 height 289
click at [441, 204] on circle at bounding box center [440, 205] width 10 height 10
click at [362, 213] on tspan "?" at bounding box center [360, 212] width 3 height 11
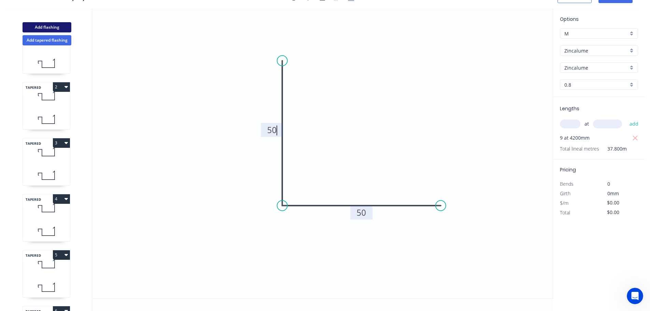
click at [46, 24] on button "Add flashing" at bounding box center [47, 27] width 49 height 10
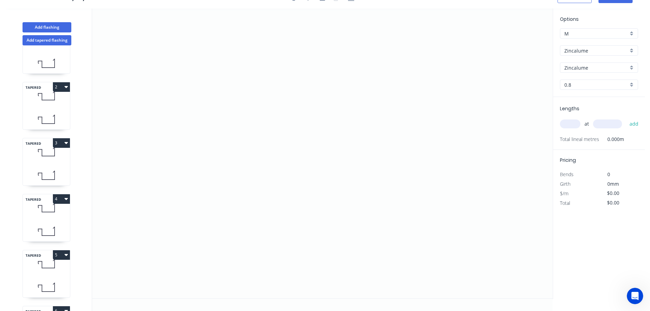
click at [582, 50] on input "Zincalume" at bounding box center [596, 50] width 64 height 7
click at [578, 64] on div "Colorbond" at bounding box center [598, 64] width 77 height 12
click at [574, 68] on input "aNoColor" at bounding box center [596, 67] width 64 height 7
click at [571, 104] on div "Surfmist" at bounding box center [598, 105] width 77 height 12
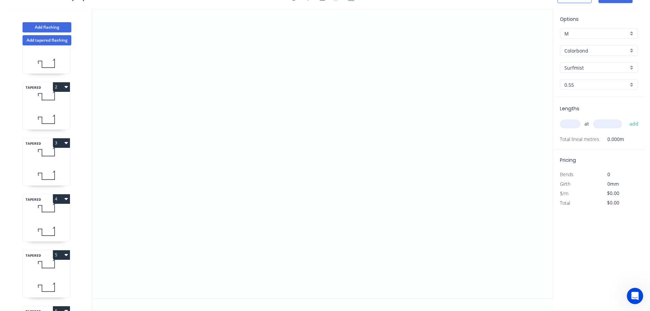
click at [569, 123] on input "text" at bounding box center [570, 123] width 20 height 9
click at [626, 118] on button "add" at bounding box center [634, 124] width 16 height 12
click at [431, 214] on icon "0" at bounding box center [322, 153] width 460 height 289
click at [341, 212] on icon "0" at bounding box center [322, 153] width 460 height 289
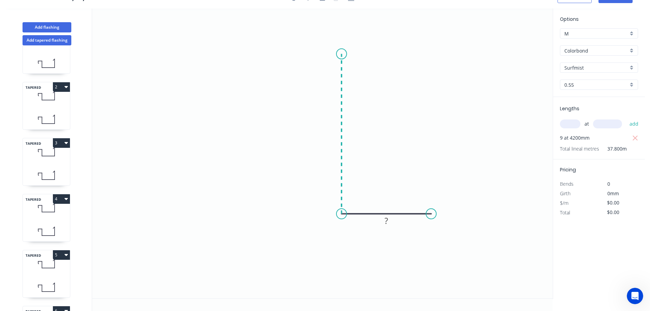
click at [349, 54] on icon "0 ?" at bounding box center [322, 153] width 460 height 289
click at [267, 50] on icon "0 ? ?" at bounding box center [322, 153] width 460 height 289
click at [271, 146] on icon "0 ? ? ?" at bounding box center [322, 153] width 460 height 289
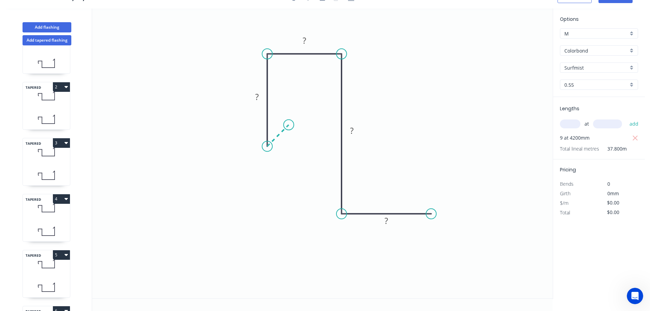
click at [288, 126] on icon "0 ? ? ? ?" at bounding box center [322, 153] width 460 height 289
click at [288, 126] on circle at bounding box center [288, 125] width 10 height 10
click at [287, 141] on rect at bounding box center [285, 140] width 14 height 10
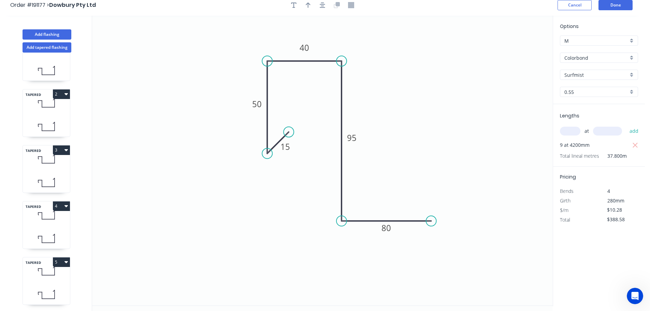
scroll to position [0, 0]
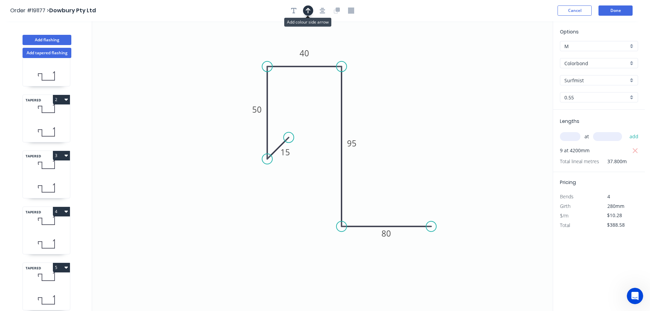
click at [309, 7] on button "button" at bounding box center [308, 10] width 10 height 10
click at [518, 53] on icon at bounding box center [518, 47] width 6 height 22
drag, startPoint x: 518, startPoint y: 53, endPoint x: 408, endPoint y: 113, distance: 124.8
click at [408, 112] on icon at bounding box center [414, 106] width 20 height 20
click at [616, 10] on button "Done" at bounding box center [615, 10] width 34 height 10
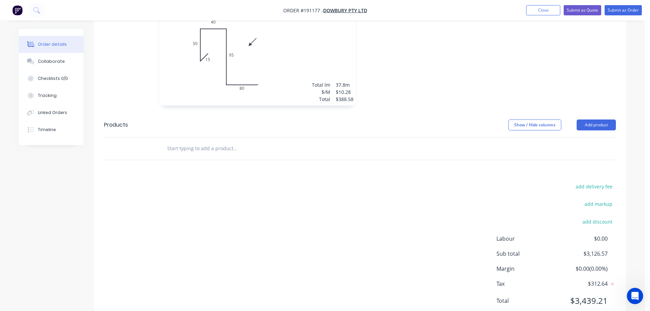
scroll to position [1105, 0]
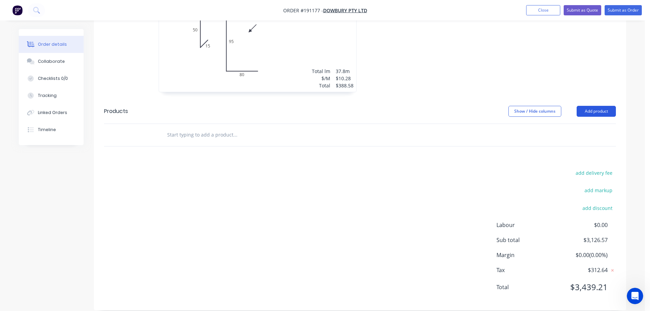
click at [597, 106] on button "Add product" at bounding box center [595, 111] width 39 height 11
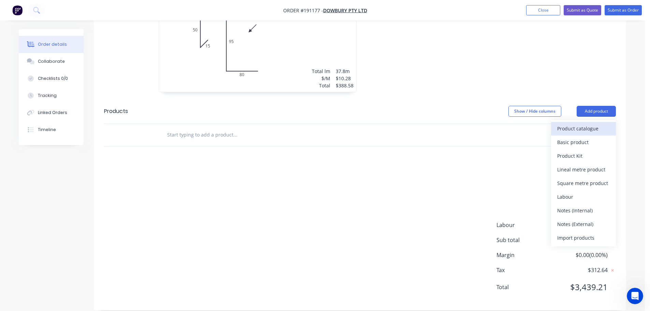
click at [577, 123] on div "Product catalogue" at bounding box center [583, 128] width 53 height 10
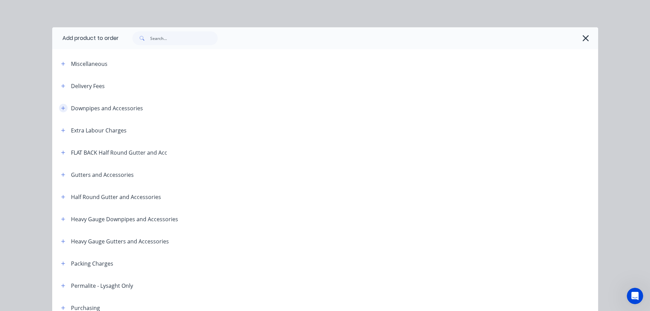
click at [61, 108] on icon "button" at bounding box center [63, 108] width 4 height 4
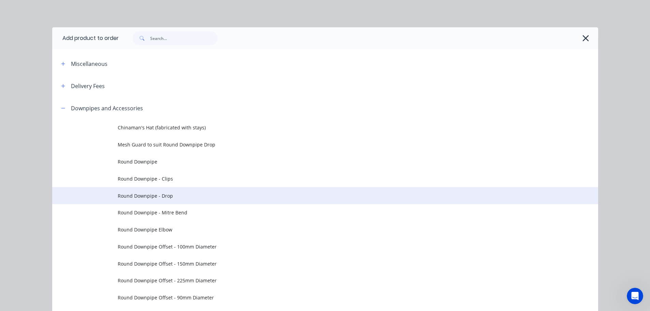
click at [156, 196] on span "Round Downpipe - Drop" at bounding box center [310, 195] width 384 height 7
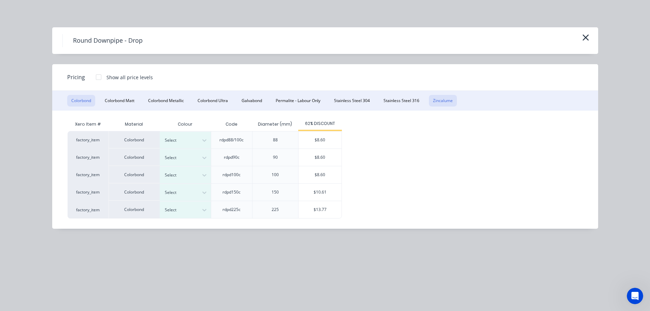
click at [447, 100] on button "Zincalume" at bounding box center [443, 101] width 28 height 12
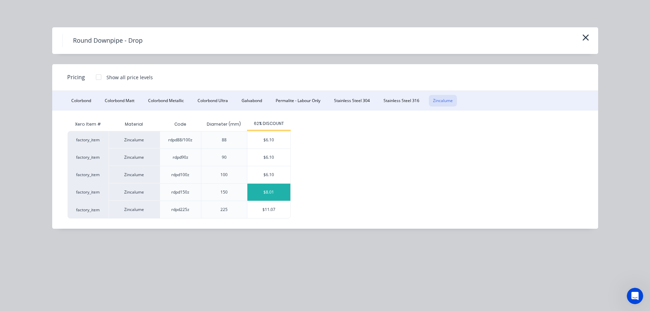
click at [282, 191] on div "$8.01" at bounding box center [268, 191] width 43 height 17
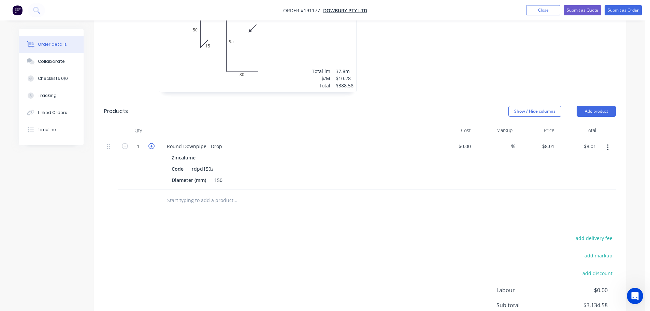
click at [151, 143] on icon "button" at bounding box center [151, 146] width 6 height 6
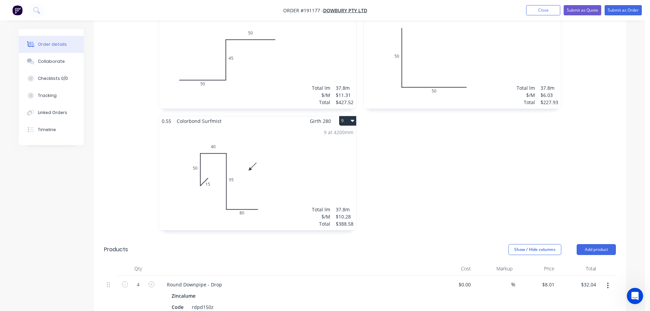
scroll to position [965, 0]
click at [622, 9] on button "Submit as Order" at bounding box center [622, 10] width 37 height 10
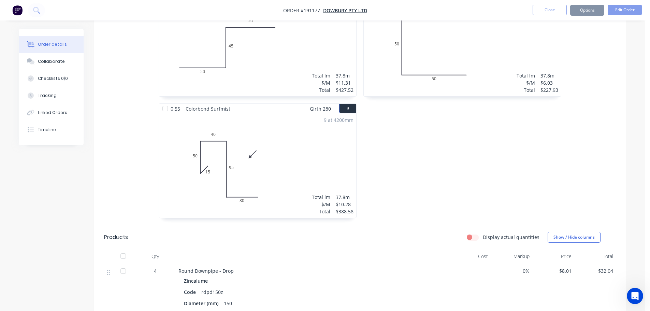
scroll to position [0, 0]
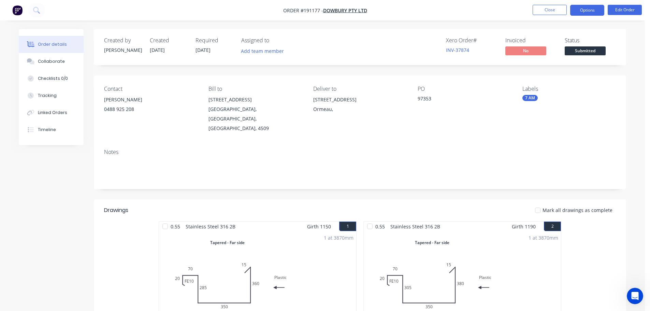
click at [594, 10] on button "Options" at bounding box center [587, 10] width 34 height 11
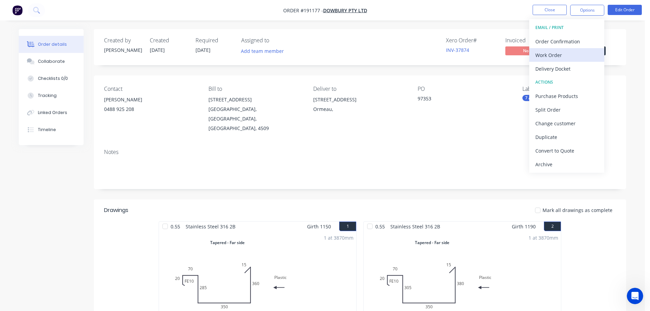
click at [545, 54] on div "Work Order" at bounding box center [566, 55] width 63 height 10
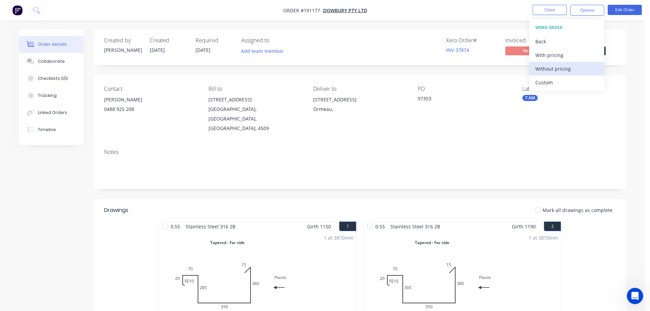
click at [551, 69] on div "Without pricing" at bounding box center [566, 69] width 63 height 10
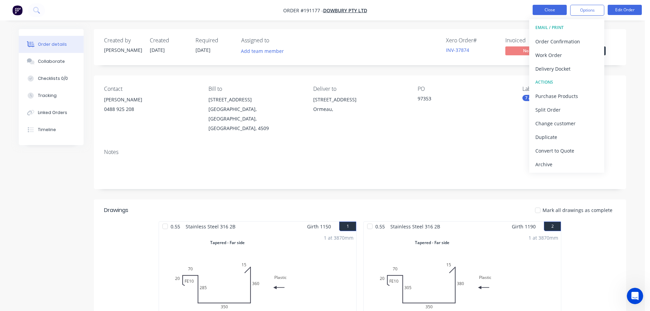
click at [549, 9] on button "Close" at bounding box center [549, 10] width 34 height 10
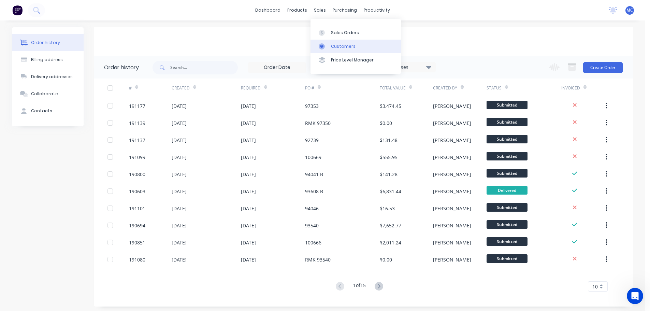
click at [344, 45] on div "Customers" at bounding box center [343, 46] width 25 height 6
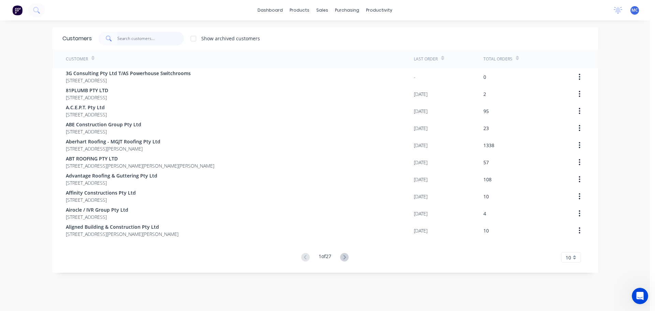
click at [126, 36] on input "text" at bounding box center [150, 39] width 66 height 14
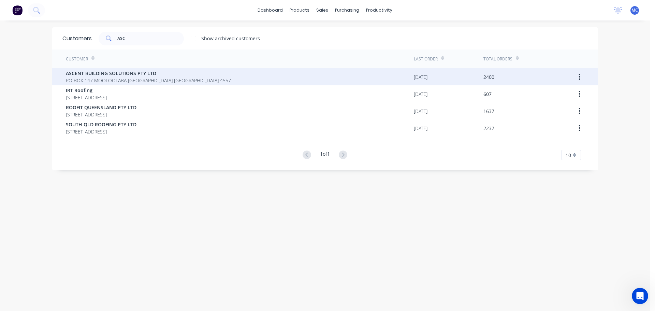
click at [94, 69] on div "ASCENT BUILDING SOLUTIONS PTY LTD [STREET_ADDRESS]" at bounding box center [240, 76] width 348 height 17
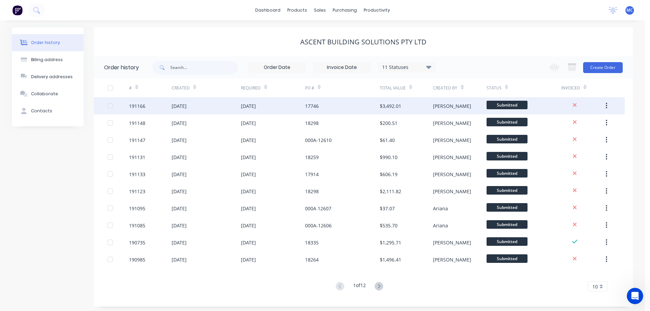
click at [353, 108] on div "17746" at bounding box center [342, 105] width 75 height 17
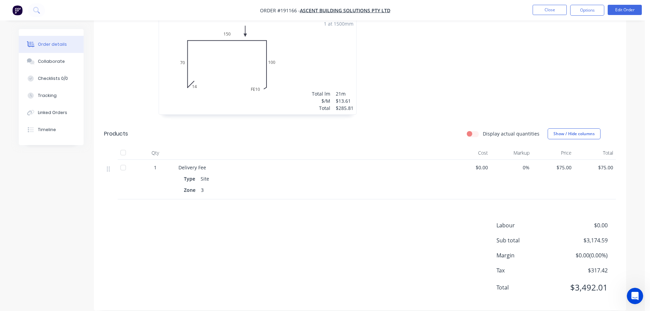
scroll to position [1556, 0]
click at [555, 11] on button "Close" at bounding box center [549, 10] width 34 height 10
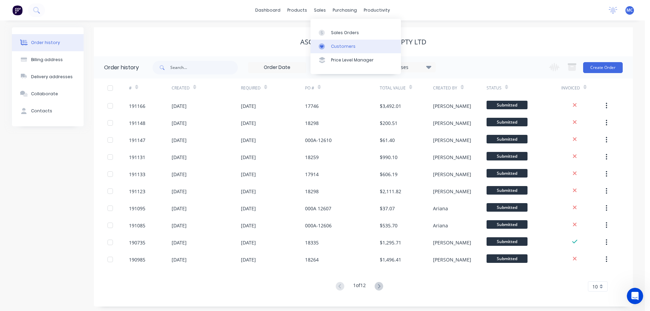
click at [337, 45] on div "Customers" at bounding box center [343, 46] width 25 height 6
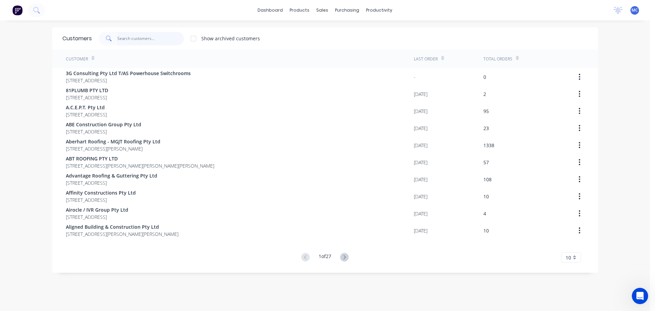
click at [122, 36] on input "text" at bounding box center [150, 39] width 66 height 14
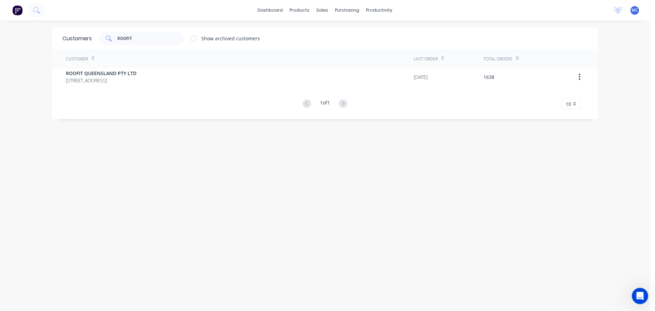
click at [105, 66] on div "Customer" at bounding box center [240, 58] width 348 height 19
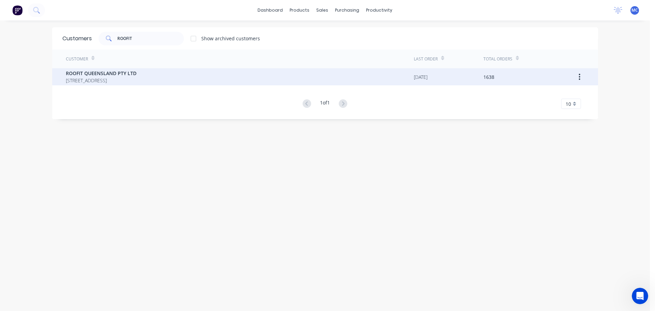
click at [106, 75] on span "ROOFIT QUEENSLAND PTY LTD" at bounding box center [101, 73] width 71 height 7
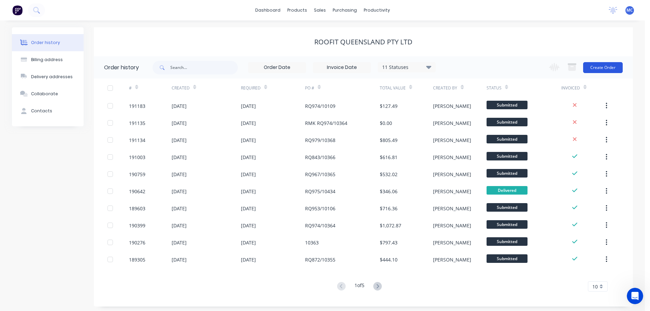
click at [607, 67] on button "Create Order" at bounding box center [603, 67] width 40 height 11
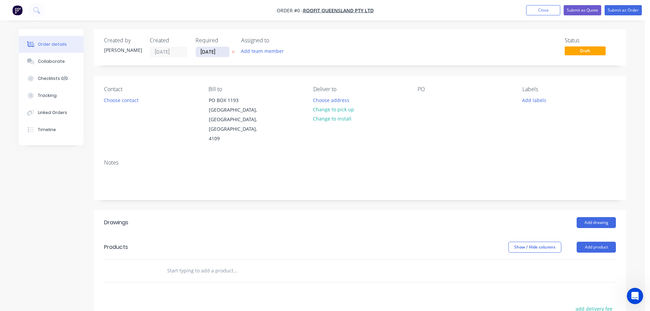
click at [217, 51] on input "[DATE]" at bounding box center [212, 52] width 33 height 10
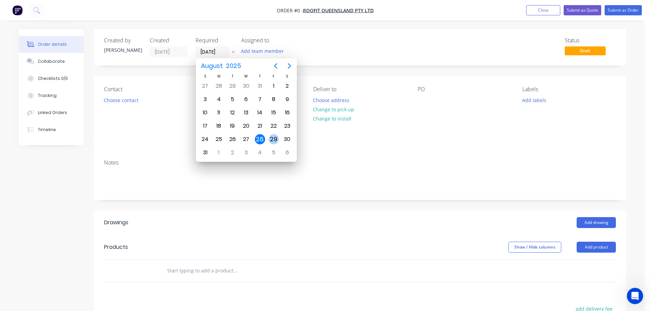
click at [277, 139] on div "29" at bounding box center [273, 139] width 10 height 10
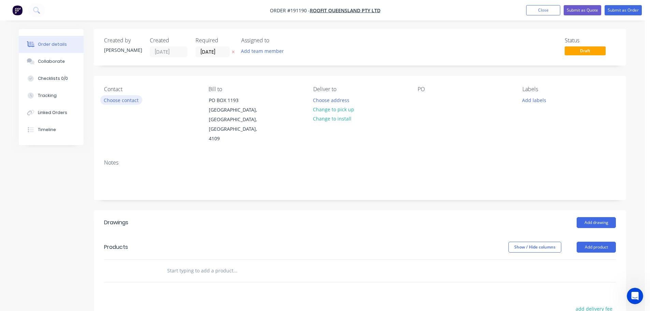
click at [121, 100] on button "Choose contact" at bounding box center [121, 99] width 42 height 9
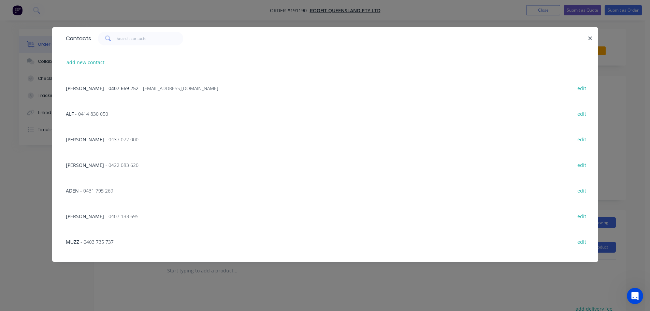
click at [102, 192] on span "- 0431 795 269" at bounding box center [96, 190] width 33 height 6
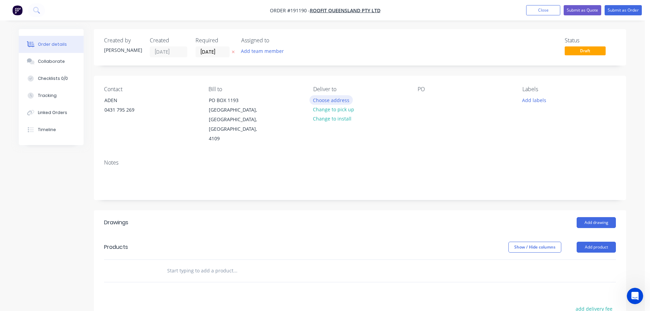
click at [333, 100] on button "Choose address" at bounding box center [331, 99] width 44 height 9
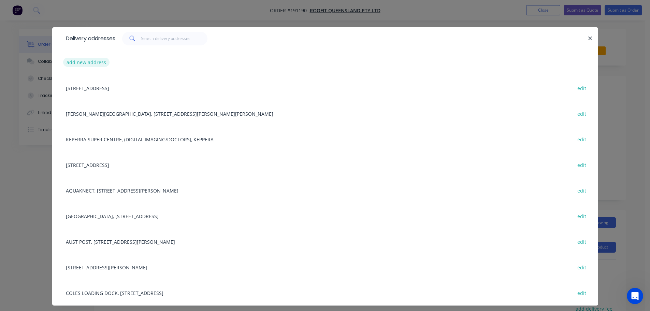
click at [80, 62] on button "add new address" at bounding box center [86, 62] width 47 height 9
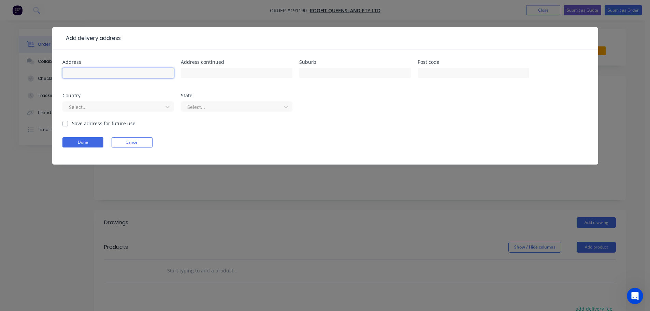
click at [80, 72] on input "text" at bounding box center [117, 73] width 111 height 10
click button "Done" at bounding box center [82, 142] width 41 height 10
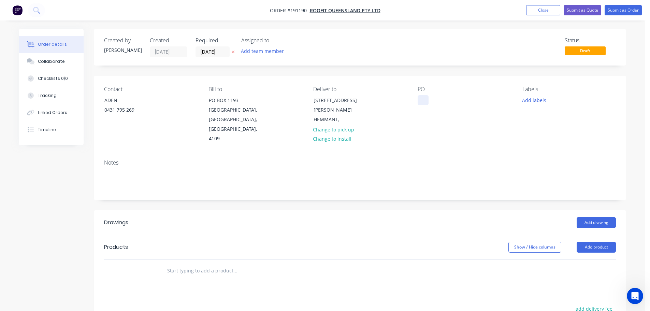
click at [422, 101] on div at bounding box center [422, 100] width 11 height 10
click at [529, 98] on button "Add labels" at bounding box center [533, 99] width 31 height 9
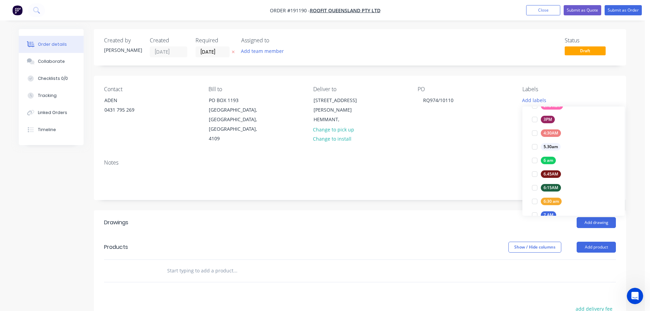
scroll to position [102, 0]
click at [535, 193] on div at bounding box center [534, 195] width 14 height 14
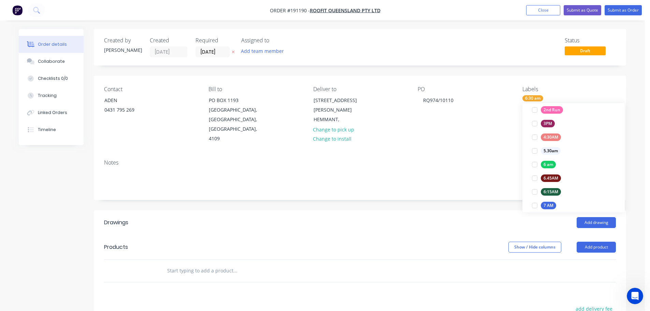
scroll to position [0, 0]
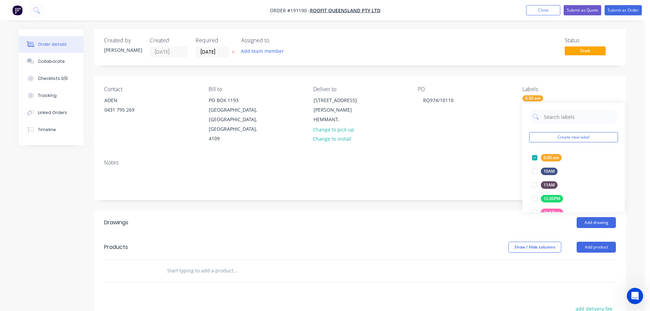
click at [487, 143] on div "Contact ADEN [PHONE_NUMBER] Bill to [STREET_ADDRESS] Deliver to [STREET_ADDRESS…" at bounding box center [360, 115] width 532 height 78
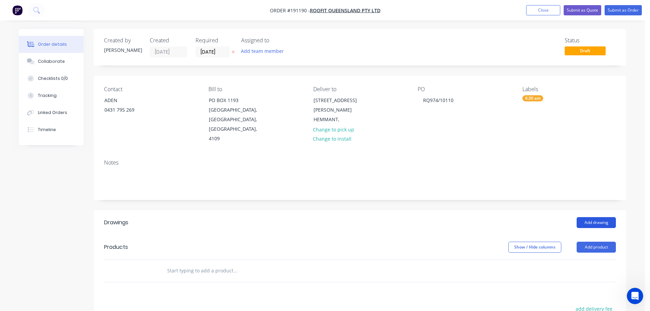
click at [601, 217] on button "Add drawing" at bounding box center [595, 222] width 39 height 11
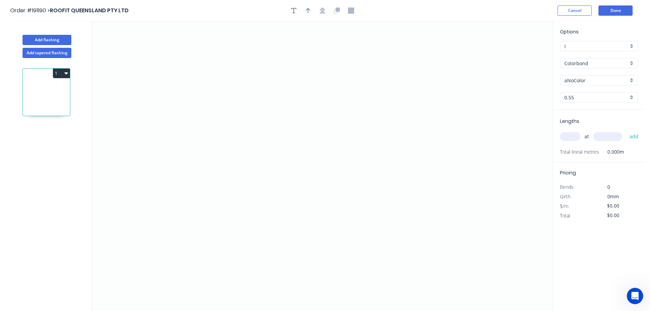
click at [577, 78] on input "aNoColor" at bounding box center [596, 80] width 64 height 7
click at [577, 151] on div "Surfmist" at bounding box center [598, 151] width 77 height 12
click at [573, 135] on input "text" at bounding box center [570, 136] width 20 height 9
click at [626, 131] on button "add" at bounding box center [634, 137] width 16 height 12
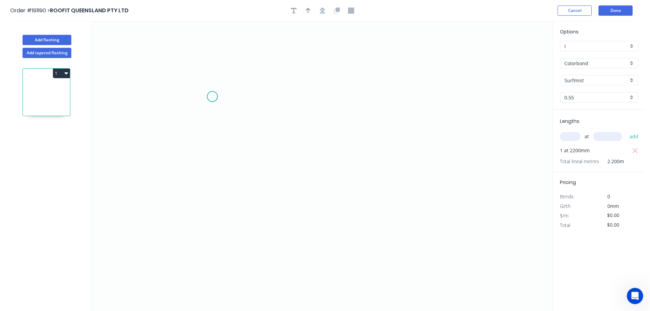
click at [211, 96] on icon "0" at bounding box center [322, 165] width 460 height 289
click at [296, 104] on icon "0" at bounding box center [322, 165] width 460 height 289
click at [292, 210] on icon "0 ?" at bounding box center [322, 165] width 460 height 289
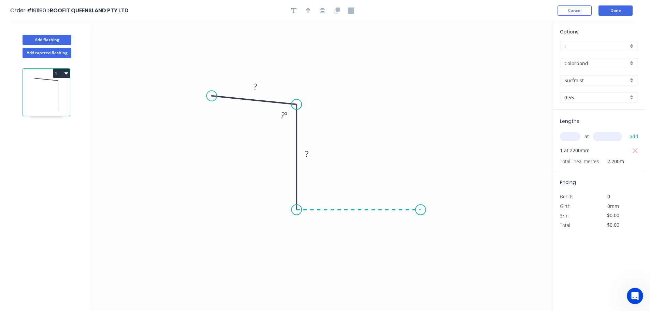
drag, startPoint x: 420, startPoint y: 204, endPoint x: 424, endPoint y: 184, distance: 19.9
click at [422, 199] on icon "0 ? ? ? º" at bounding box center [322, 165] width 460 height 289
click at [423, 199] on circle at bounding box center [422, 199] width 10 height 10
click at [423, 198] on circle at bounding box center [422, 199] width 10 height 10
drag, startPoint x: 422, startPoint y: 198, endPoint x: 423, endPoint y: 206, distance: 7.5
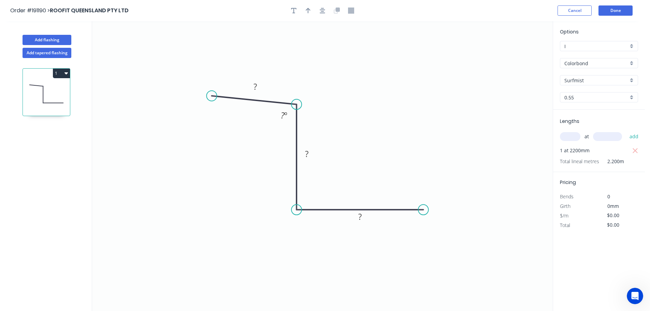
click at [423, 206] on circle at bounding box center [423, 209] width 10 height 10
click at [422, 210] on circle at bounding box center [423, 209] width 10 height 10
click at [419, 109] on icon "0 ? ? ? ? º" at bounding box center [322, 165] width 460 height 289
click at [499, 91] on icon "0 ? ? ? ? ? º" at bounding box center [322, 165] width 460 height 289
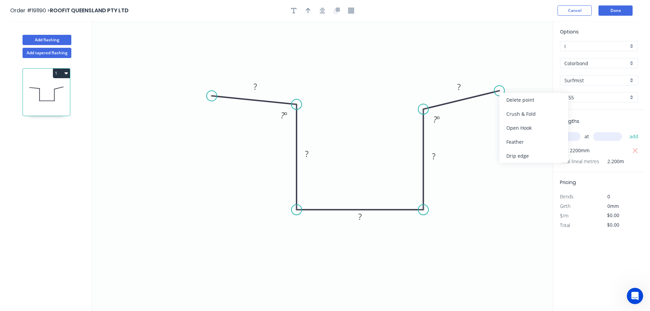
click at [515, 138] on div "Feather" at bounding box center [533, 142] width 69 height 14
click at [517, 112] on div "Flip bend" at bounding box center [531, 112] width 69 height 14
drag, startPoint x: 521, startPoint y: 101, endPoint x: 495, endPoint y: 62, distance: 46.9
click at [495, 62] on rect at bounding box center [485, 61] width 27 height 14
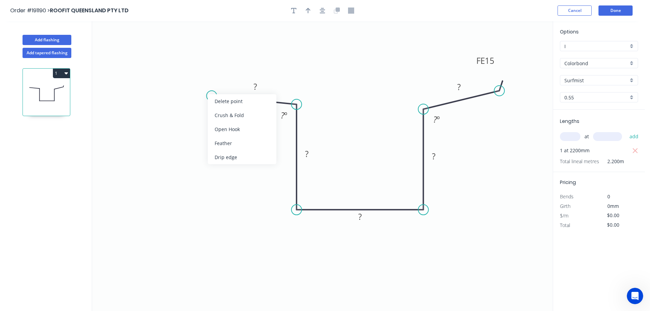
drag, startPoint x: 224, startPoint y: 141, endPoint x: 222, endPoint y: 136, distance: 5.2
click at [223, 139] on div "Feather" at bounding box center [242, 143] width 69 height 14
click at [226, 78] on tspan "15" at bounding box center [226, 78] width 10 height 11
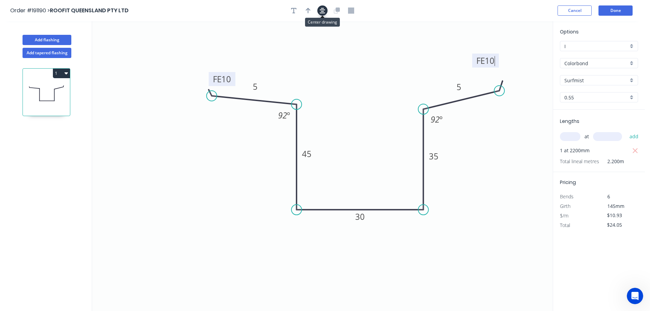
click at [323, 13] on icon "button" at bounding box center [321, 11] width 5 height 6
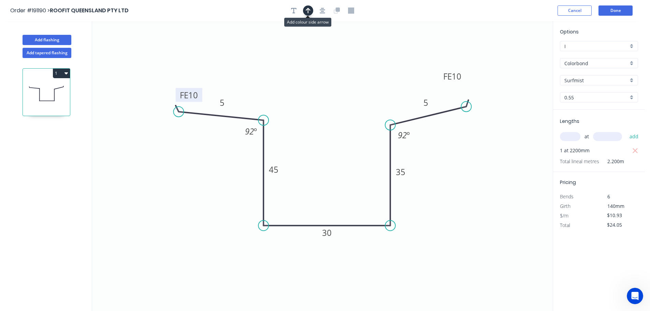
click at [309, 11] on icon "button" at bounding box center [307, 11] width 5 height 6
drag, startPoint x: 503, startPoint y: 73, endPoint x: 452, endPoint y: 187, distance: 124.8
click at [452, 185] on icon at bounding box center [450, 174] width 6 height 22
click at [452, 187] on icon at bounding box center [452, 178] width 6 height 22
click at [452, 187] on icon at bounding box center [457, 181] width 20 height 20
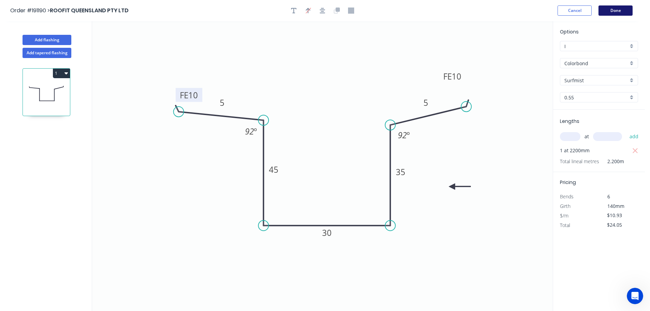
click at [614, 10] on button "Done" at bounding box center [615, 10] width 34 height 10
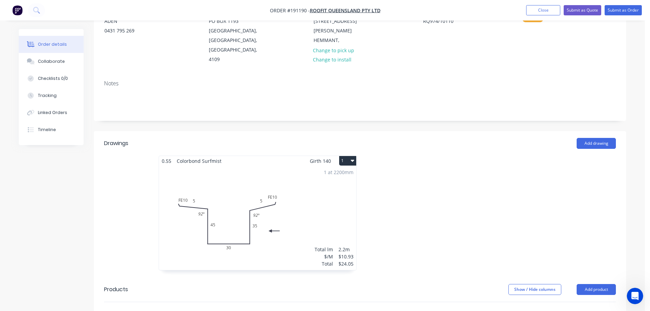
scroll to position [102, 0]
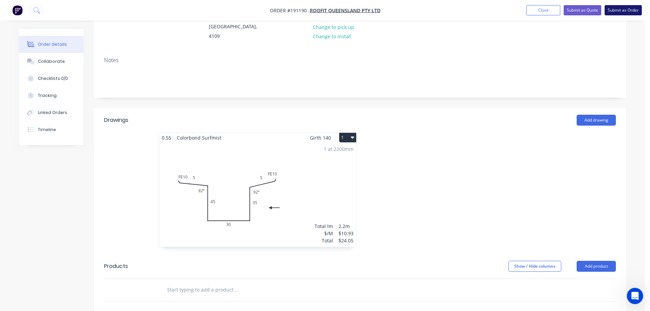
click at [626, 8] on button "Submit as Order" at bounding box center [622, 10] width 37 height 10
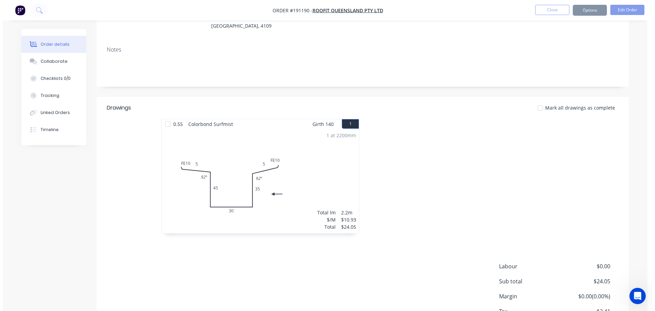
scroll to position [0, 0]
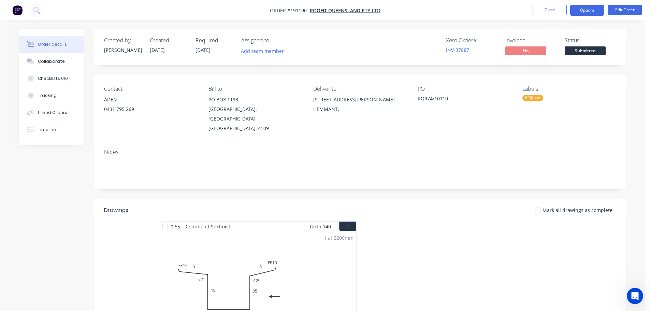
click at [587, 9] on button "Options" at bounding box center [587, 10] width 34 height 11
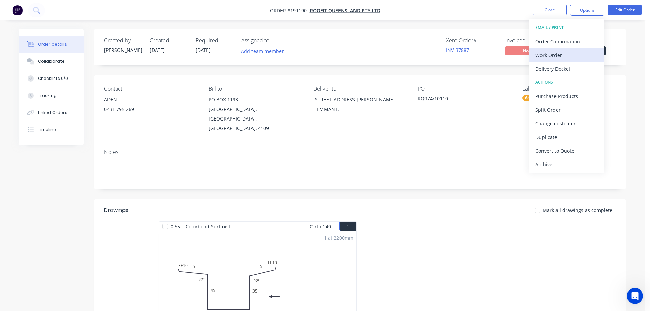
click at [551, 54] on div "Work Order" at bounding box center [566, 55] width 63 height 10
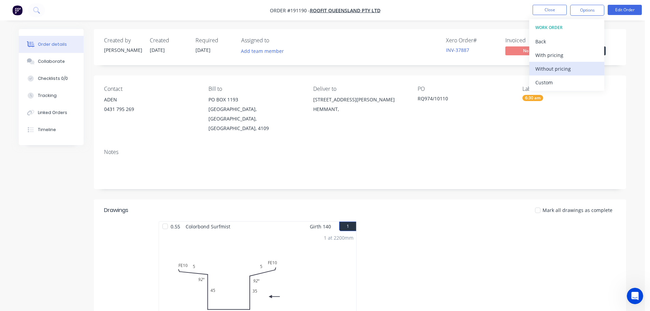
click at [549, 68] on div "Without pricing" at bounding box center [566, 69] width 63 height 10
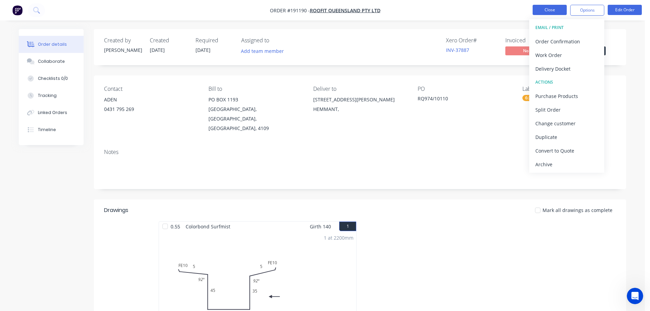
click at [547, 8] on button "Close" at bounding box center [549, 10] width 34 height 10
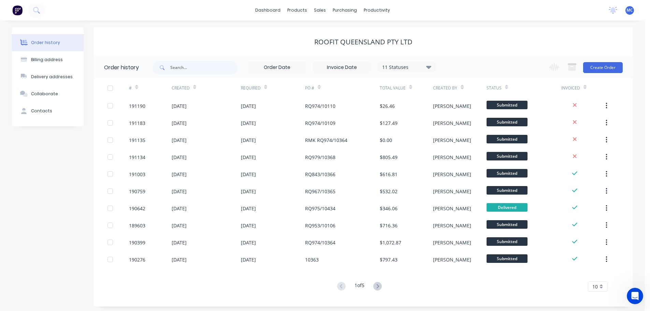
click at [630, 8] on span "MC" at bounding box center [629, 10] width 6 height 6
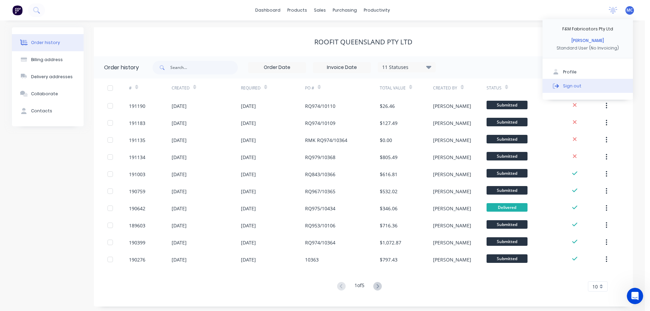
click at [573, 86] on div "Sign out" at bounding box center [572, 86] width 18 height 6
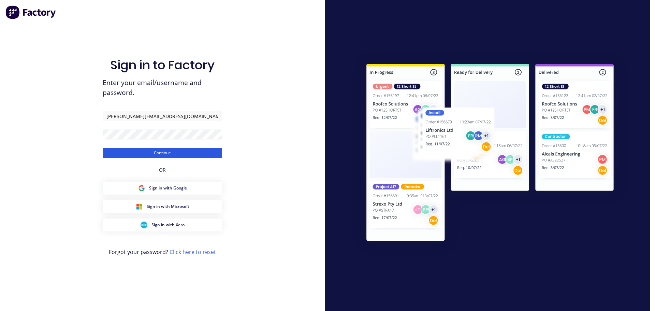
click at [173, 154] on button "Continue" at bounding box center [162, 153] width 119 height 10
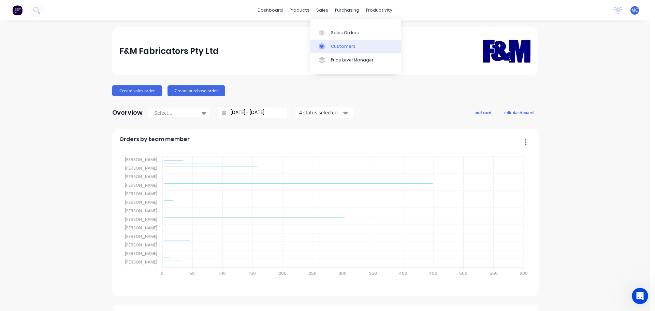
click at [332, 46] on div "Customers" at bounding box center [343, 46] width 25 height 6
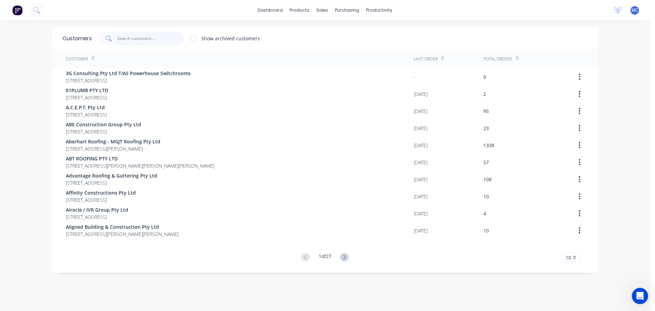
click at [131, 38] on input "text" at bounding box center [150, 39] width 66 height 14
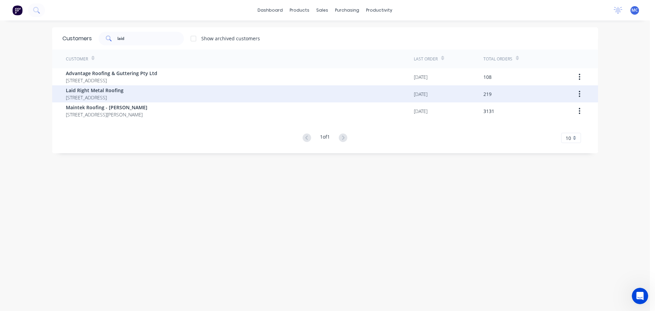
click at [95, 89] on span "Laid Right Metal Roofing" at bounding box center [95, 90] width 58 height 7
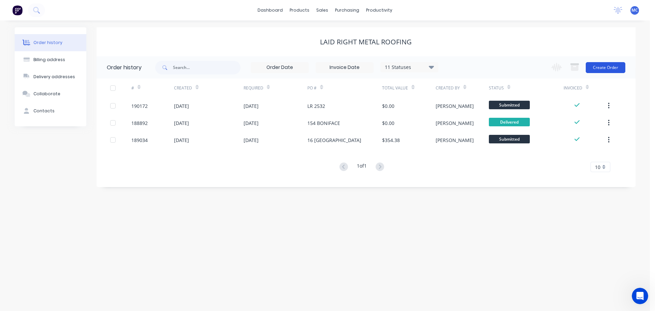
click at [615, 64] on button "Create Order" at bounding box center [605, 67] width 40 height 11
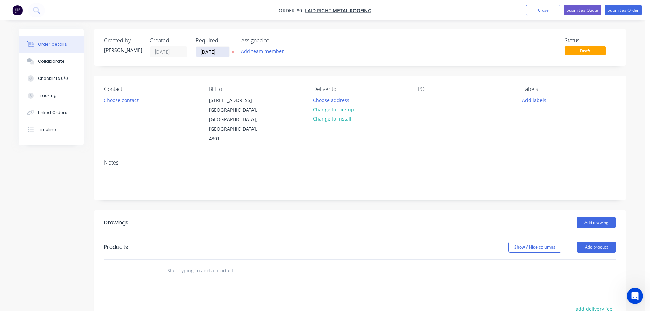
click at [213, 50] on input "[DATE]" at bounding box center [212, 52] width 33 height 10
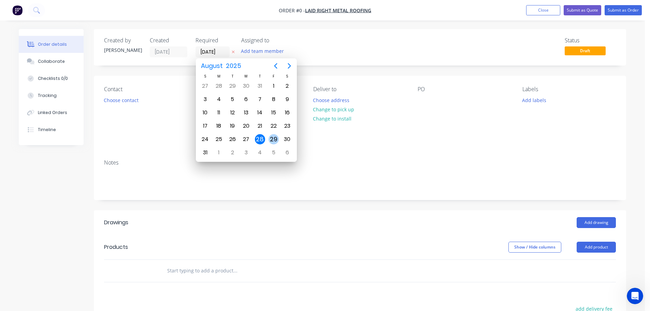
click at [272, 139] on div "29" at bounding box center [273, 139] width 10 height 10
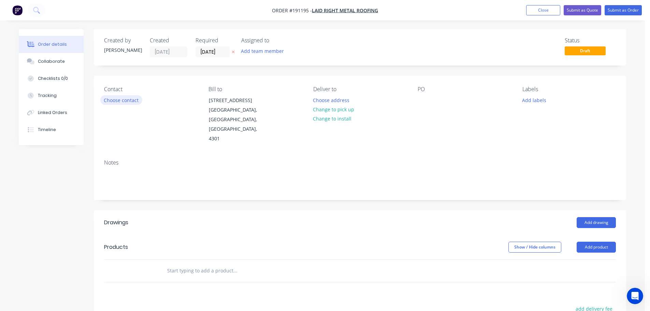
click at [118, 100] on button "Choose contact" at bounding box center [121, 99] width 42 height 9
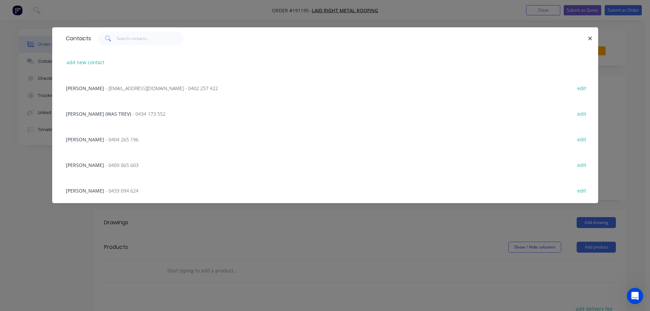
click at [148, 88] on span "- [EMAIL_ADDRESS][DOMAIN_NAME] - 0402 257 422" at bounding box center [161, 88] width 113 height 6
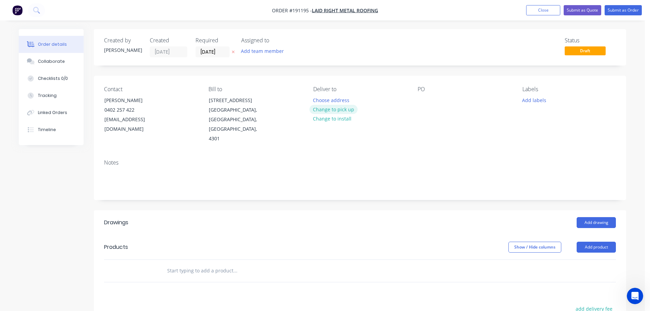
click at [331, 107] on button "Change to pick up" at bounding box center [333, 109] width 48 height 9
click at [320, 100] on div at bounding box center [318, 100] width 11 height 10
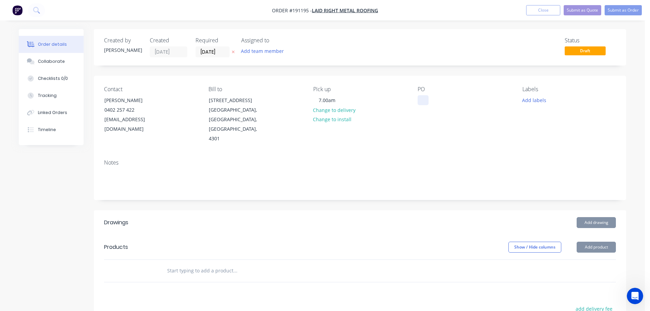
click at [421, 99] on div at bounding box center [422, 100] width 11 height 10
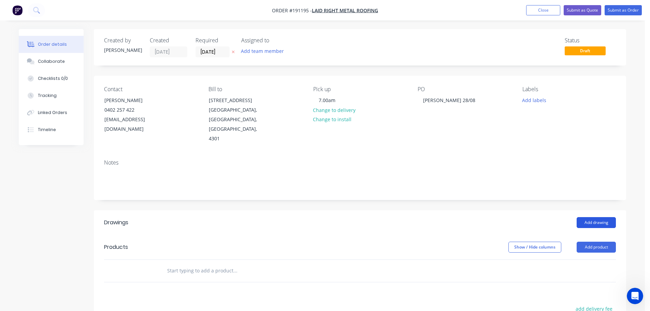
click at [595, 217] on button "Add drawing" at bounding box center [595, 222] width 39 height 11
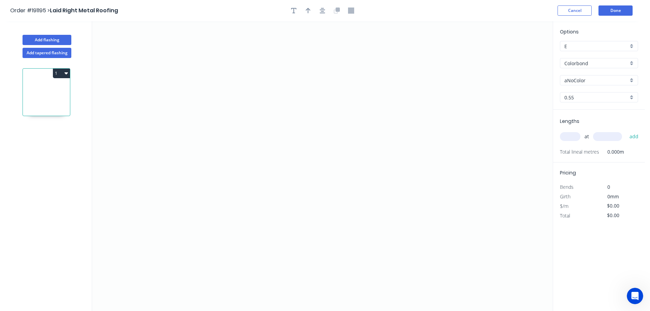
click at [572, 78] on input "aNoColor" at bounding box center [596, 80] width 64 height 7
click at [578, 145] on div "Pale Eucalypt" at bounding box center [598, 148] width 77 height 12
click at [572, 138] on input "text" at bounding box center [570, 136] width 20 height 9
click at [626, 131] on button "add" at bounding box center [634, 137] width 16 height 12
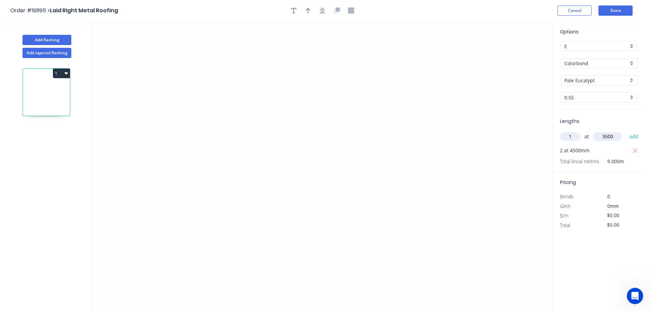
click at [626, 131] on button "add" at bounding box center [634, 137] width 16 height 12
click at [448, 102] on icon "0" at bounding box center [322, 165] width 460 height 289
click at [421, 73] on icon "0" at bounding box center [322, 165] width 460 height 289
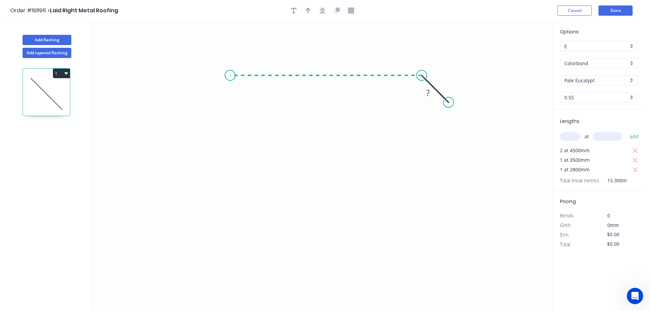
click at [230, 65] on icon "0 ?" at bounding box center [322, 165] width 460 height 289
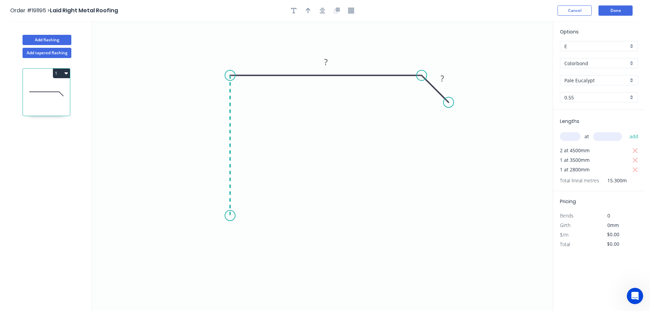
click at [234, 215] on icon "0 ? ?" at bounding box center [322, 165] width 460 height 289
click at [211, 233] on icon "0 ? ? ?" at bounding box center [322, 165] width 460 height 289
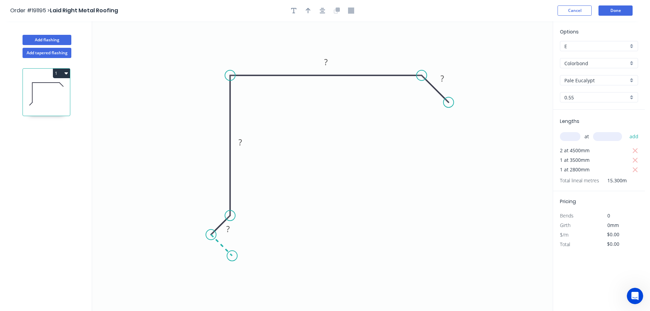
click at [232, 255] on icon at bounding box center [221, 244] width 21 height 21
drag, startPoint x: 215, startPoint y: 249, endPoint x: 215, endPoint y: 245, distance: 3.8
click at [215, 249] on tspan "?" at bounding box center [213, 248] width 3 height 11
click at [212, 212] on tspan "?" at bounding box center [212, 214] width 3 height 11
click at [215, 248] on tspan "?" at bounding box center [213, 248] width 3 height 11
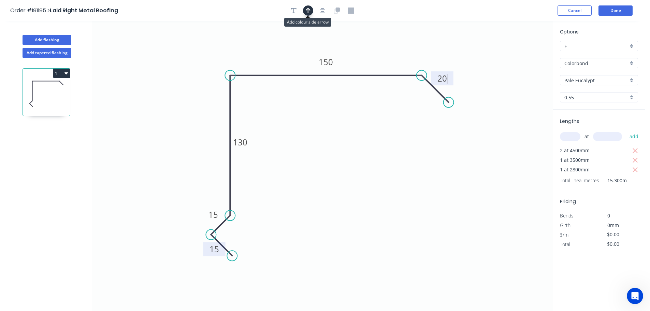
click at [308, 9] on icon "button" at bounding box center [307, 10] width 5 height 5
drag, startPoint x: 519, startPoint y: 53, endPoint x: 172, endPoint y: 79, distance: 348.1
click at [172, 79] on icon at bounding box center [170, 71] width 6 height 22
click at [619, 10] on button "Done" at bounding box center [615, 10] width 34 height 10
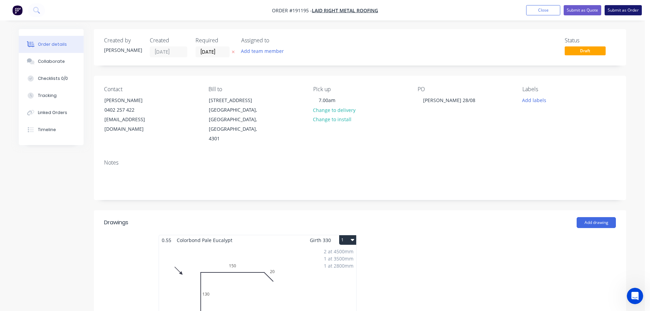
click at [619, 9] on button "Submit as Order" at bounding box center [622, 10] width 37 height 10
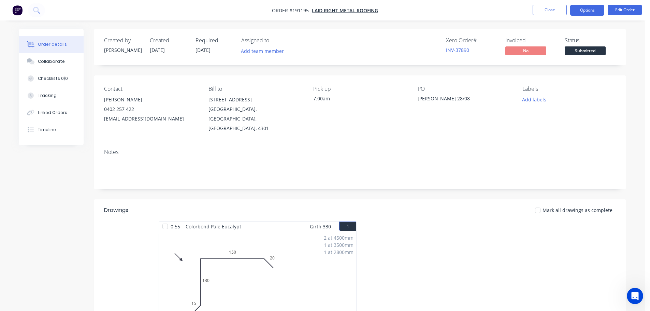
click at [585, 10] on button "Options" at bounding box center [587, 10] width 34 height 11
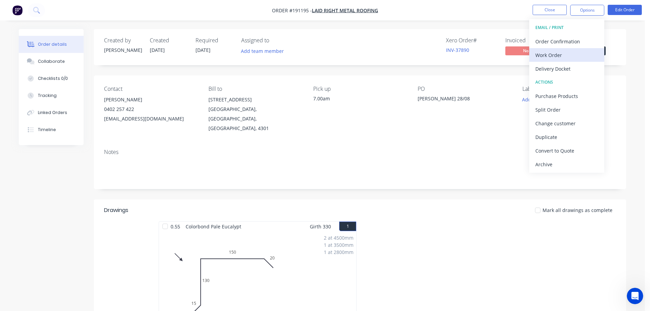
click at [551, 54] on div "Work Order" at bounding box center [566, 55] width 63 height 10
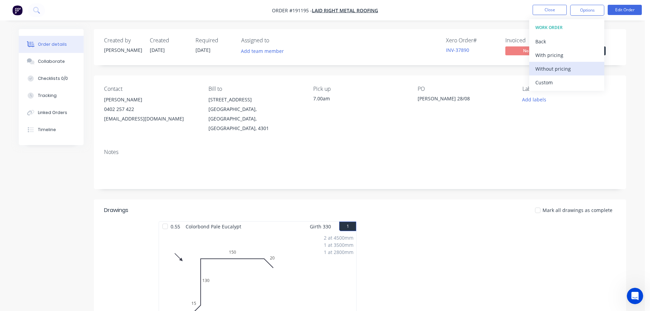
click at [549, 66] on div "Without pricing" at bounding box center [566, 69] width 63 height 10
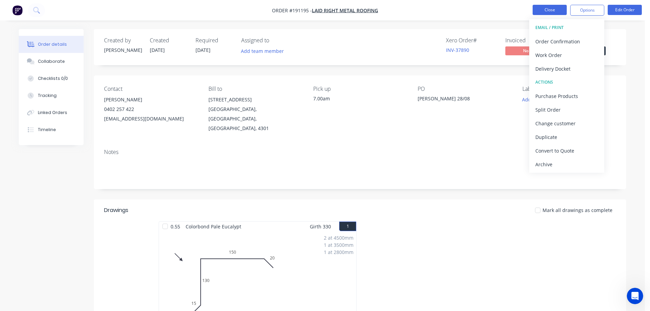
click at [552, 11] on button "Close" at bounding box center [549, 10] width 34 height 10
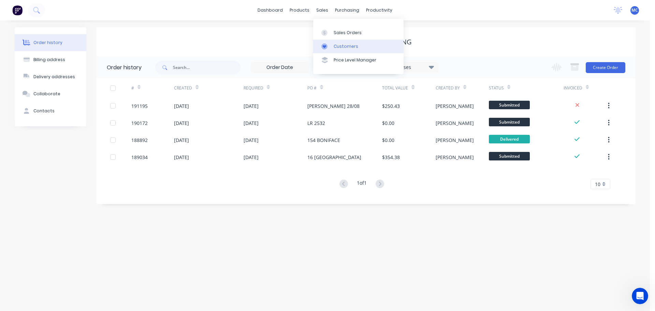
click at [346, 46] on div "Customers" at bounding box center [345, 46] width 25 height 6
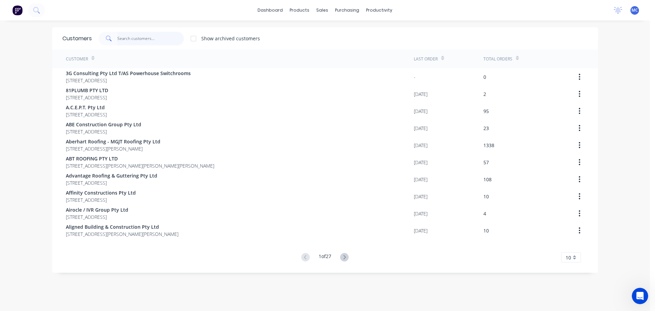
click at [133, 34] on input "text" at bounding box center [150, 39] width 66 height 14
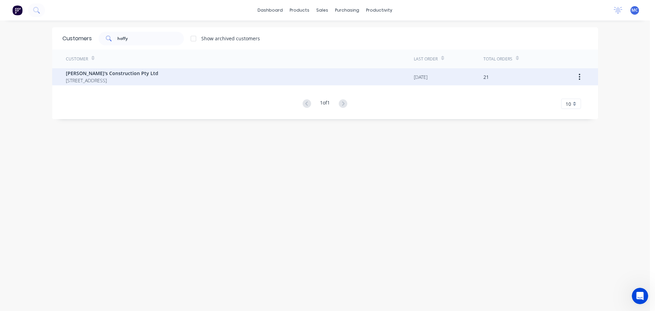
click at [100, 72] on span "[PERSON_NAME]'s Construction Pty Ltd" at bounding box center [112, 73] width 92 height 7
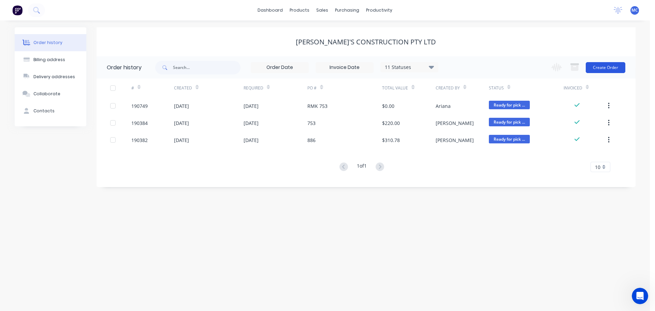
click at [607, 66] on button "Create Order" at bounding box center [605, 67] width 40 height 11
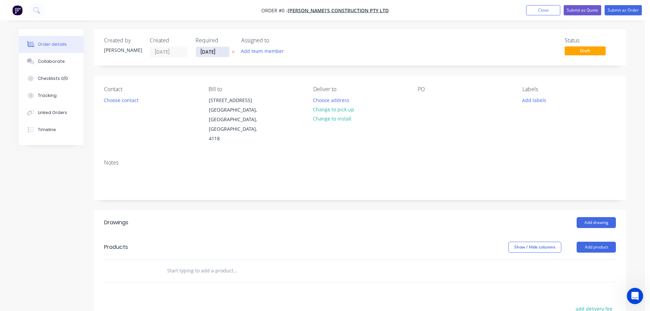
click at [210, 50] on input "[DATE]" at bounding box center [212, 52] width 33 height 10
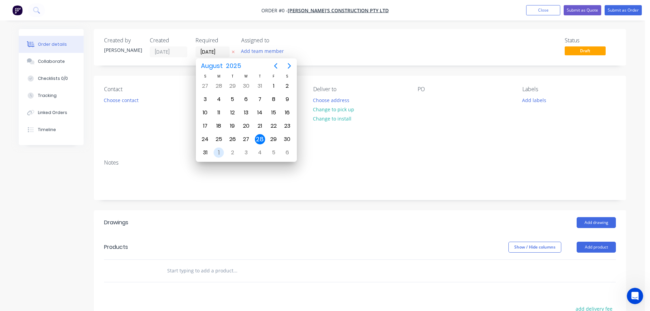
click at [218, 151] on div "1" at bounding box center [218, 152] width 10 height 10
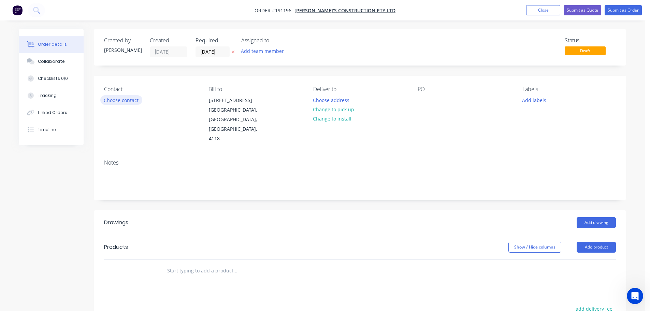
click at [133, 100] on button "Choose contact" at bounding box center [121, 99] width 42 height 9
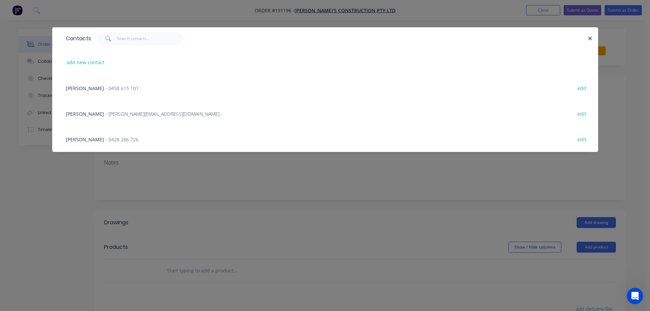
click at [110, 138] on span "- 0428 286 726" at bounding box center [121, 139] width 33 height 6
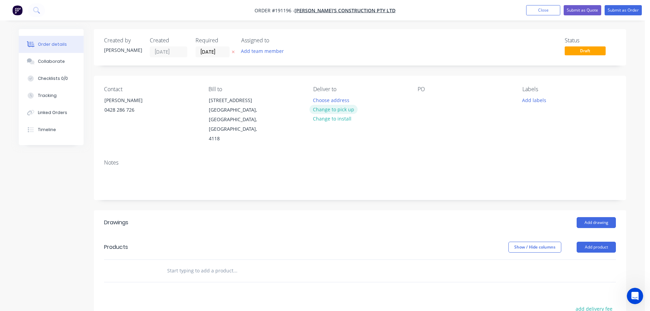
click at [330, 108] on button "Change to pick up" at bounding box center [333, 109] width 48 height 9
click at [319, 99] on div at bounding box center [318, 100] width 11 height 10
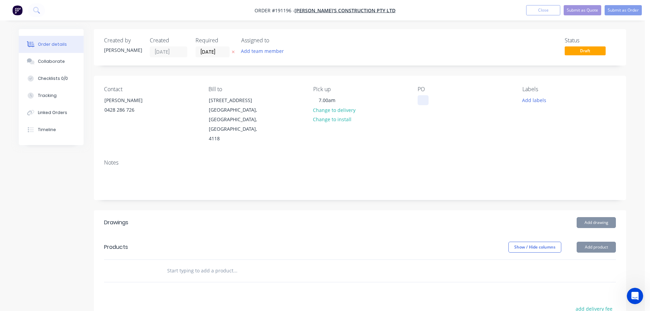
click at [421, 98] on div at bounding box center [422, 100] width 11 height 10
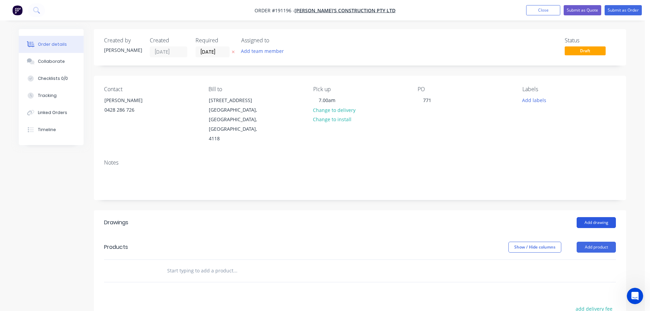
click at [599, 217] on button "Add drawing" at bounding box center [595, 222] width 39 height 11
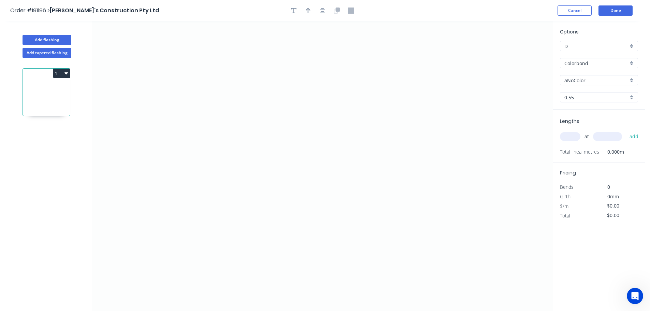
click at [580, 80] on input "aNoColor" at bounding box center [596, 80] width 64 height 7
click at [581, 123] on div "Monument" at bounding box center [598, 124] width 77 height 12
click at [568, 136] on input "text" at bounding box center [570, 136] width 20 height 9
click at [626, 131] on button "add" at bounding box center [634, 137] width 16 height 12
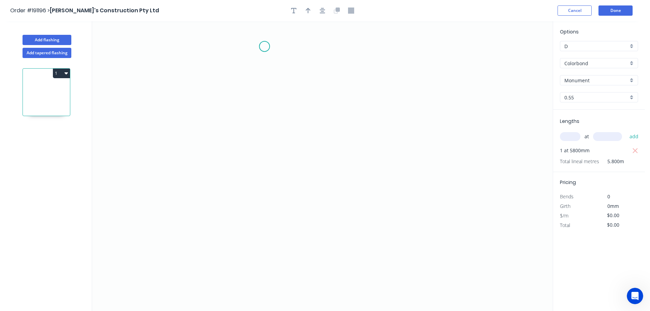
click at [265, 46] on icon "0" at bounding box center [322, 165] width 460 height 289
drag, startPoint x: 275, startPoint y: 252, endPoint x: 304, endPoint y: 252, distance: 29.3
click at [276, 252] on icon "0" at bounding box center [322, 165] width 460 height 289
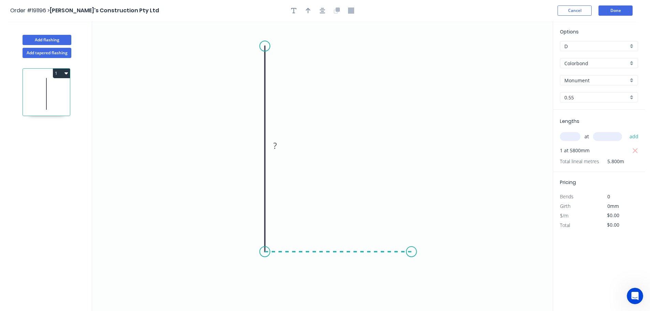
click at [411, 251] on icon "0 ?" at bounding box center [322, 165] width 460 height 289
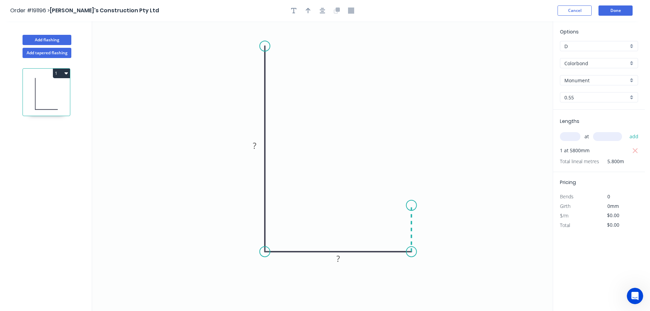
click at [410, 205] on icon "0 ? ?" at bounding box center [322, 165] width 460 height 289
click at [410, 205] on circle at bounding box center [411, 205] width 10 height 10
click at [422, 224] on tspan "?" at bounding box center [421, 224] width 3 height 11
click at [309, 11] on icon "button" at bounding box center [307, 11] width 5 height 6
drag, startPoint x: 518, startPoint y: 55, endPoint x: 205, endPoint y: 97, distance: 315.2
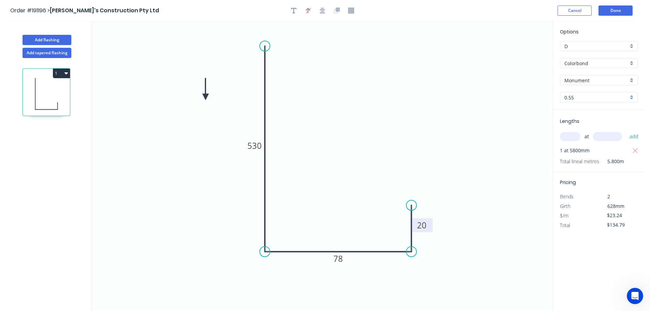
click at [205, 97] on icon at bounding box center [205, 89] width 6 height 22
click at [617, 9] on button "Done" at bounding box center [615, 10] width 34 height 10
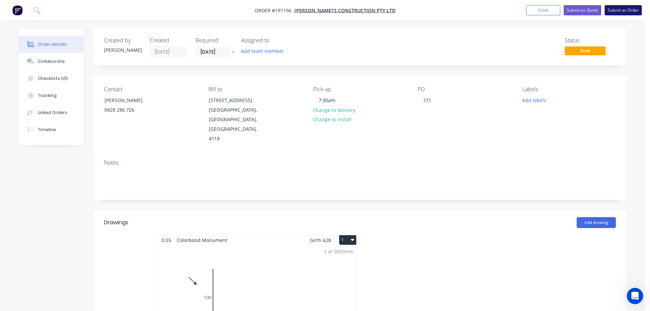
click at [615, 10] on button "Submit as Order" at bounding box center [622, 10] width 37 height 10
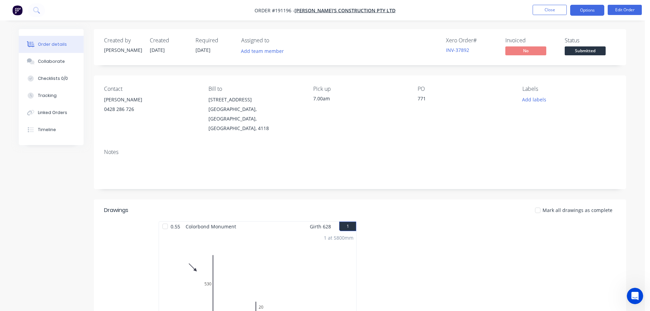
click at [588, 8] on button "Options" at bounding box center [587, 10] width 34 height 11
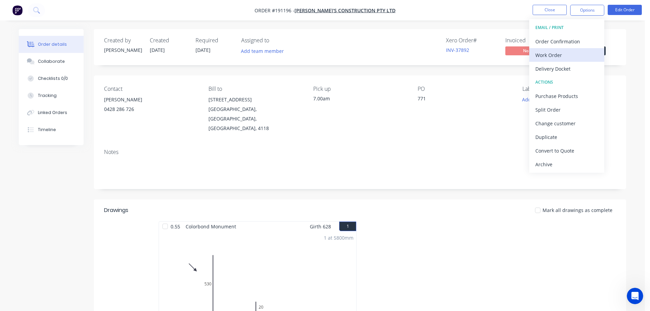
click at [551, 54] on div "Work Order" at bounding box center [566, 55] width 63 height 10
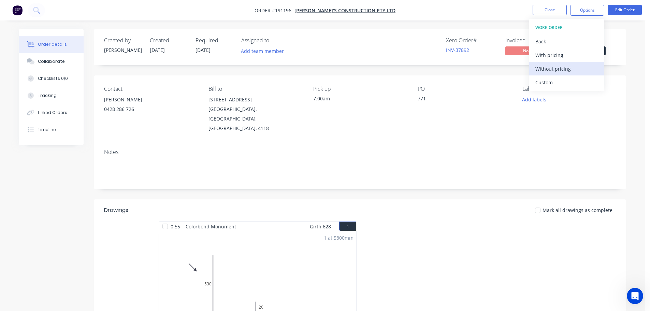
click at [554, 69] on div "Without pricing" at bounding box center [566, 69] width 63 height 10
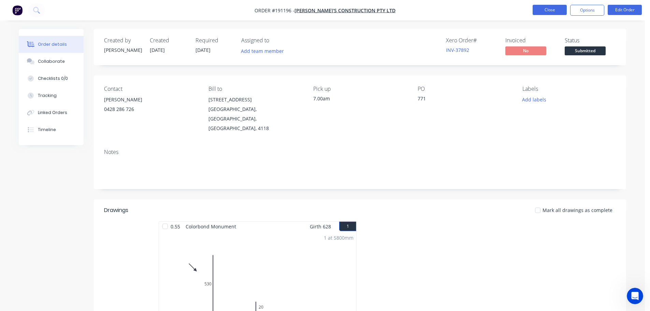
click at [545, 10] on button "Close" at bounding box center [549, 10] width 34 height 10
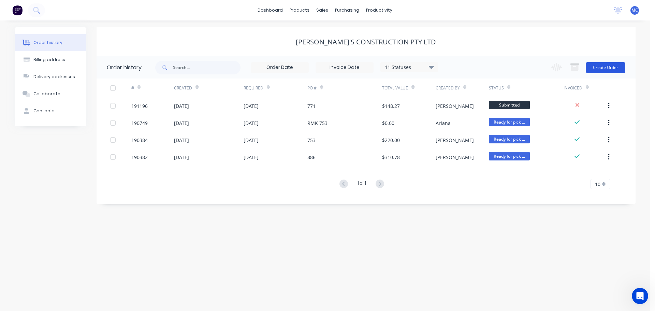
click at [609, 68] on button "Create Order" at bounding box center [605, 67] width 40 height 11
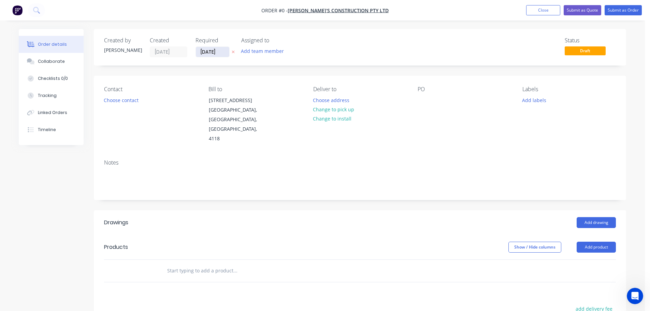
click at [215, 53] on input "[DATE]" at bounding box center [212, 52] width 33 height 10
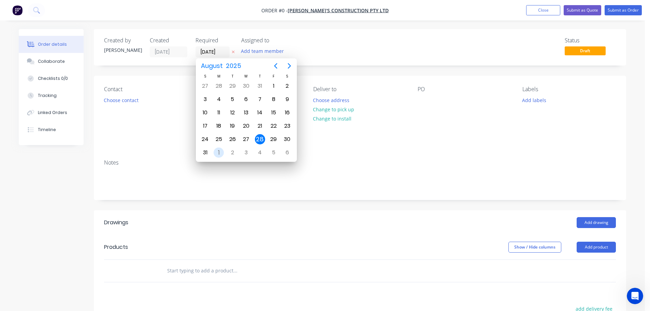
click at [219, 152] on div "1" at bounding box center [218, 152] width 10 height 10
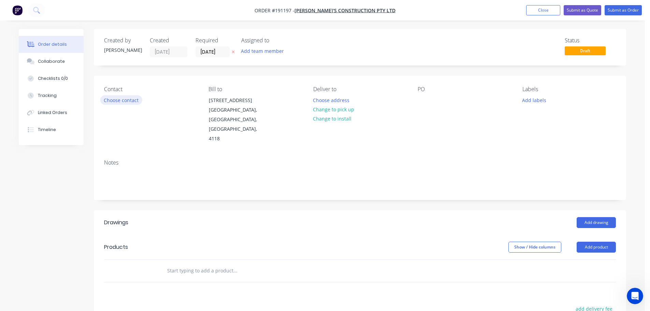
click at [125, 99] on button "Choose contact" at bounding box center [121, 99] width 42 height 9
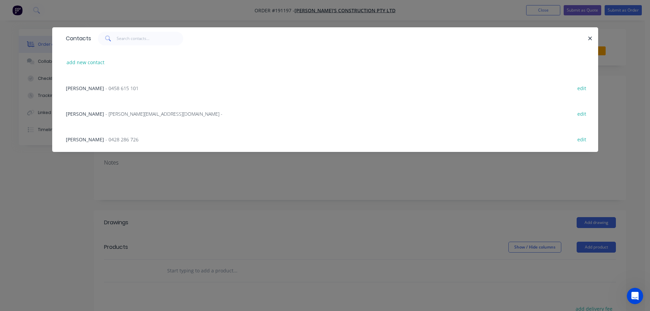
click at [109, 136] on span "- 0428 286 726" at bounding box center [121, 139] width 33 height 6
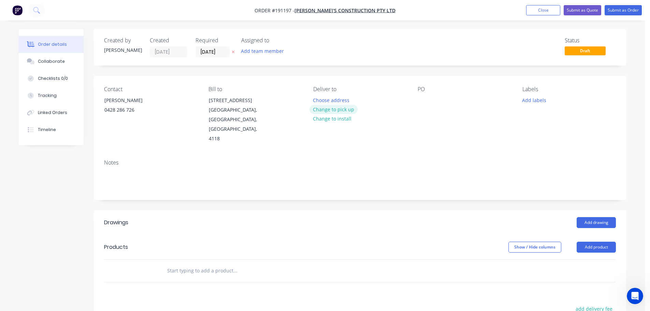
drag, startPoint x: 332, startPoint y: 111, endPoint x: 328, endPoint y: 103, distance: 9.1
click at [332, 110] on button "Change to pick up" at bounding box center [333, 109] width 48 height 9
click at [327, 99] on div "Pick up Change to delivery Change to install" at bounding box center [359, 115] width 93 height 58
click at [319, 99] on div at bounding box center [318, 100] width 11 height 10
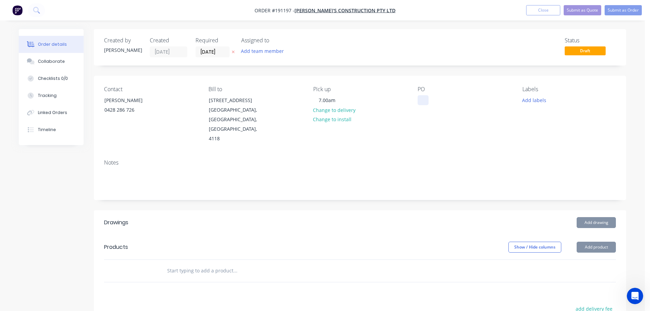
click at [422, 99] on div at bounding box center [422, 100] width 11 height 10
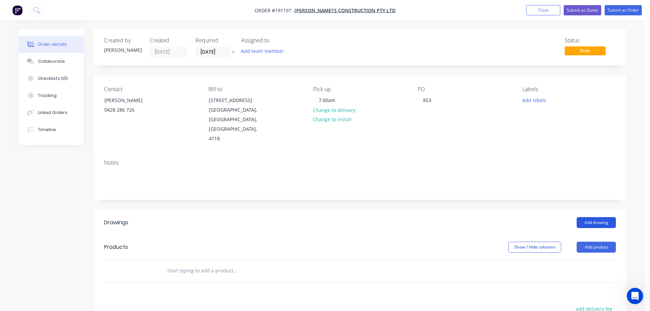
click at [597, 217] on button "Add drawing" at bounding box center [595, 222] width 39 height 11
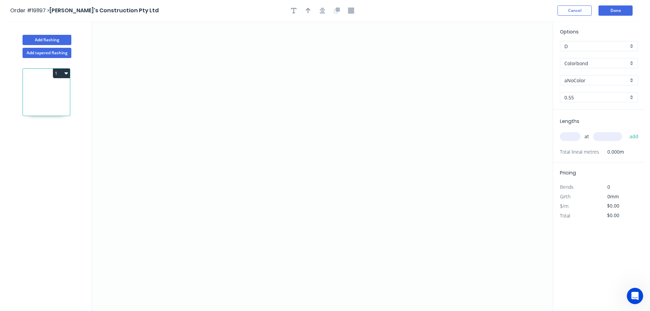
click at [580, 83] on input "aNoColor" at bounding box center [596, 80] width 64 height 7
click at [579, 65] on input "Colorbond" at bounding box center [596, 63] width 64 height 7
click at [580, 112] on div "Galvabond" at bounding box center [598, 115] width 77 height 12
click at [577, 95] on input "0.55" at bounding box center [596, 97] width 64 height 7
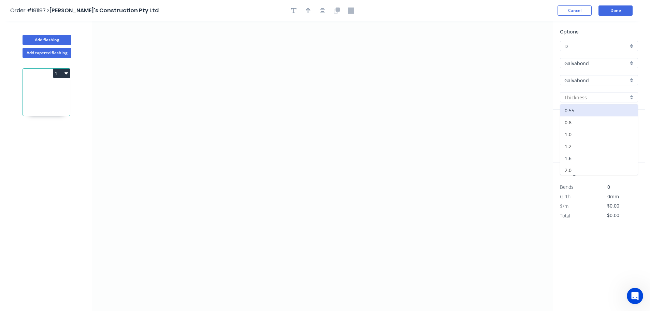
click at [569, 157] on div "1.6" at bounding box center [598, 158] width 77 height 12
click at [570, 135] on input "text" at bounding box center [570, 136] width 20 height 9
click at [626, 131] on button "add" at bounding box center [634, 137] width 16 height 12
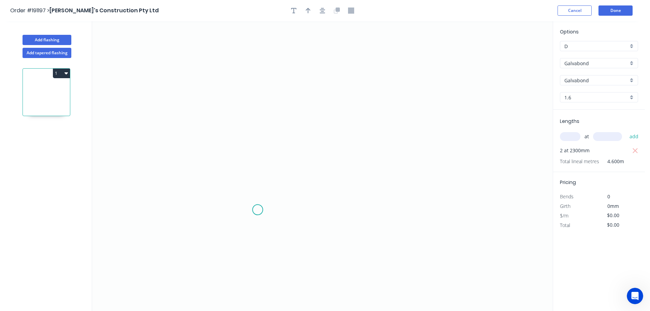
click at [257, 210] on icon "0" at bounding box center [322, 165] width 460 height 289
click at [196, 209] on icon "0" at bounding box center [322, 165] width 460 height 289
click at [200, 71] on icon "0 ?" at bounding box center [322, 165] width 460 height 289
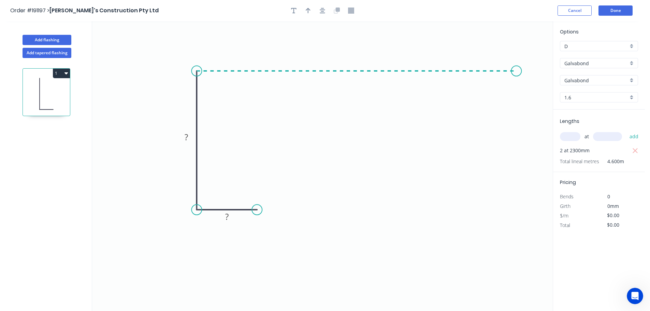
click at [516, 87] on icon "0 ? ?" at bounding box center [322, 165] width 460 height 289
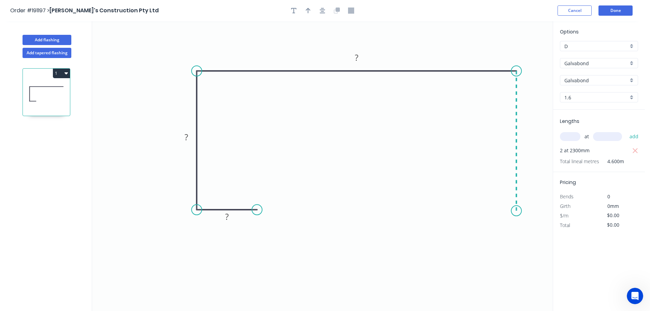
click at [518, 211] on icon "0 ? ? ?" at bounding box center [322, 165] width 460 height 289
click at [445, 210] on icon at bounding box center [480, 210] width 71 height 0
click at [445, 211] on circle at bounding box center [445, 210] width 10 height 10
click at [226, 217] on tspan "?" at bounding box center [226, 216] width 3 height 11
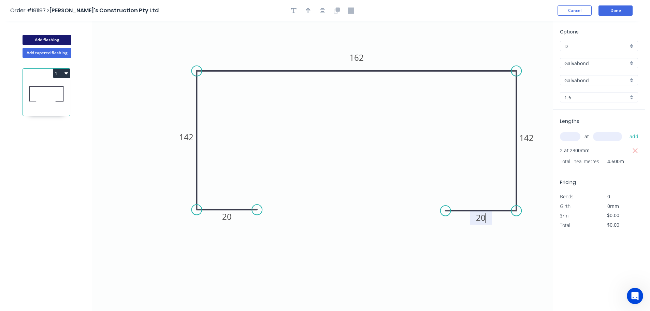
click at [42, 39] on button "Add flashing" at bounding box center [47, 40] width 49 height 10
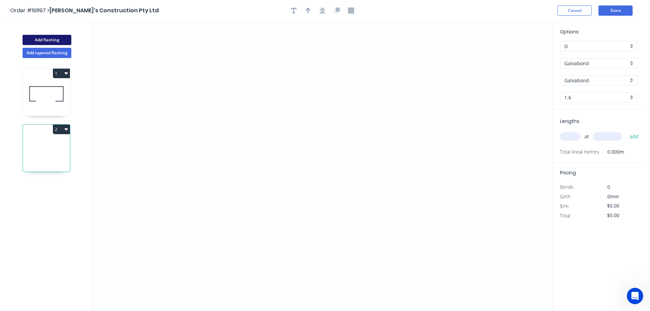
type input "$0.00"
click at [578, 62] on input "Galvabond" at bounding box center [596, 63] width 64 height 7
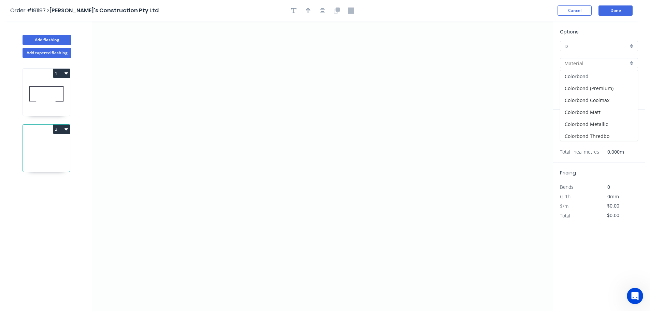
click at [572, 73] on div "Colorbond" at bounding box center [598, 76] width 77 height 12
type input "Colorbond"
type input "aNoColor"
type input "0.55"
click at [577, 82] on input "aNoColor" at bounding box center [596, 80] width 64 height 7
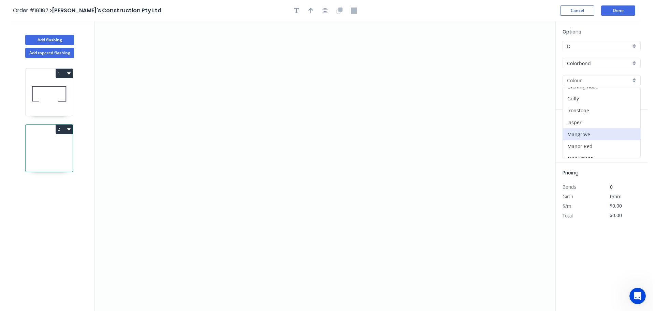
scroll to position [136, 0]
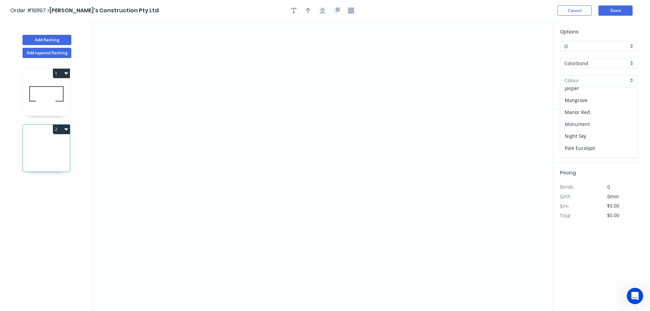
click at [578, 122] on div "Monument" at bounding box center [598, 124] width 77 height 12
type input "Monument"
click at [570, 136] on input "text" at bounding box center [570, 136] width 20 height 9
type input "2"
type input "2300"
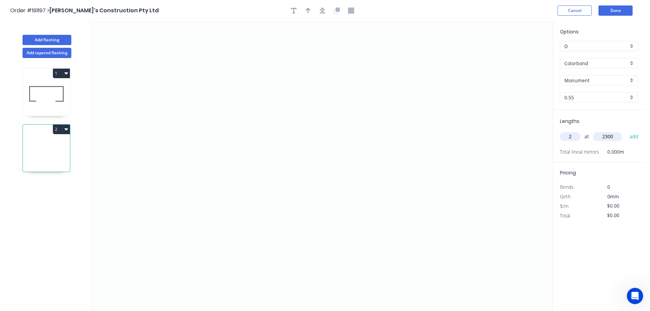
click at [626, 131] on button "add" at bounding box center [634, 137] width 16 height 12
click at [417, 96] on icon "0" at bounding box center [322, 165] width 460 height 289
click at [462, 95] on icon "0" at bounding box center [322, 165] width 460 height 289
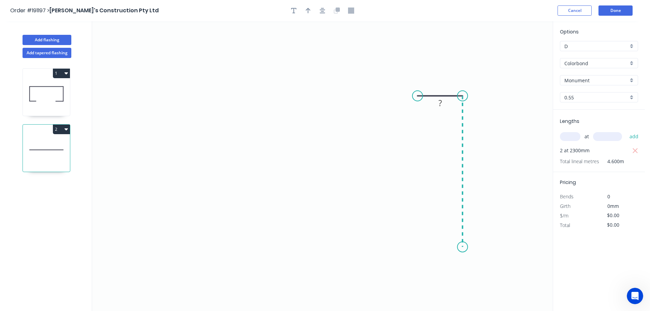
click at [467, 247] on icon "0 ?" at bounding box center [322, 165] width 460 height 289
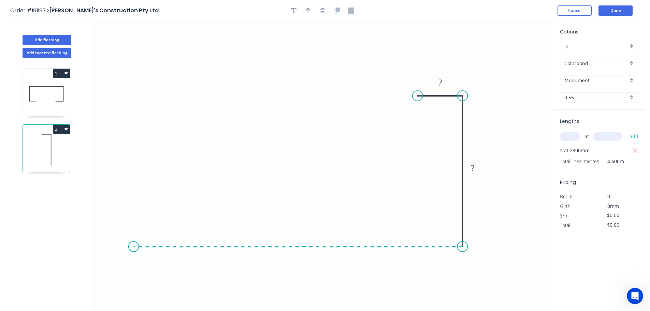
click at [133, 229] on icon "0 ? ?" at bounding box center [322, 165] width 460 height 289
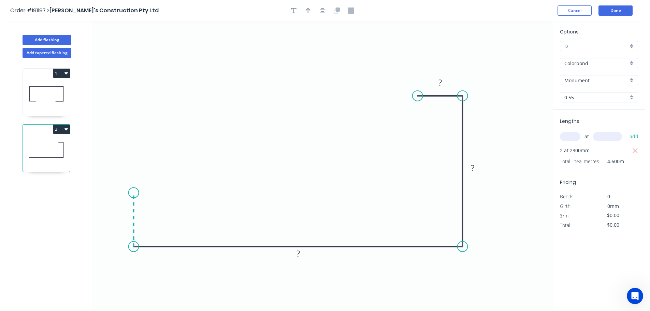
click at [131, 193] on icon "0 ? ? ?" at bounding box center [322, 165] width 460 height 289
click at [123, 214] on tspan "?" at bounding box center [123, 215] width 3 height 11
type input "$17.23"
type input "$79.26"
click at [306, 10] on icon "button" at bounding box center [307, 10] width 5 height 5
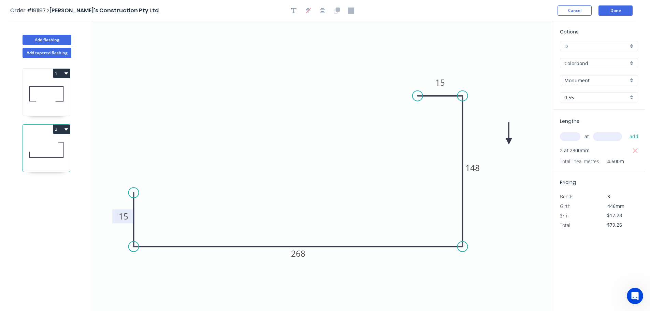
drag, startPoint x: 518, startPoint y: 53, endPoint x: 509, endPoint y: 138, distance: 85.8
click at [509, 139] on icon at bounding box center [508, 133] width 6 height 22
click at [509, 138] on icon at bounding box center [509, 131] width 6 height 22
click at [509, 137] on icon at bounding box center [515, 133] width 20 height 20
drag, startPoint x: 509, startPoint y: 137, endPoint x: 499, endPoint y: 195, distance: 58.7
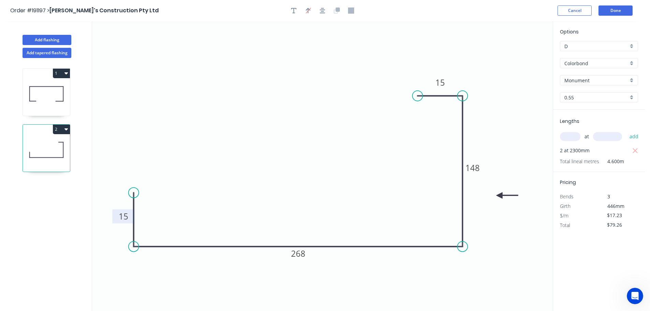
click at [499, 195] on icon at bounding box center [507, 195] width 22 height 6
click at [621, 11] on button "Done" at bounding box center [615, 10] width 34 height 10
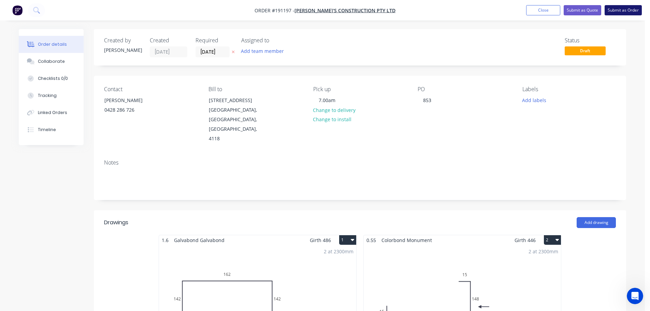
click at [620, 10] on button "Submit as Order" at bounding box center [622, 10] width 37 height 10
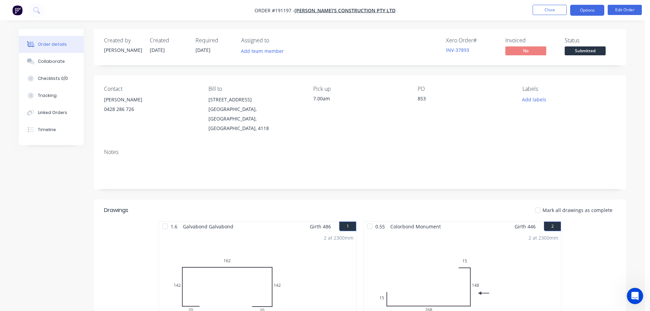
click at [590, 8] on button "Options" at bounding box center [587, 10] width 34 height 11
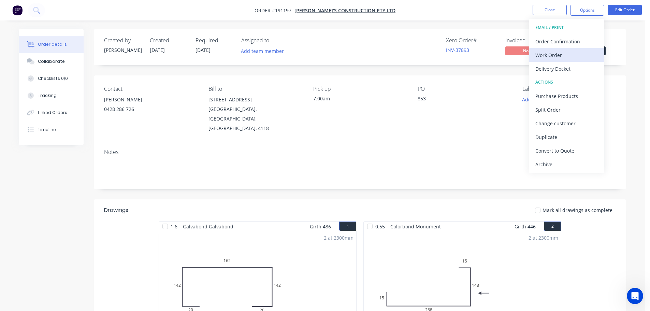
click at [547, 58] on div "Work Order" at bounding box center [566, 55] width 63 height 10
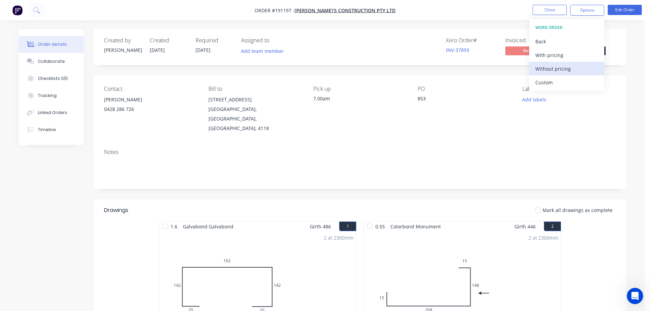
click at [550, 69] on div "Without pricing" at bounding box center [566, 69] width 63 height 10
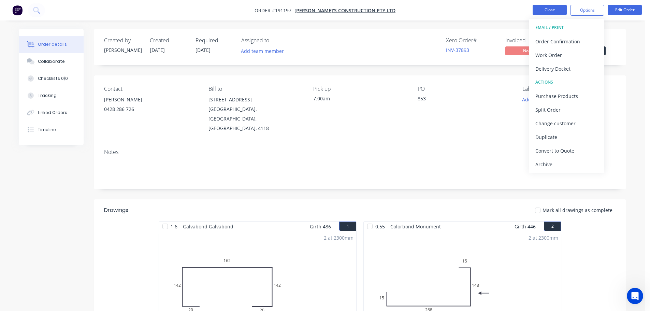
click at [539, 8] on button "Close" at bounding box center [549, 10] width 34 height 10
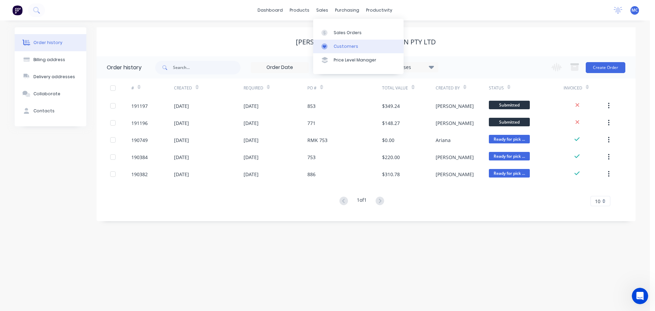
click at [345, 47] on div "Customers" at bounding box center [345, 46] width 25 height 6
